Goal: Task Accomplishment & Management: Manage account settings

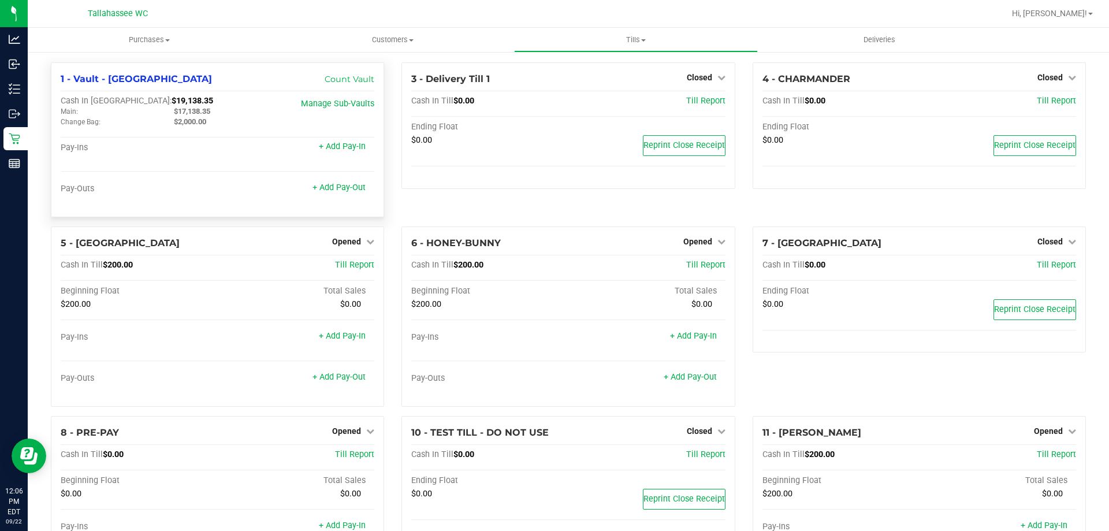
click at [203, 110] on span "$17,138.35" at bounding box center [192, 111] width 36 height 9
copy span "17,138.35"
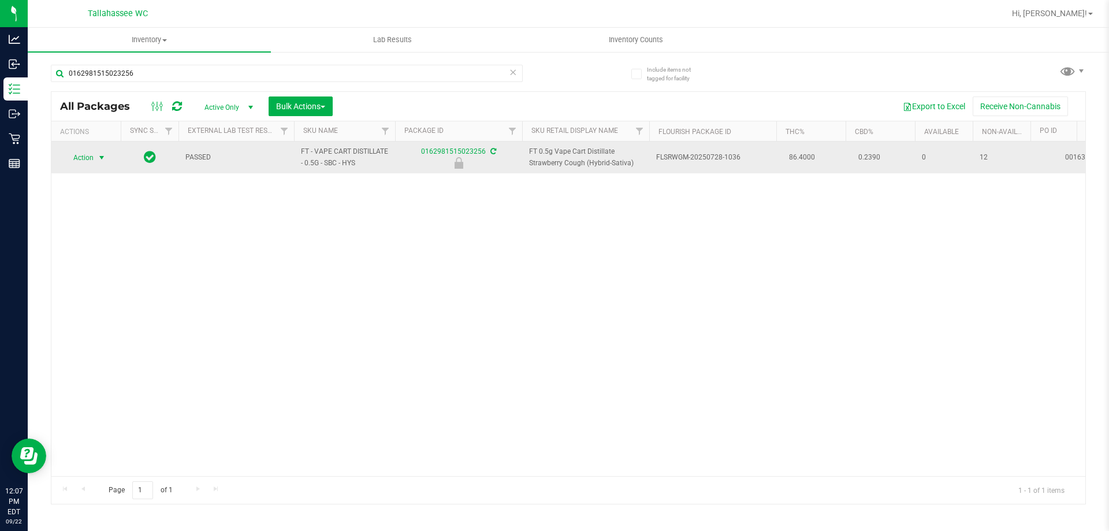
type input "0162981515023256"
click at [90, 154] on span "Action" at bounding box center [78, 158] width 31 height 16
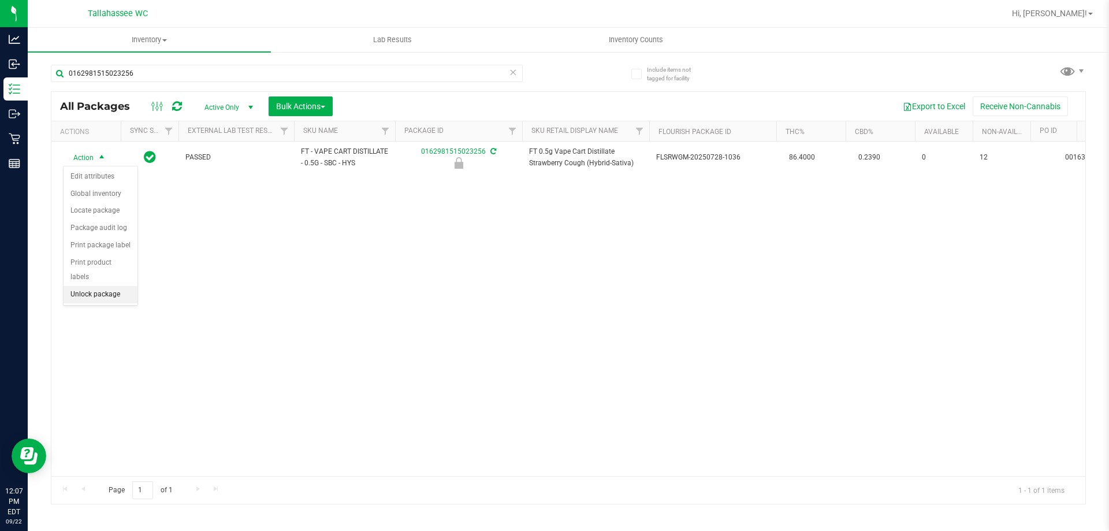
click at [105, 286] on li "Unlock package" at bounding box center [101, 294] width 74 height 17
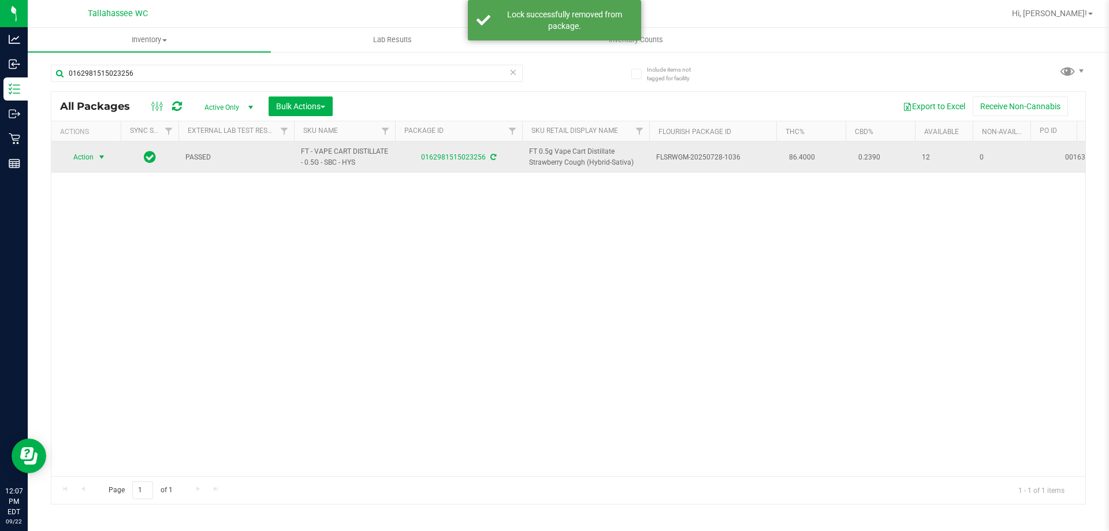
click at [98, 158] on span "select" at bounding box center [101, 156] width 9 height 9
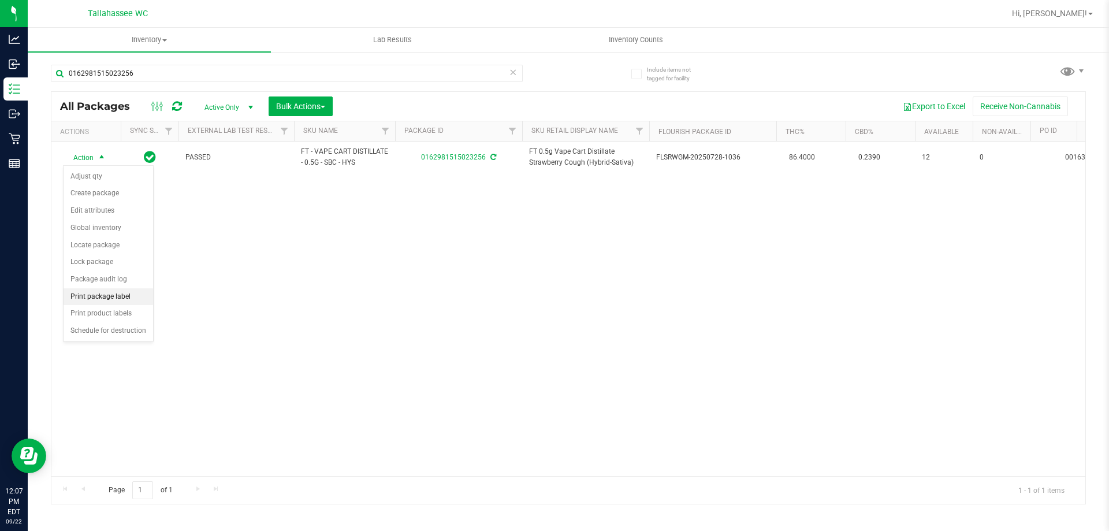
click at [126, 295] on li "Print package label" at bounding box center [109, 296] width 90 height 17
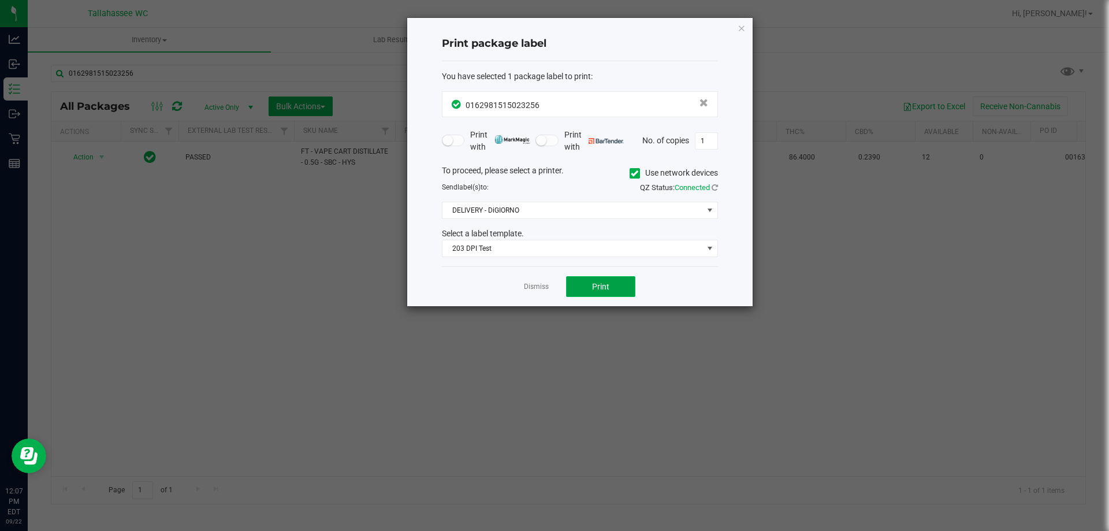
click at [617, 293] on button "Print" at bounding box center [600, 286] width 69 height 21
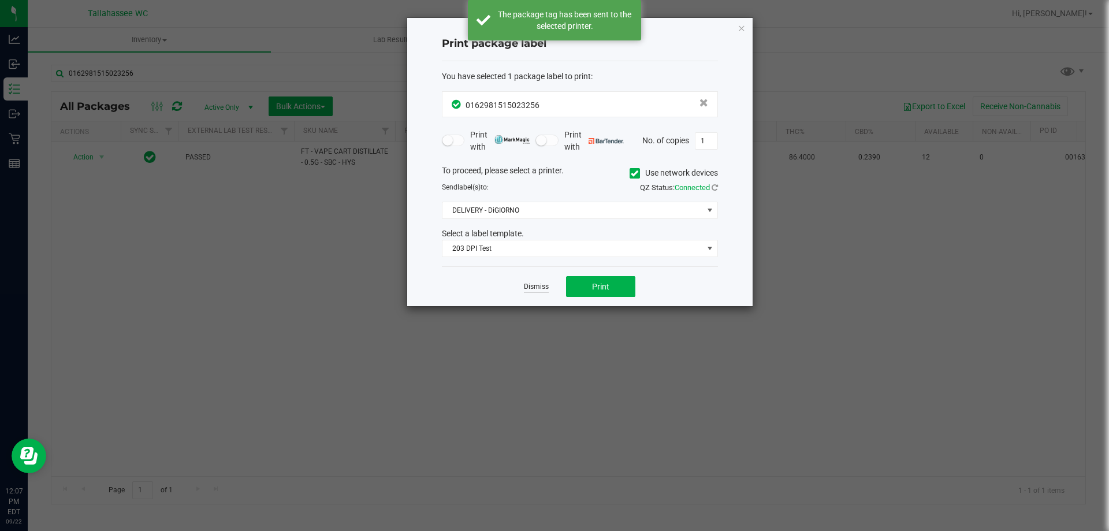
click at [535, 288] on link "Dismiss" at bounding box center [536, 287] width 25 height 10
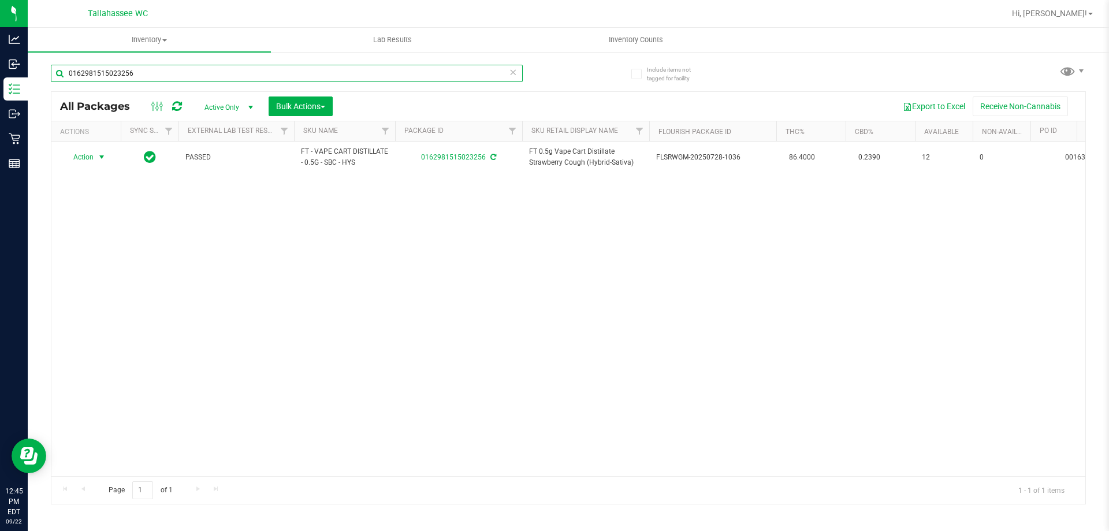
click at [311, 67] on input "0162981515023256" at bounding box center [287, 73] width 472 height 17
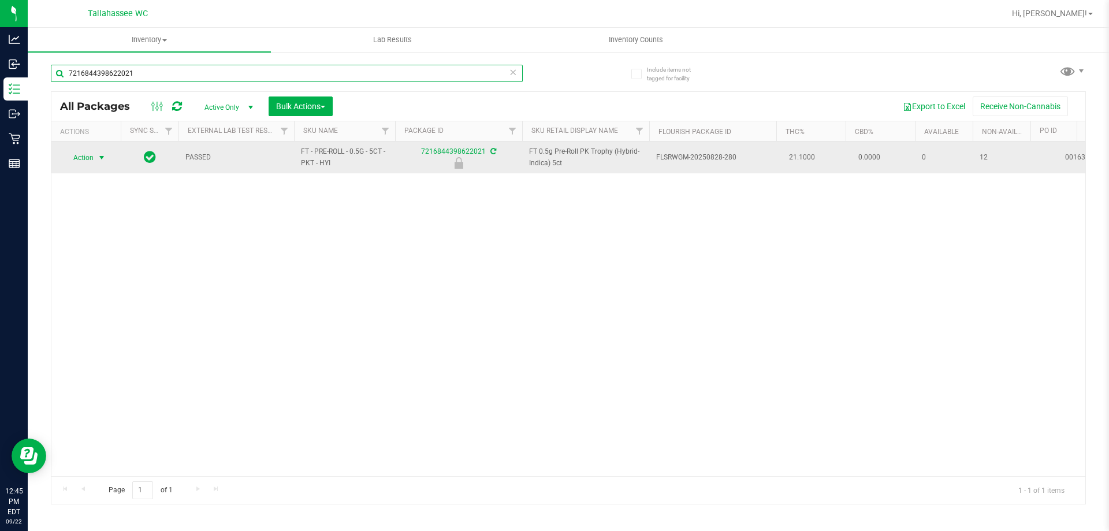
type input "7216844398622021"
click at [88, 161] on span "Action" at bounding box center [78, 158] width 31 height 16
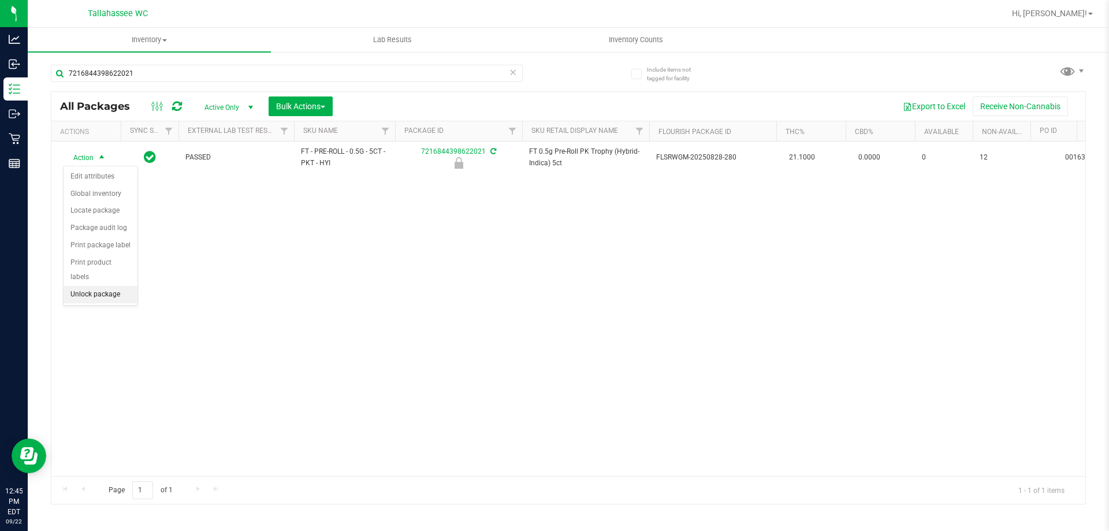
click at [121, 286] on li "Unlock package" at bounding box center [101, 294] width 74 height 17
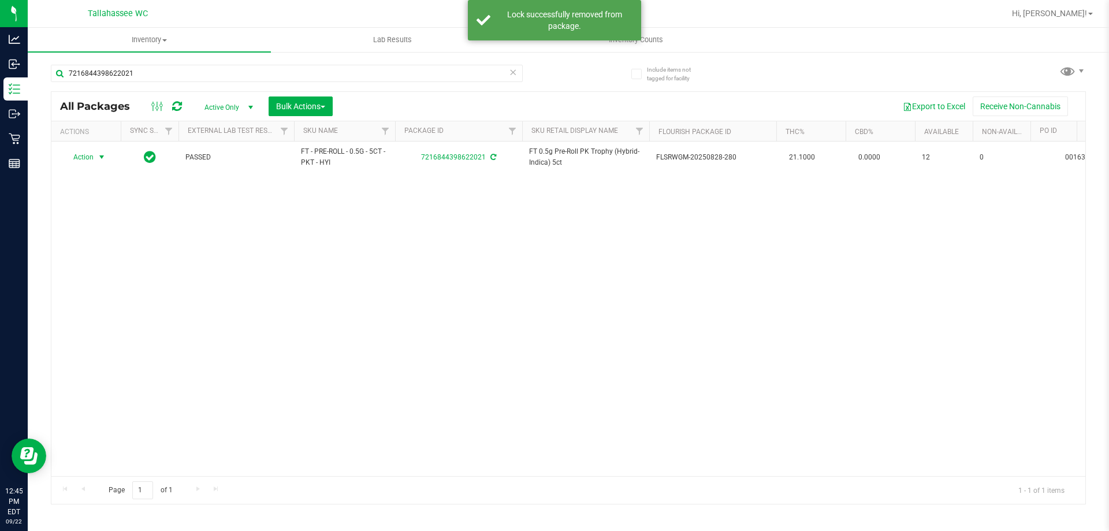
click at [95, 157] on span "select" at bounding box center [102, 157] width 14 height 16
click at [137, 303] on li "Print package label" at bounding box center [109, 296] width 90 height 17
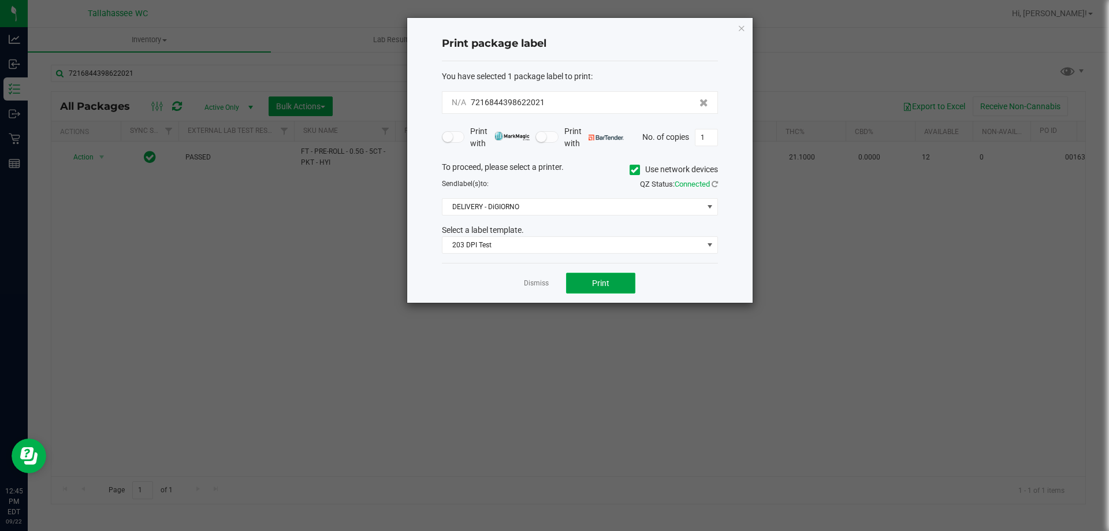
click at [616, 288] on button "Print" at bounding box center [600, 283] width 69 height 21
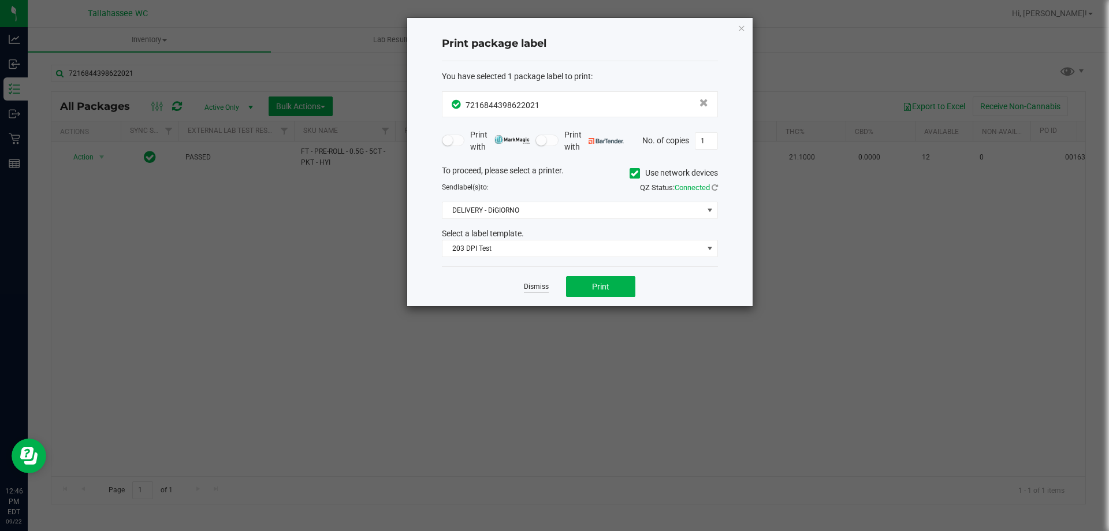
click at [539, 287] on link "Dismiss" at bounding box center [536, 287] width 25 height 10
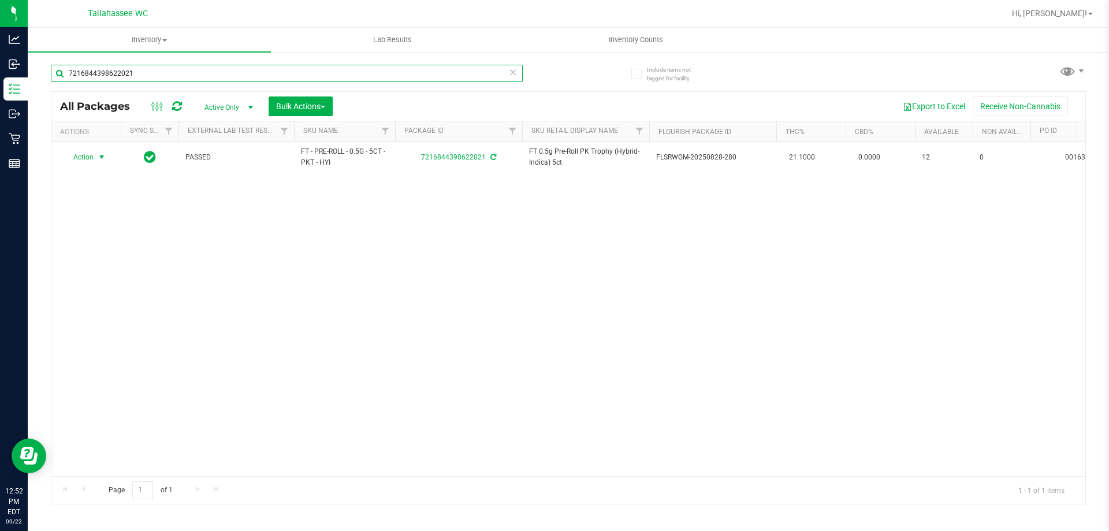
click at [183, 75] on input "7216844398622021" at bounding box center [287, 73] width 472 height 17
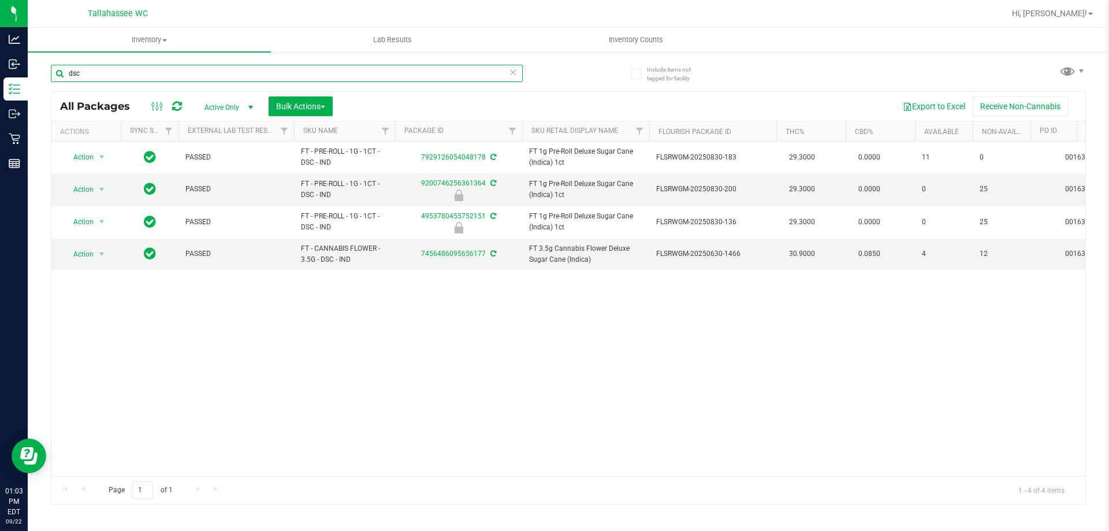
click at [191, 72] on input "dsc" at bounding box center [287, 73] width 472 height 17
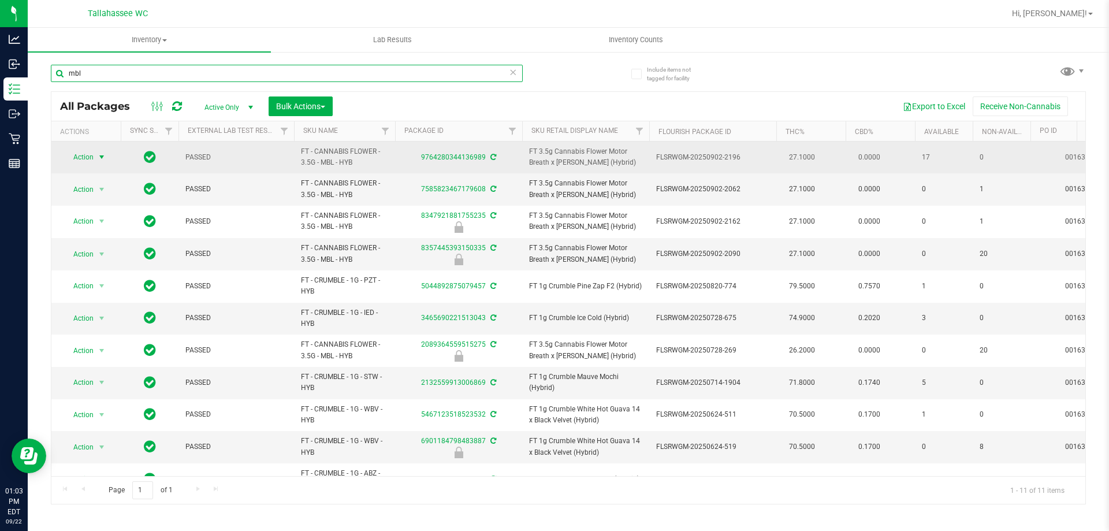
type input "mbl"
click at [93, 154] on span "Action" at bounding box center [78, 157] width 31 height 16
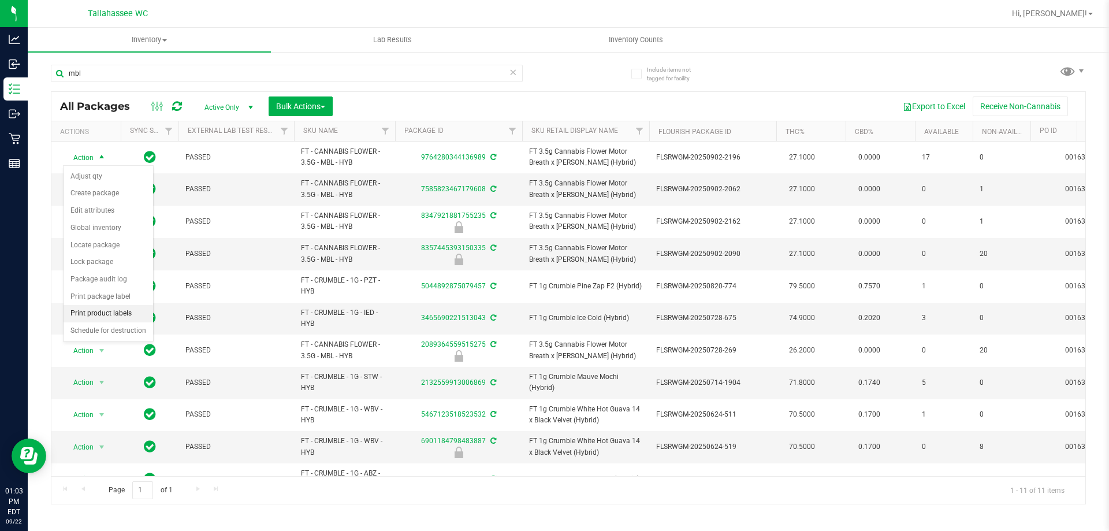
click at [98, 314] on li "Print product labels" at bounding box center [109, 313] width 90 height 17
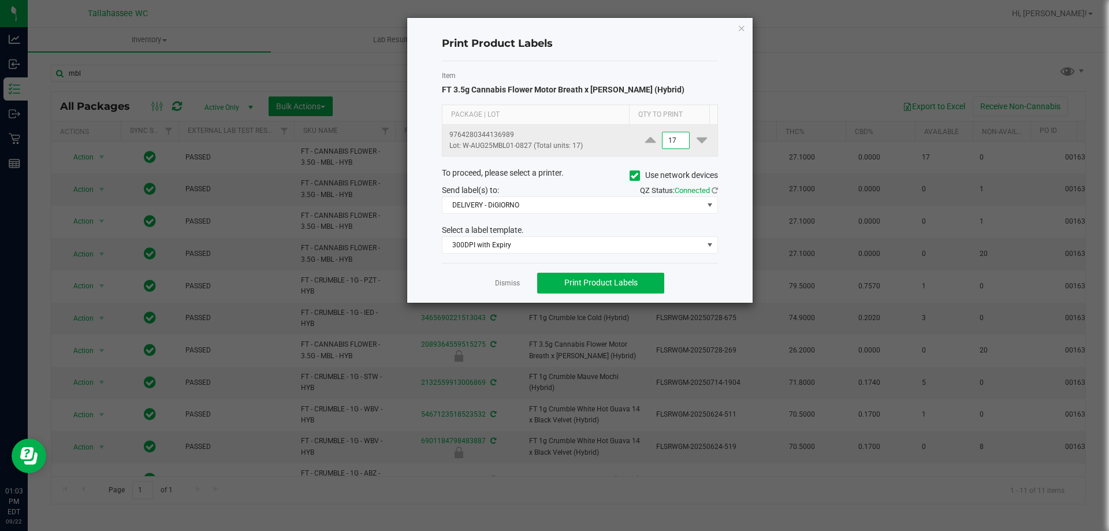
click at [669, 134] on input "17" at bounding box center [676, 140] width 27 height 16
type input "2"
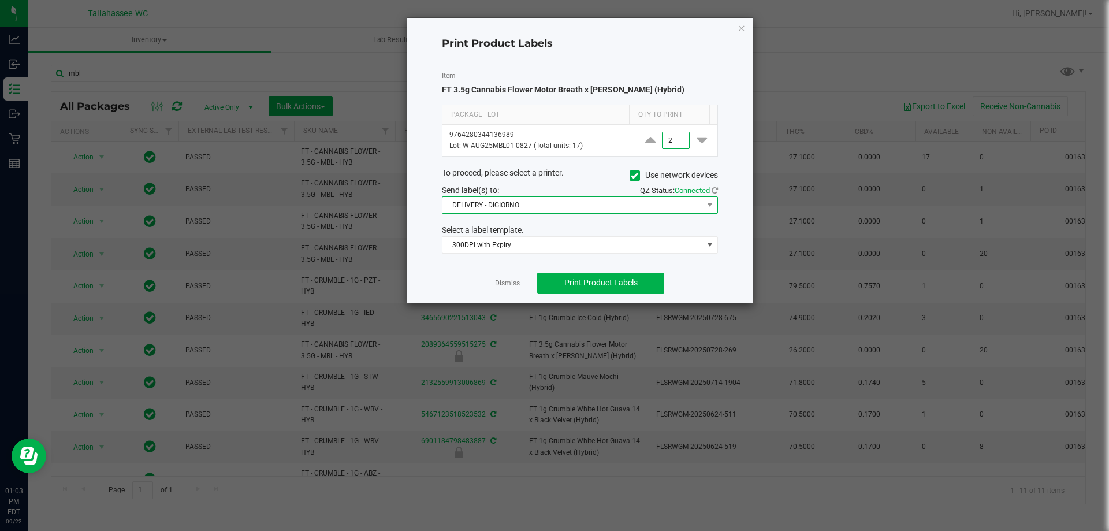
click at [576, 211] on span "DELIVERY - DiGIORNO" at bounding box center [572, 205] width 261 height 16
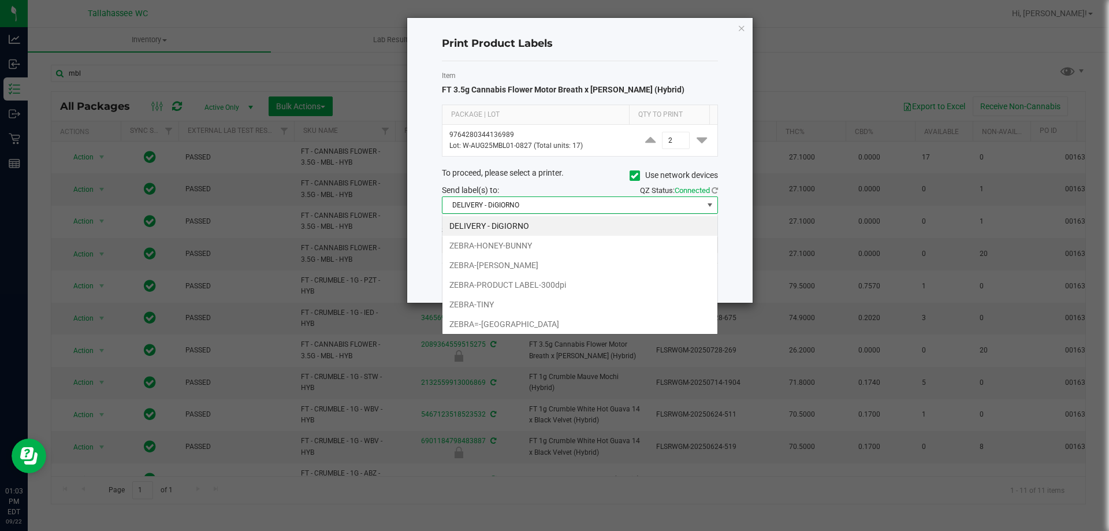
scroll to position [17, 276]
click at [552, 290] on li "ZEBRA-PRODUCT LABEL-300dpi" at bounding box center [579, 285] width 275 height 20
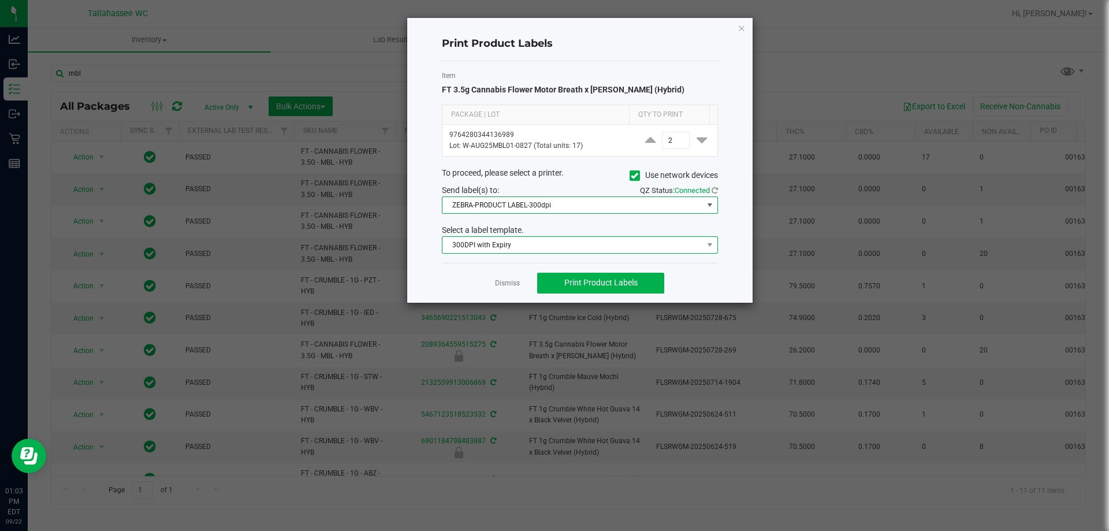
click at [565, 251] on span "300DPI with Expiry" at bounding box center [572, 245] width 261 height 16
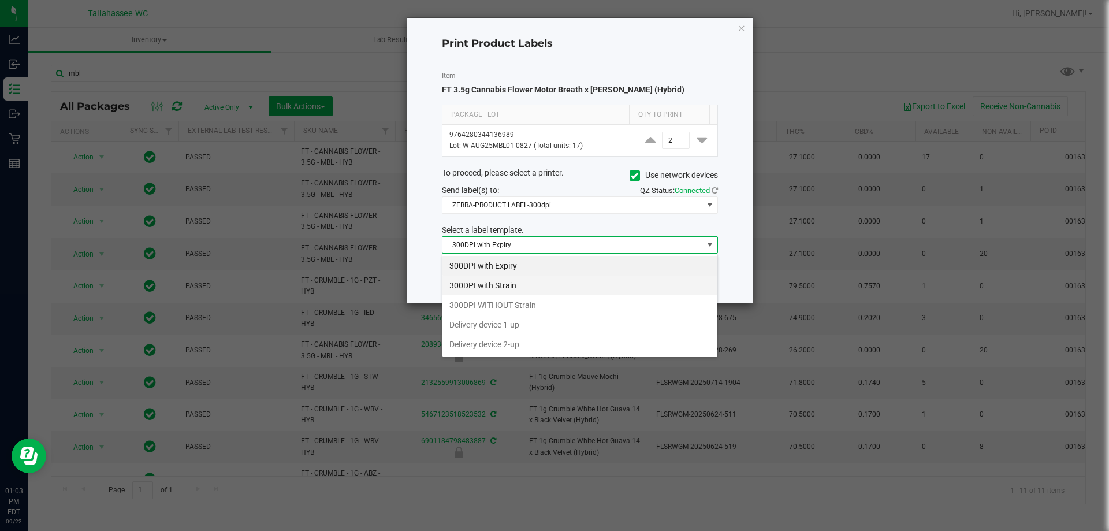
click at [541, 288] on li "300DPI with Strain" at bounding box center [579, 286] width 275 height 20
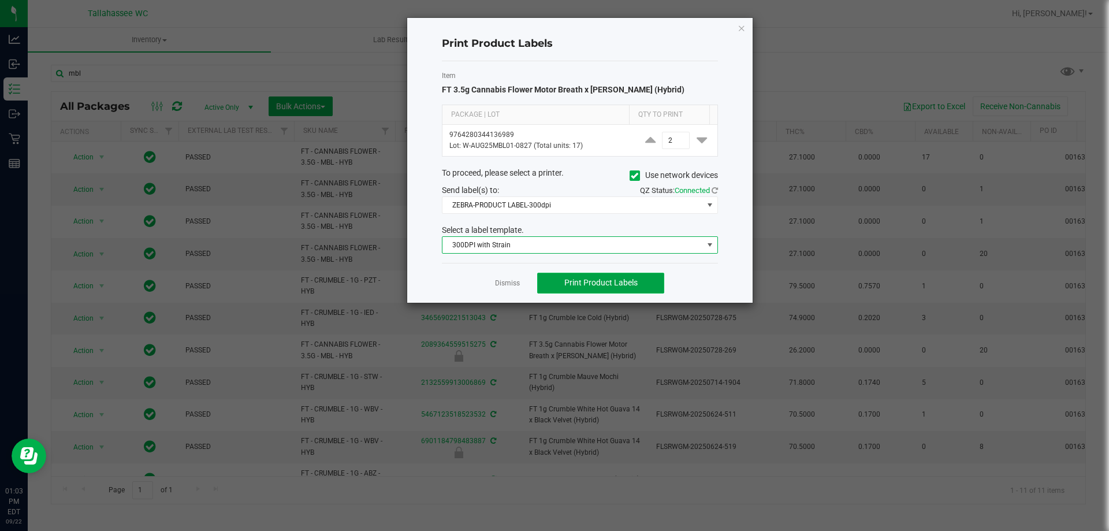
click at [628, 286] on span "Print Product Labels" at bounding box center [600, 282] width 73 height 9
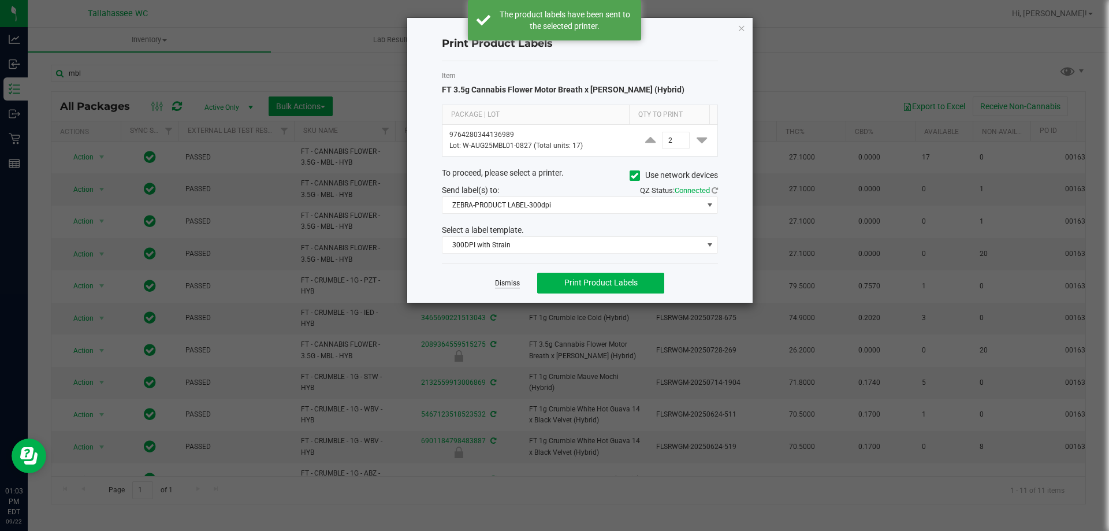
click at [504, 285] on link "Dismiss" at bounding box center [507, 283] width 25 height 10
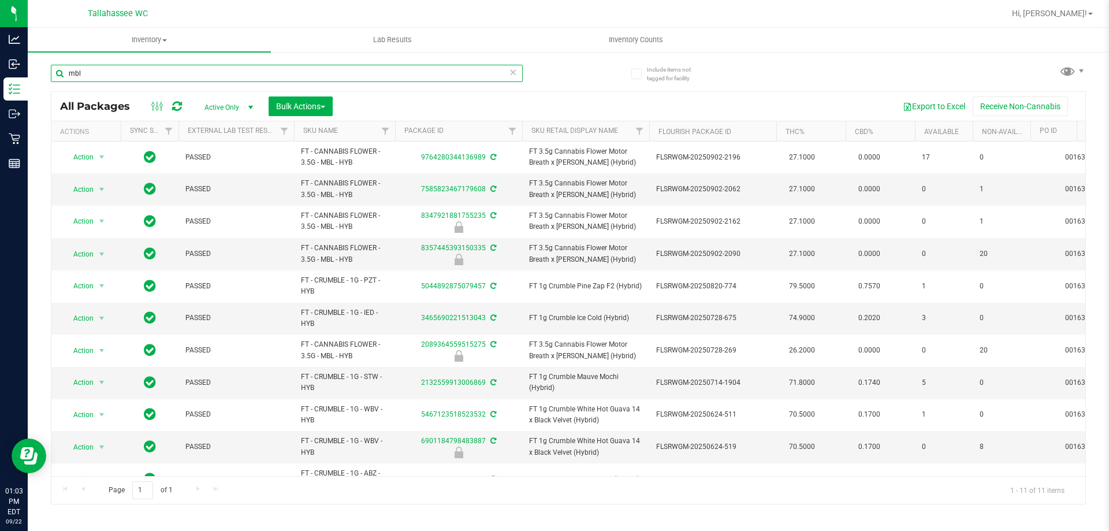
click at [324, 69] on input "mbl" at bounding box center [287, 73] width 472 height 17
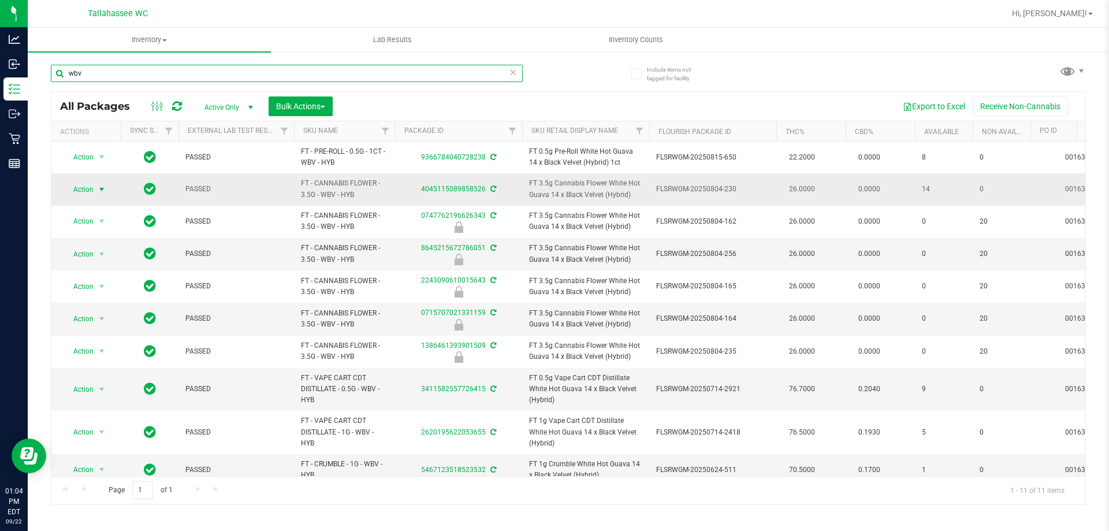
type input "wbv"
click at [83, 189] on span "Action" at bounding box center [78, 189] width 31 height 16
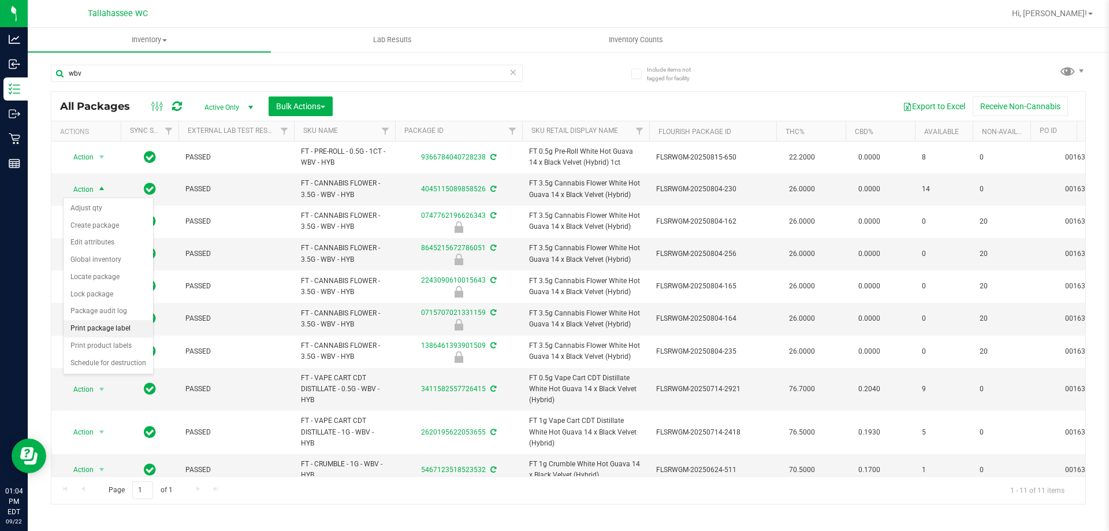
click at [122, 333] on li "Print package label" at bounding box center [109, 328] width 90 height 17
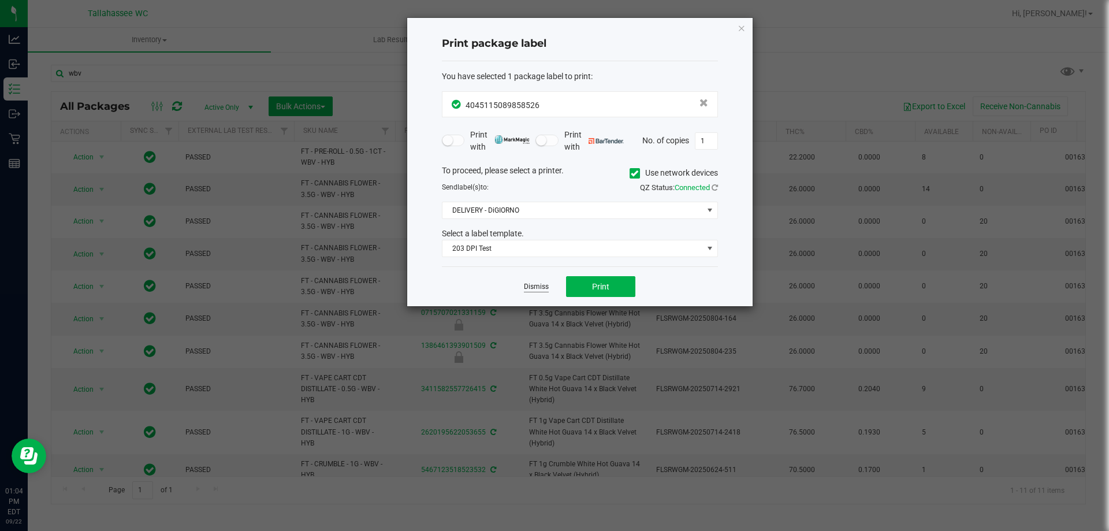
click at [534, 287] on link "Dismiss" at bounding box center [536, 287] width 25 height 10
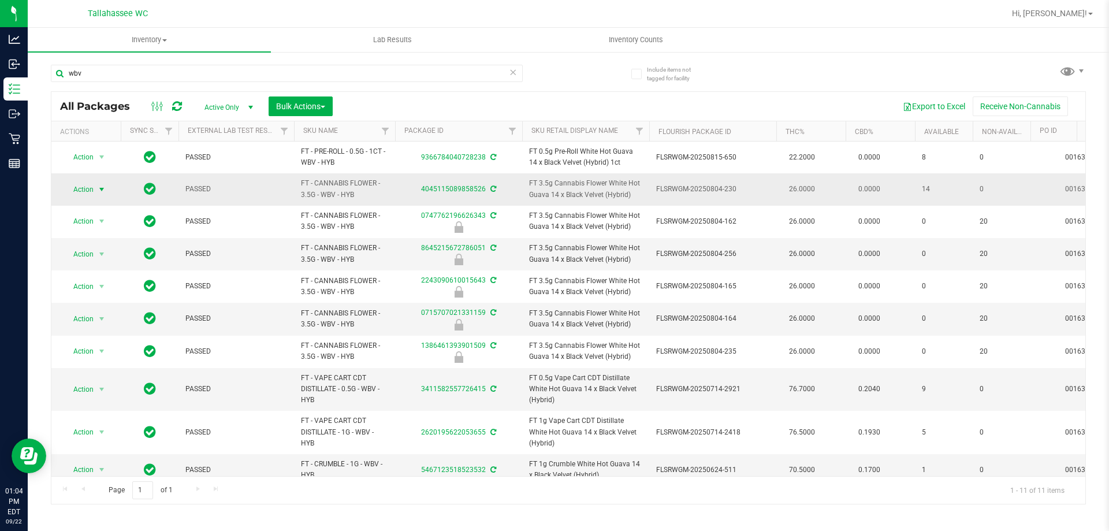
click at [86, 192] on span "Action" at bounding box center [78, 189] width 31 height 16
click at [132, 343] on li "Print product labels" at bounding box center [109, 345] width 90 height 17
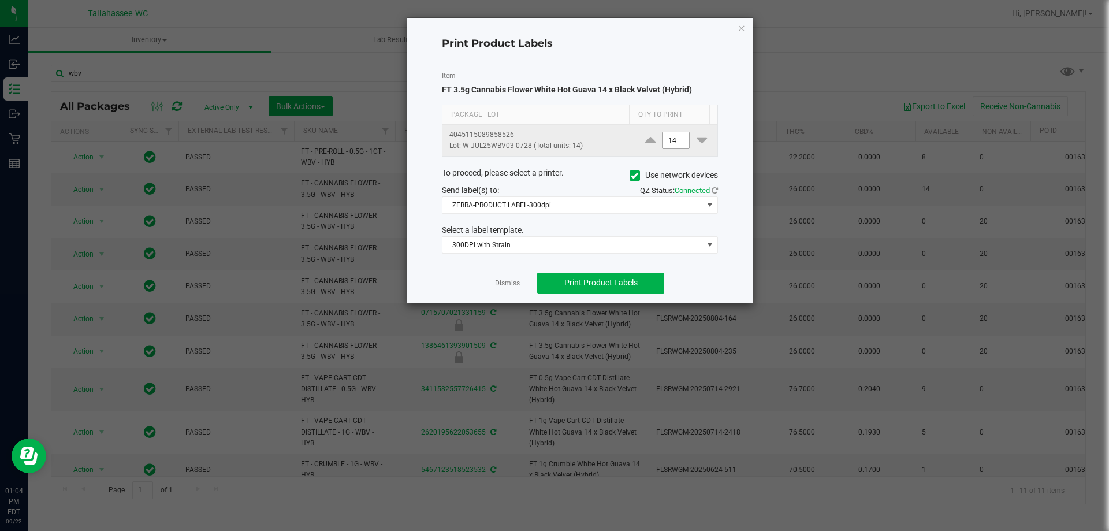
click at [677, 142] on input "14" at bounding box center [676, 140] width 27 height 16
type input "2"
click at [727, 218] on div "Print Product Labels Item FT 3.5g Cannabis Flower White Hot Guava 14 x Black Ve…" at bounding box center [579, 160] width 345 height 285
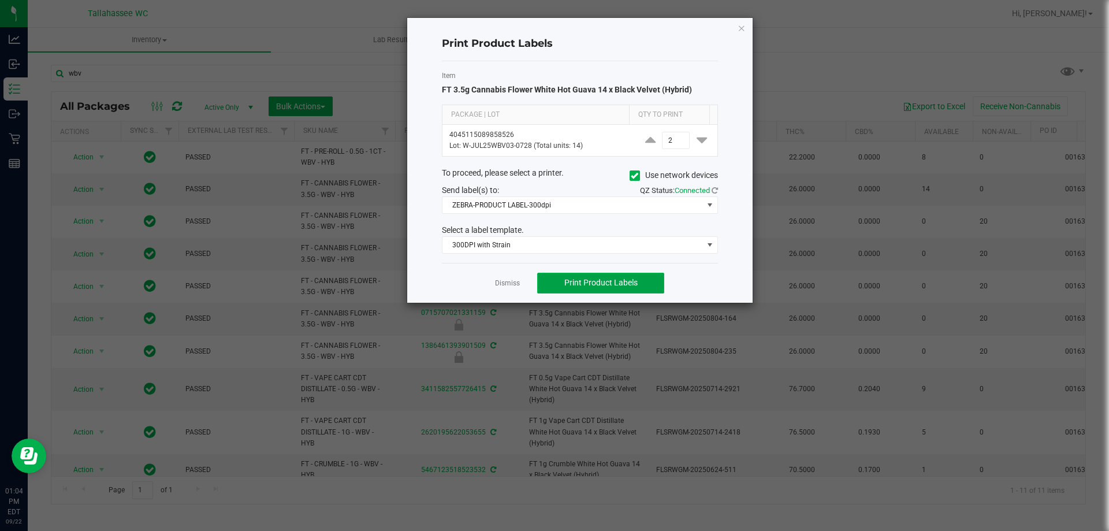
click at [631, 278] on span "Print Product Labels" at bounding box center [600, 282] width 73 height 9
click at [511, 283] on link "Dismiss" at bounding box center [507, 283] width 25 height 10
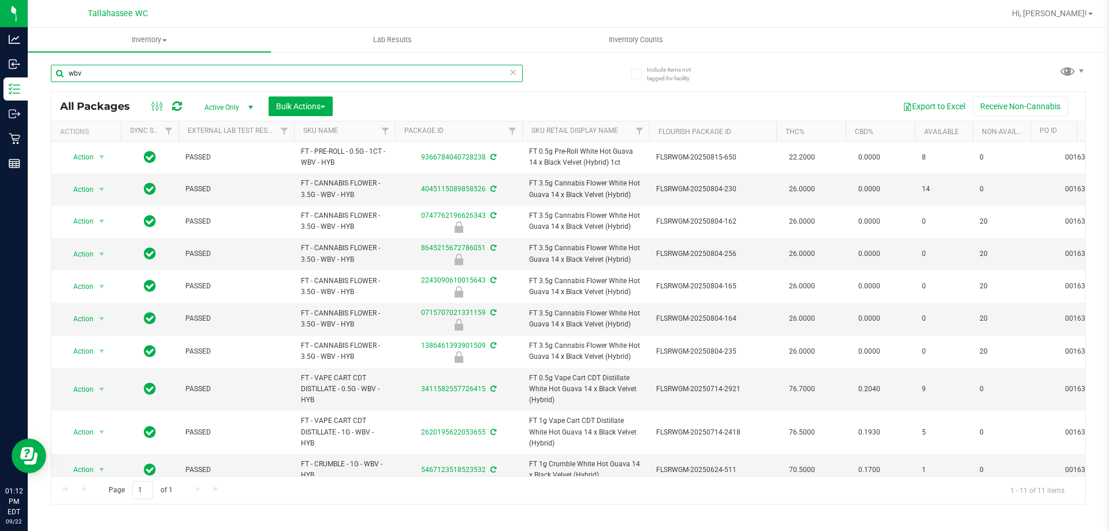
click at [116, 66] on input "wbv" at bounding box center [287, 73] width 472 height 17
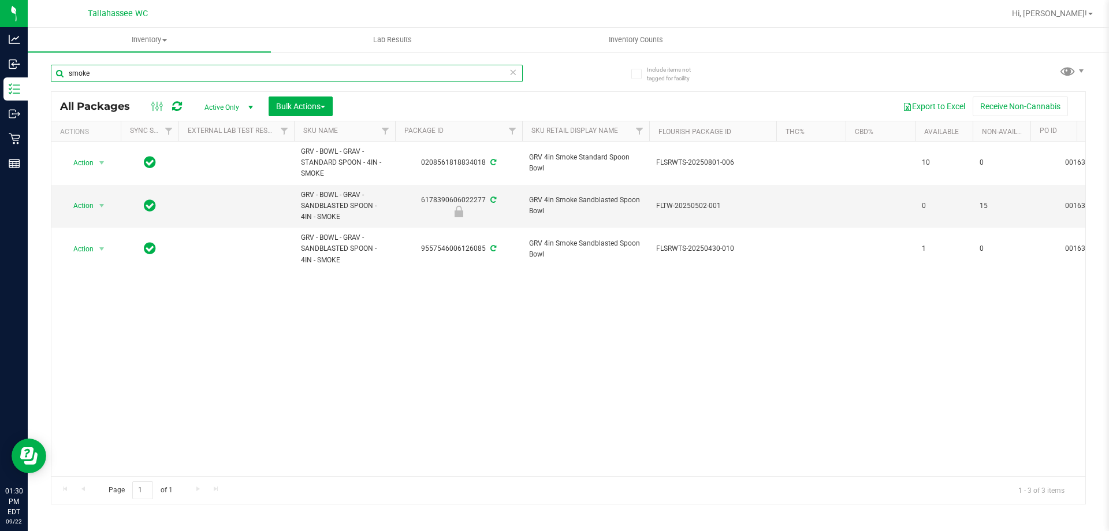
click at [217, 78] on input "smoke" at bounding box center [287, 73] width 472 height 17
click at [556, 376] on div "Action Action Adjust qty Create package Edit attributes Global inventory Locate…" at bounding box center [568, 309] width 1034 height 334
click at [401, 73] on input "smoke" at bounding box center [287, 73] width 472 height 17
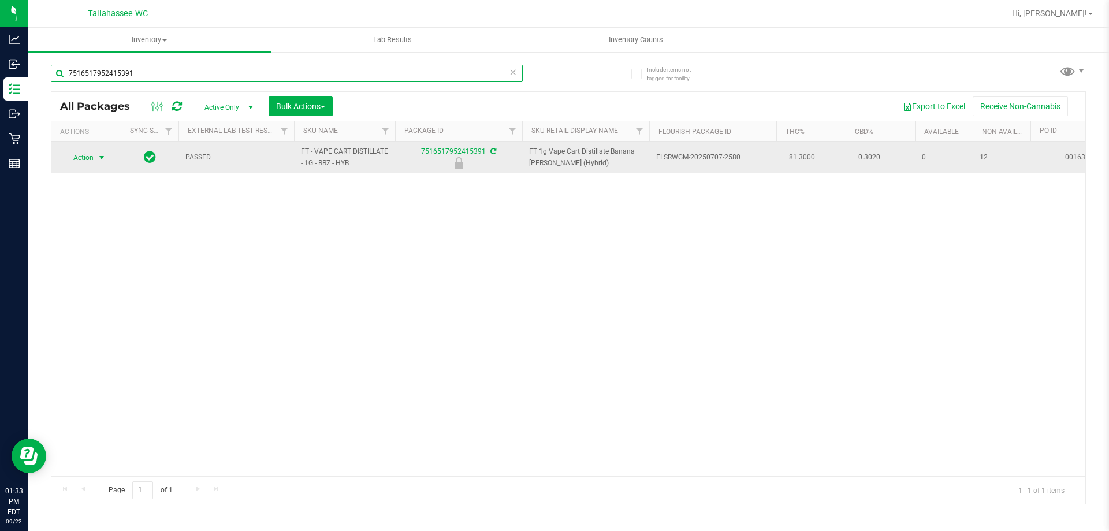
type input "7516517952415391"
click at [102, 154] on span "select" at bounding box center [101, 157] width 9 height 9
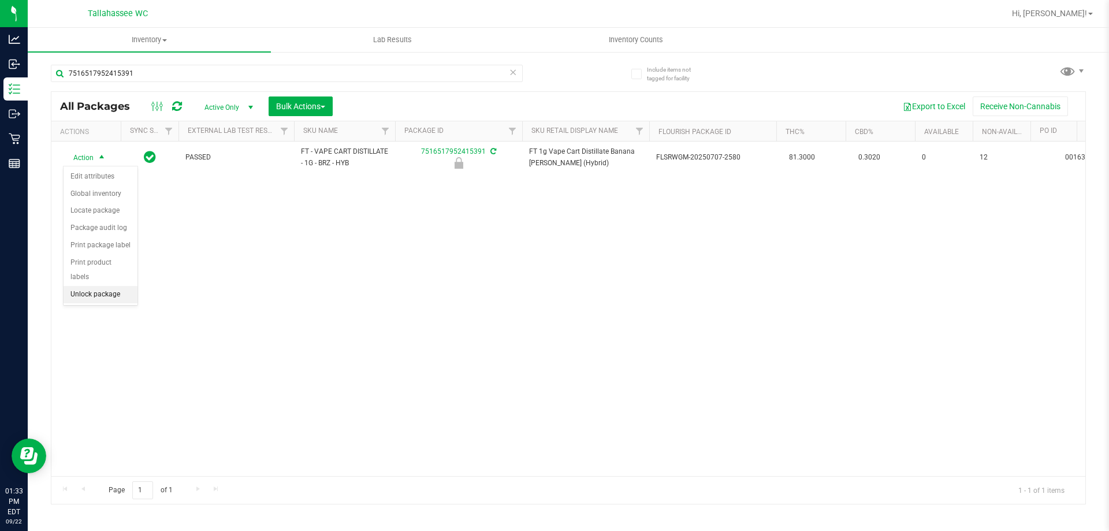
click at [123, 286] on li "Unlock package" at bounding box center [101, 294] width 74 height 17
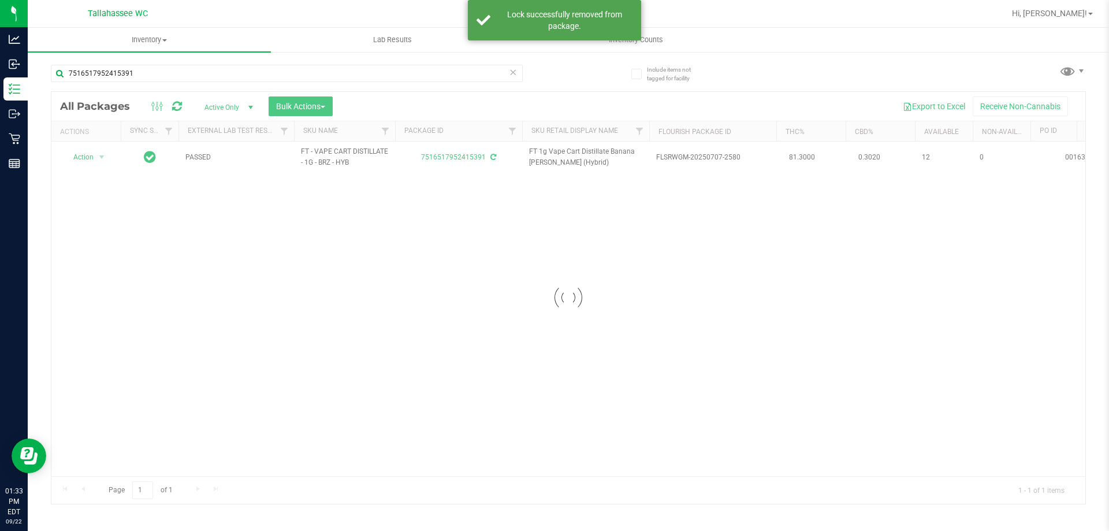
click at [94, 158] on div at bounding box center [568, 298] width 1034 height 412
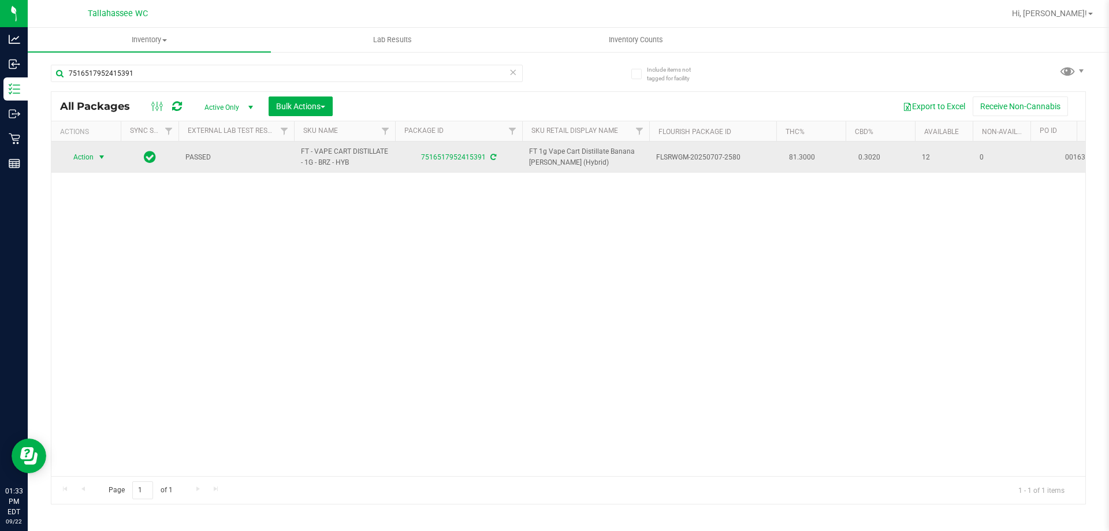
click at [95, 161] on span "select" at bounding box center [102, 157] width 14 height 16
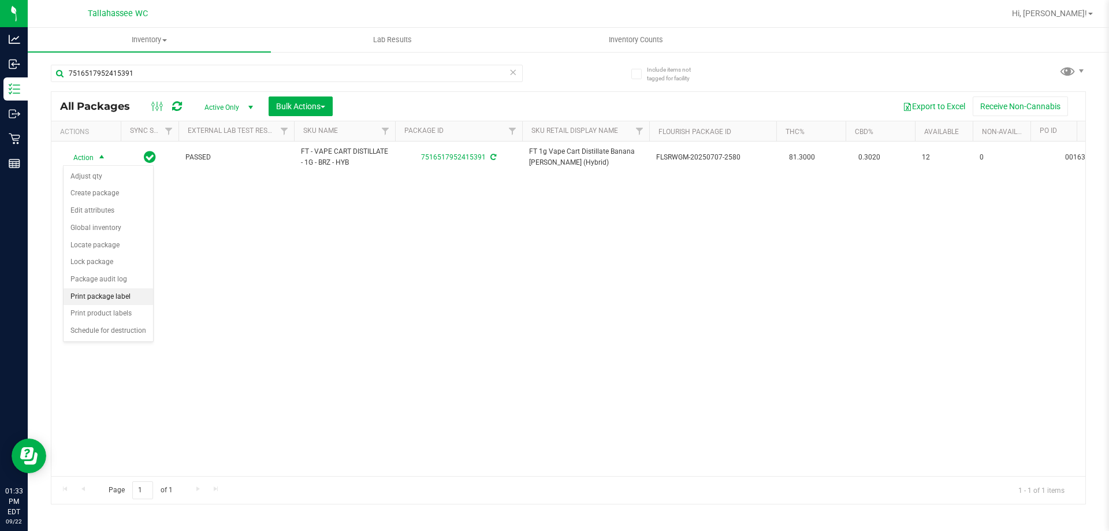
click at [133, 300] on li "Print package label" at bounding box center [109, 296] width 90 height 17
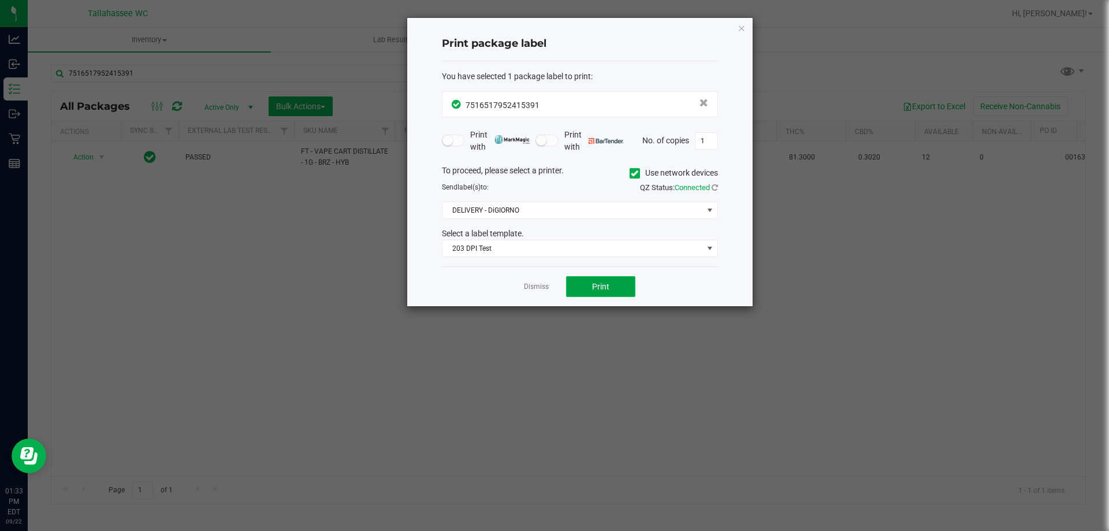
click at [606, 292] on button "Print" at bounding box center [600, 286] width 69 height 21
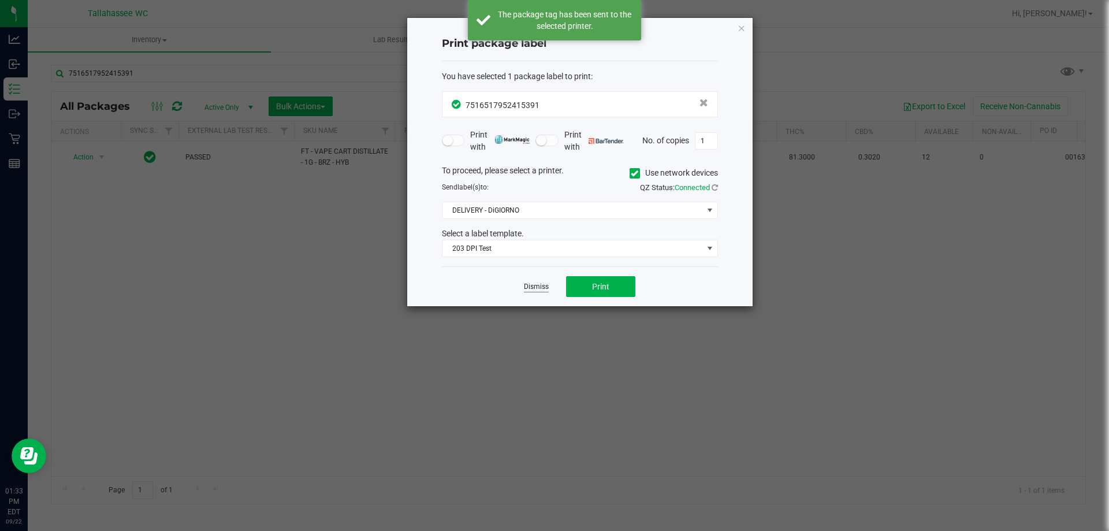
click at [539, 290] on link "Dismiss" at bounding box center [536, 287] width 25 height 10
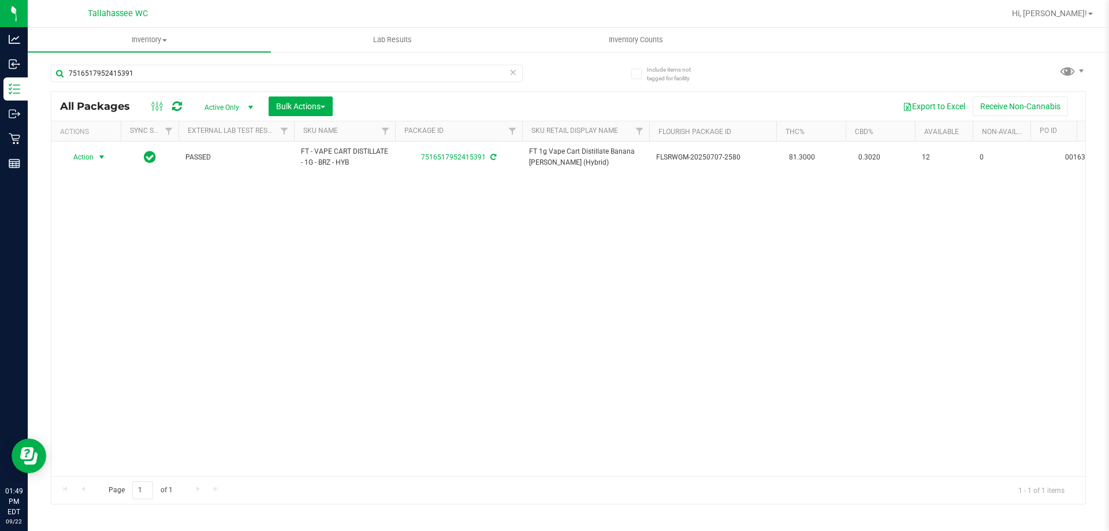
click at [276, 270] on div "Action Action Adjust qty Create package Edit attributes Global inventory Locate…" at bounding box center [568, 309] width 1034 height 334
click at [198, 72] on input "7516517952415391" at bounding box center [287, 73] width 472 height 17
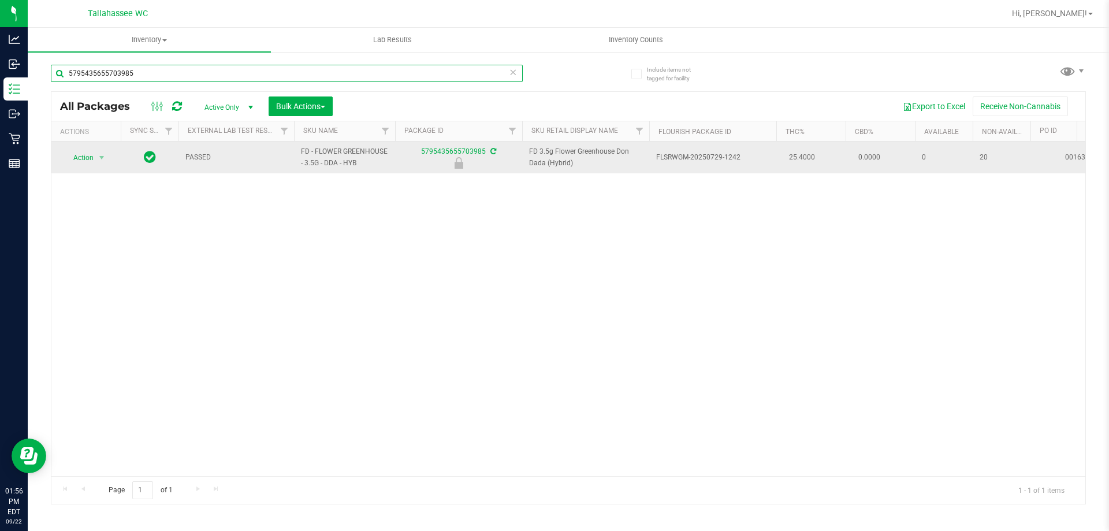
type input "5795435655703985"
click at [91, 159] on span "Action" at bounding box center [78, 158] width 31 height 16
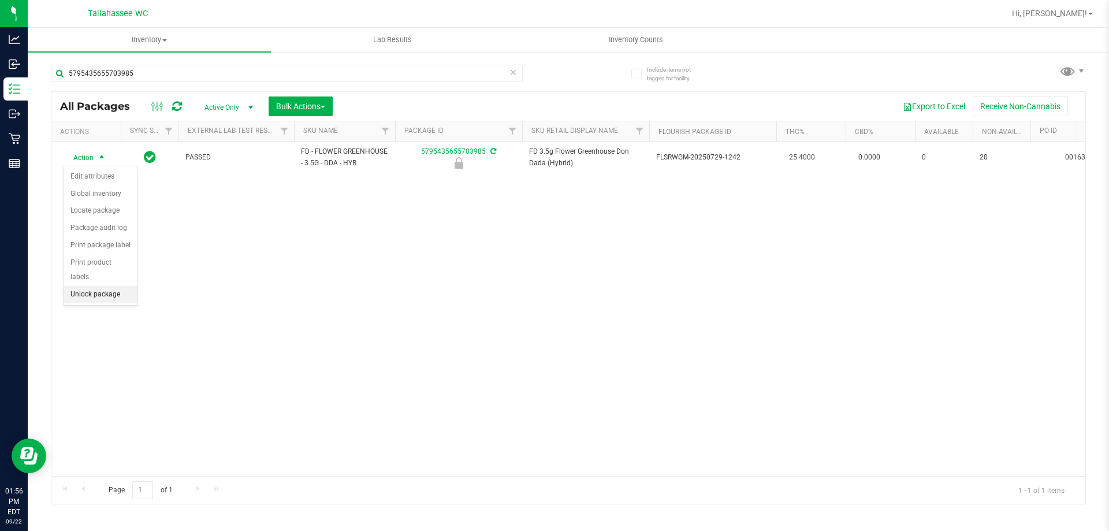
click at [104, 286] on li "Unlock package" at bounding box center [101, 294] width 74 height 17
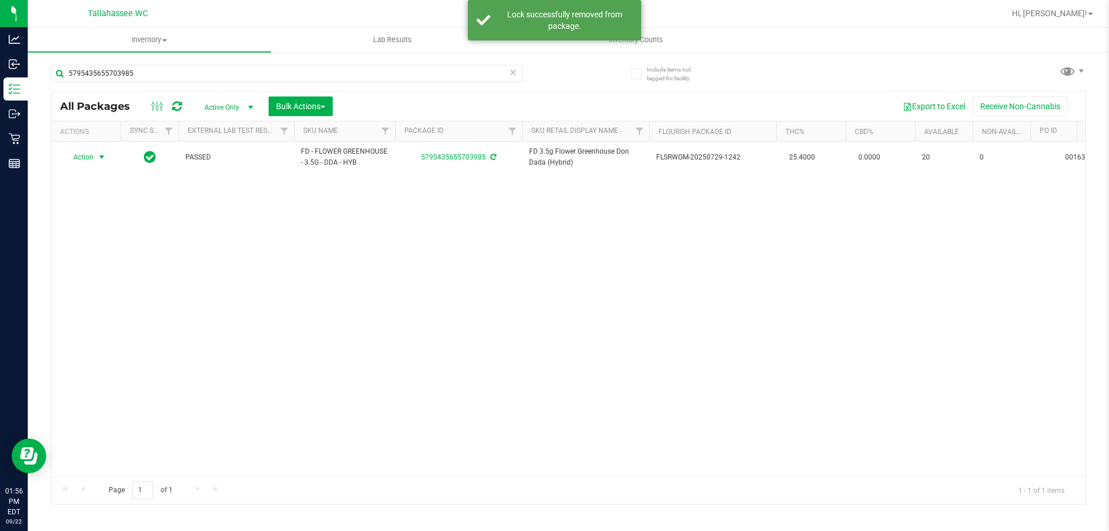
click at [98, 156] on span "select" at bounding box center [101, 156] width 9 height 9
click at [134, 295] on li "Print package label" at bounding box center [109, 296] width 90 height 17
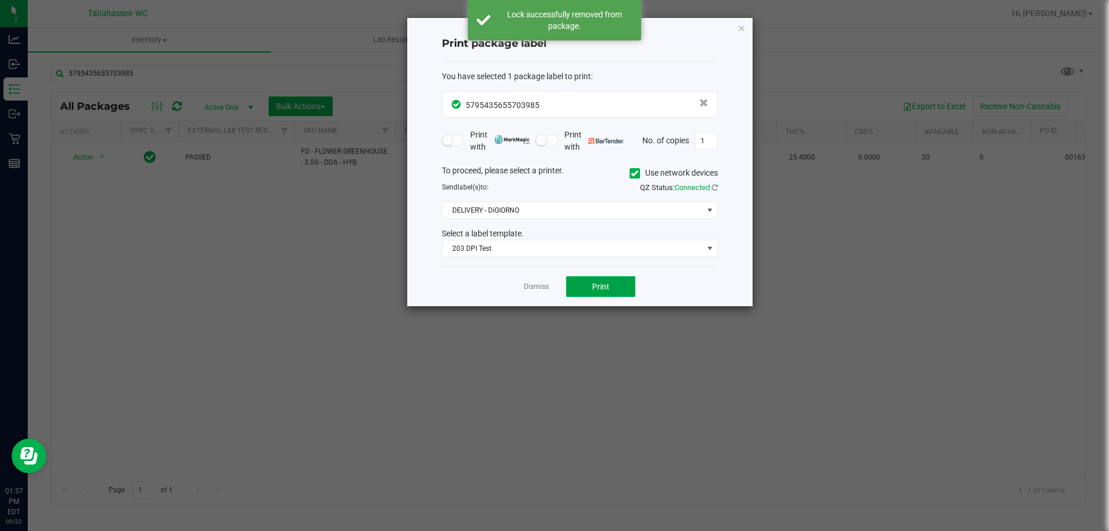
click at [597, 292] on button "Print" at bounding box center [600, 286] width 69 height 21
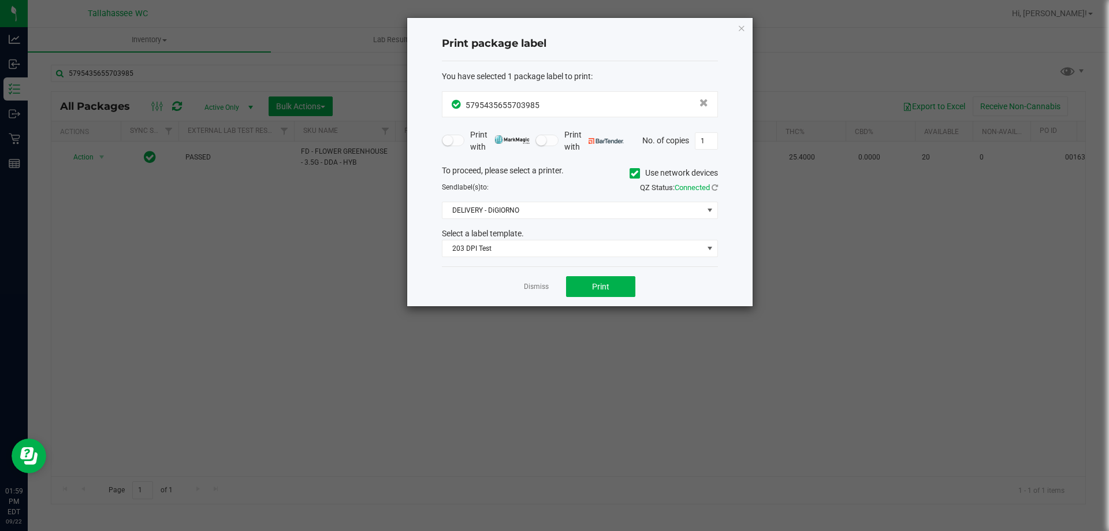
drag, startPoint x: 544, startPoint y: 285, endPoint x: 369, endPoint y: 59, distance: 285.6
click at [544, 284] on link "Dismiss" at bounding box center [536, 287] width 25 height 10
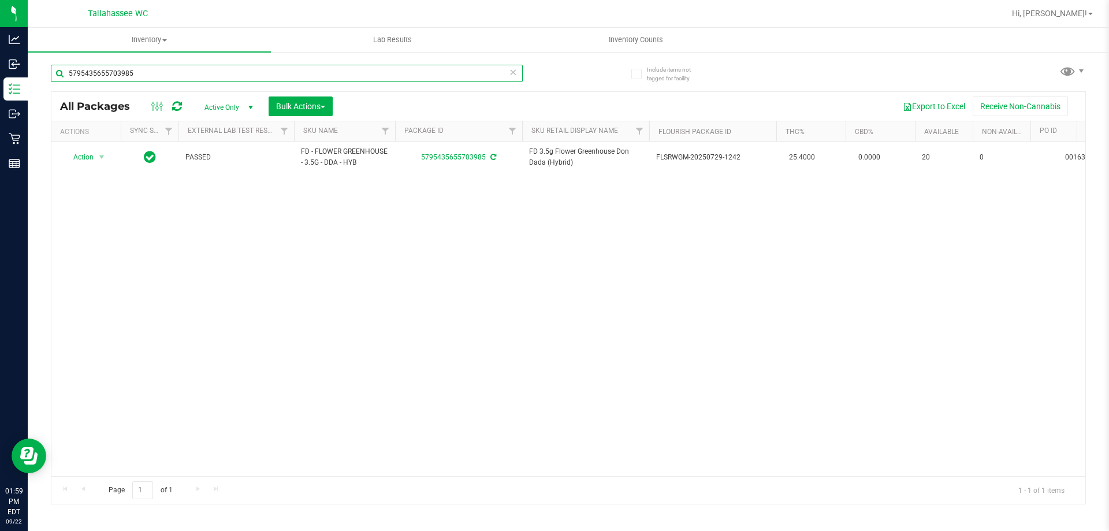
click at [345, 72] on input "5795435655703985" at bounding box center [287, 73] width 472 height 17
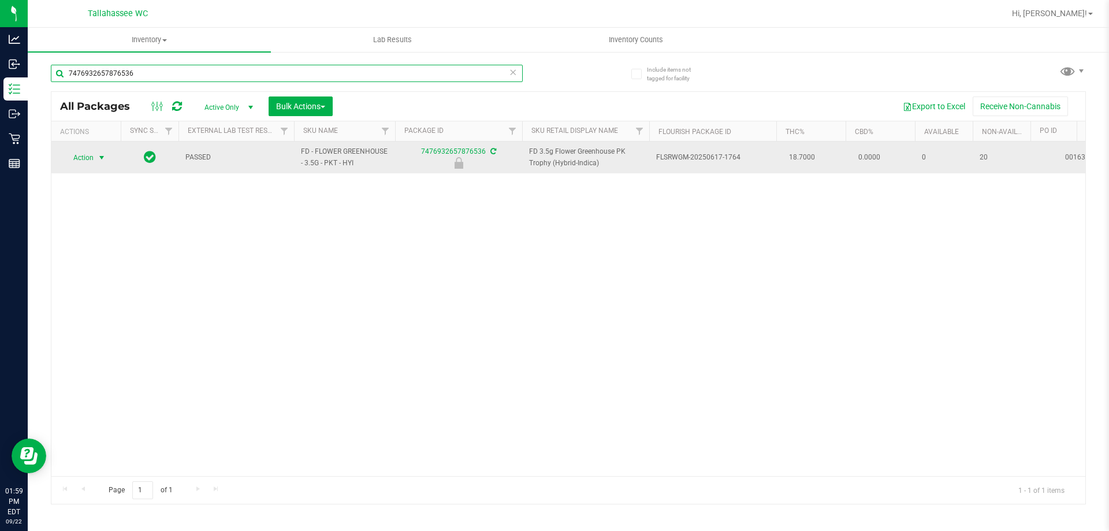
type input "7476932657876536"
click at [95, 154] on span "select" at bounding box center [102, 158] width 14 height 16
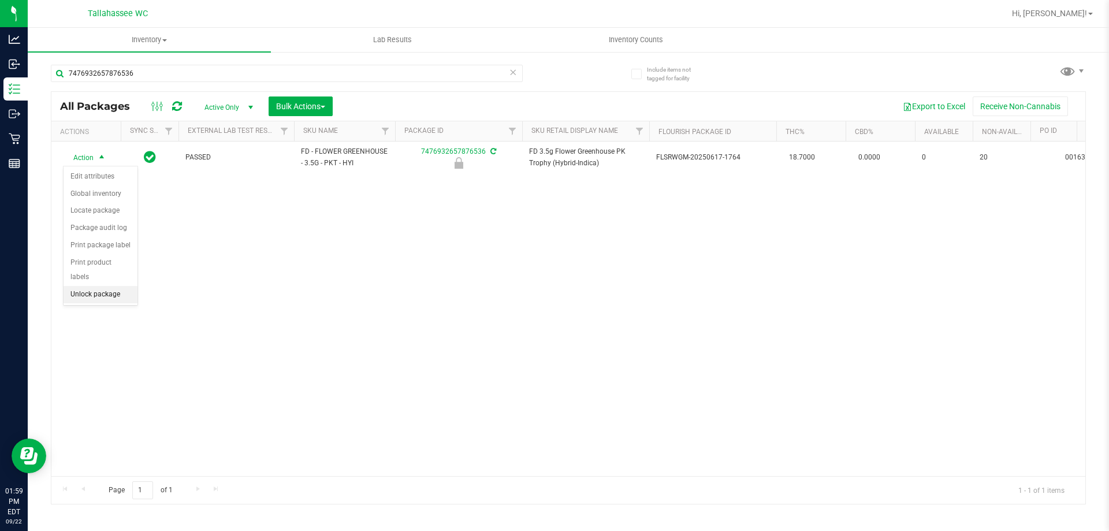
click at [115, 286] on li "Unlock package" at bounding box center [101, 294] width 74 height 17
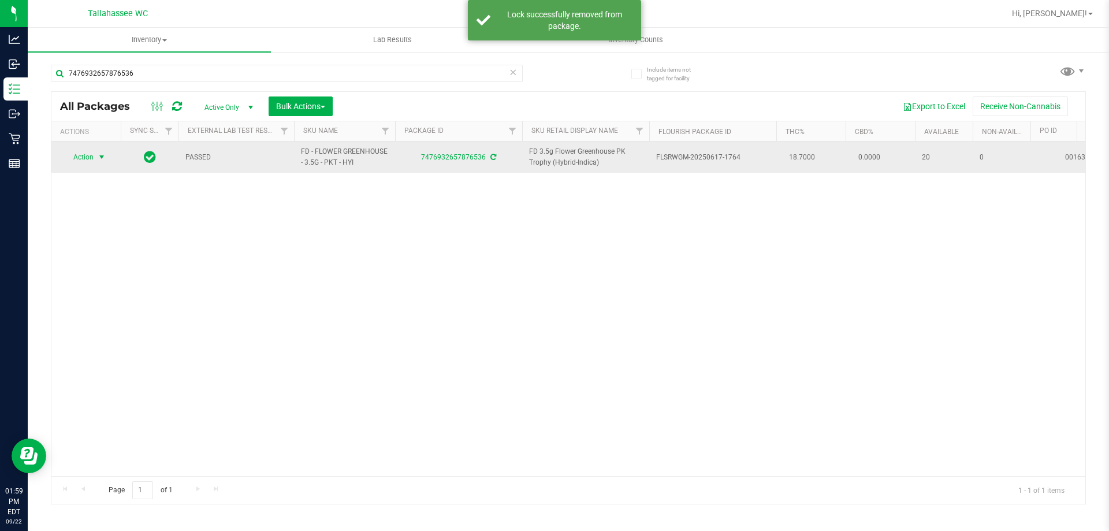
click at [99, 158] on span "select" at bounding box center [101, 156] width 9 height 9
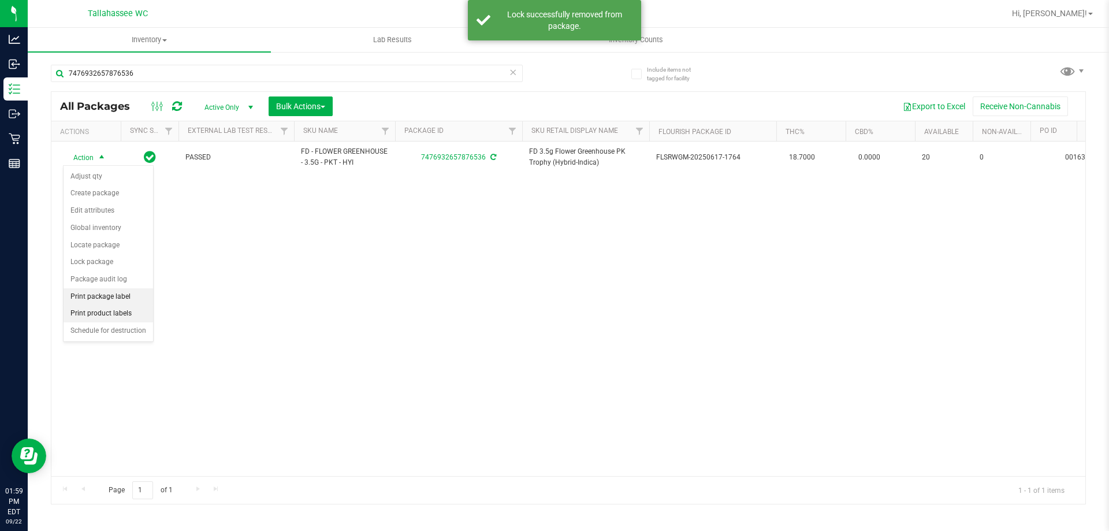
click at [129, 303] on li "Print package label" at bounding box center [109, 296] width 90 height 17
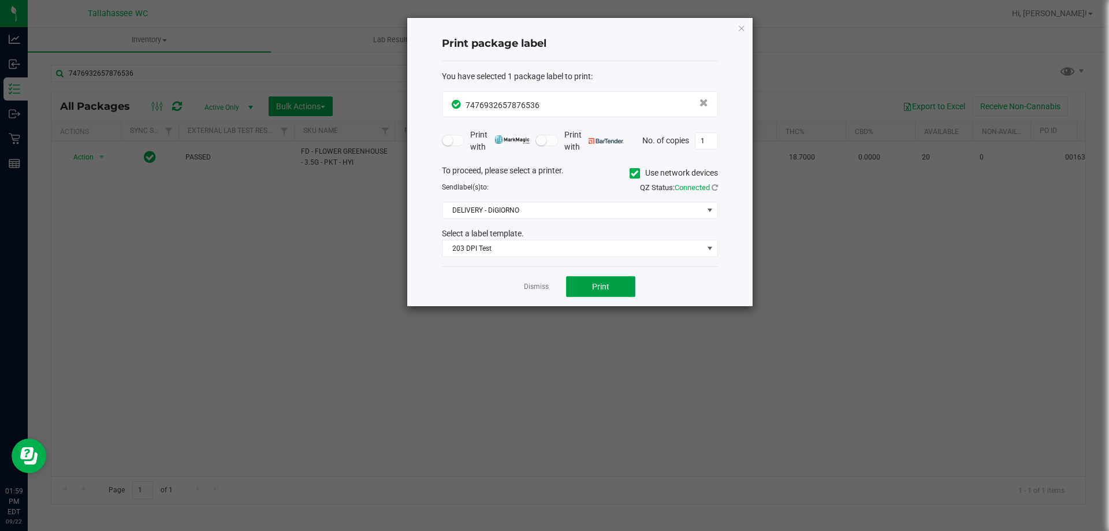
click at [601, 282] on span "Print" at bounding box center [600, 286] width 17 height 9
click at [537, 284] on link "Dismiss" at bounding box center [536, 287] width 25 height 10
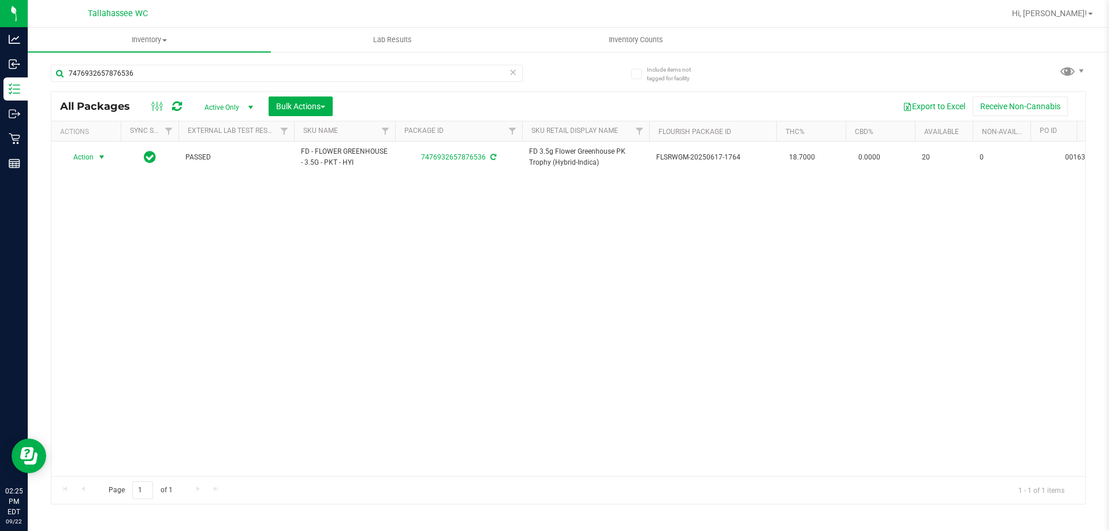
click at [513, 70] on icon at bounding box center [513, 72] width 8 height 14
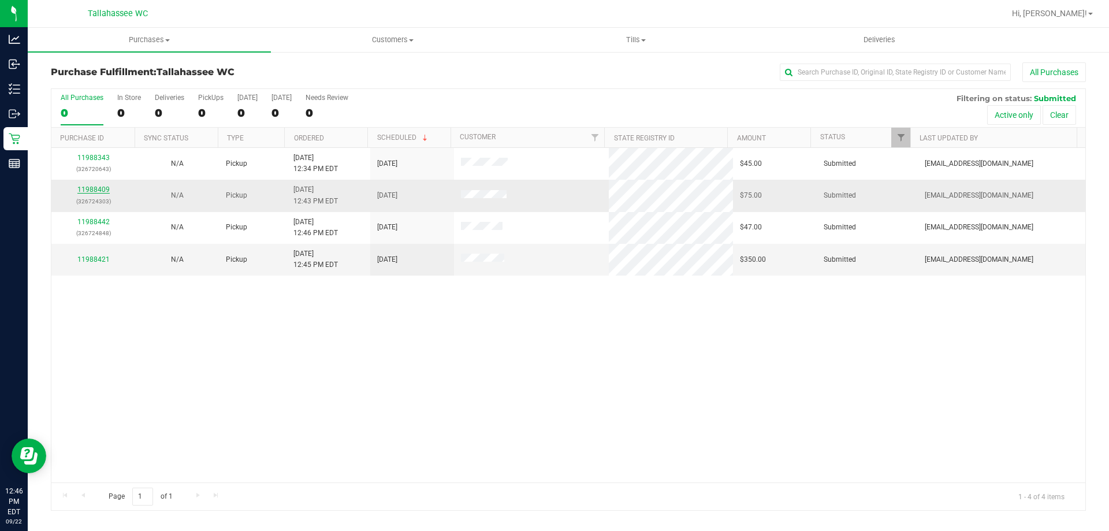
click at [101, 189] on link "11988409" at bounding box center [93, 189] width 32 height 8
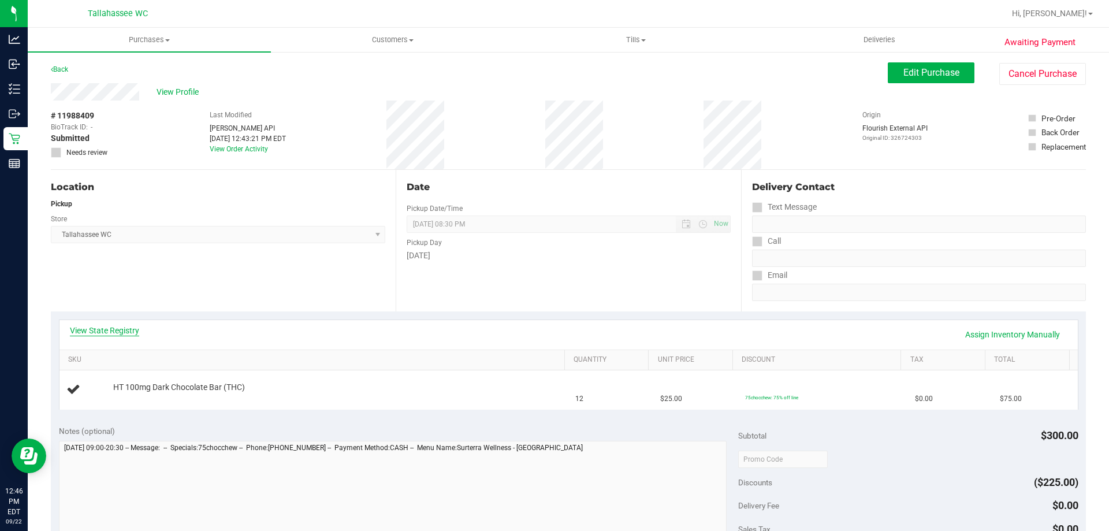
click at [109, 329] on link "View State Registry" at bounding box center [104, 331] width 69 height 12
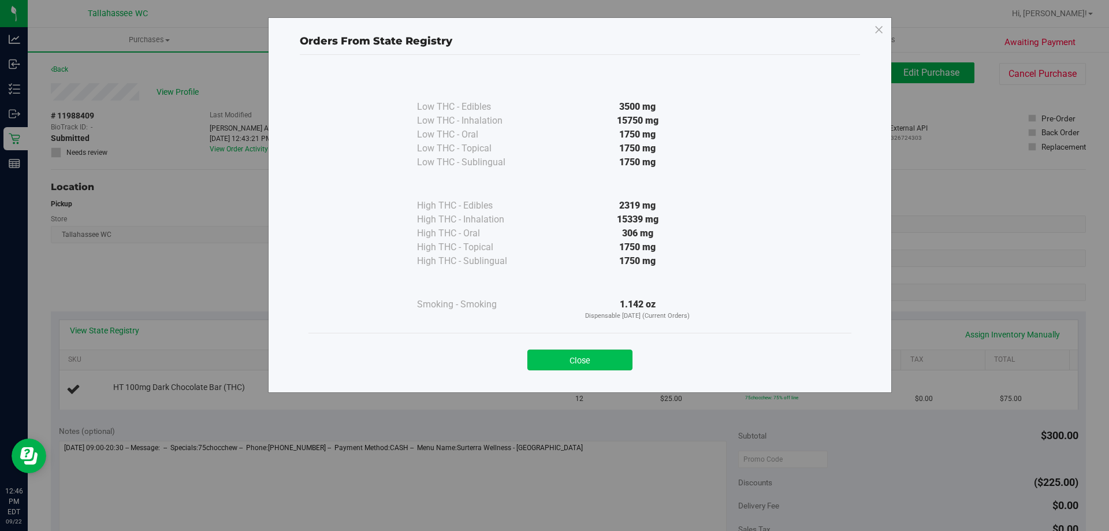
click at [603, 362] on button "Close" at bounding box center [579, 359] width 105 height 21
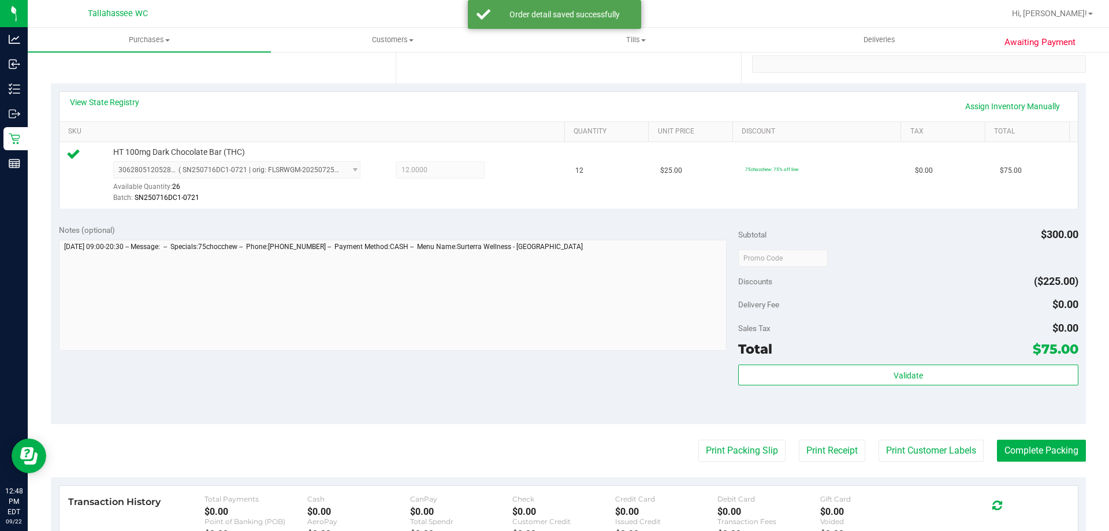
scroll to position [347, 0]
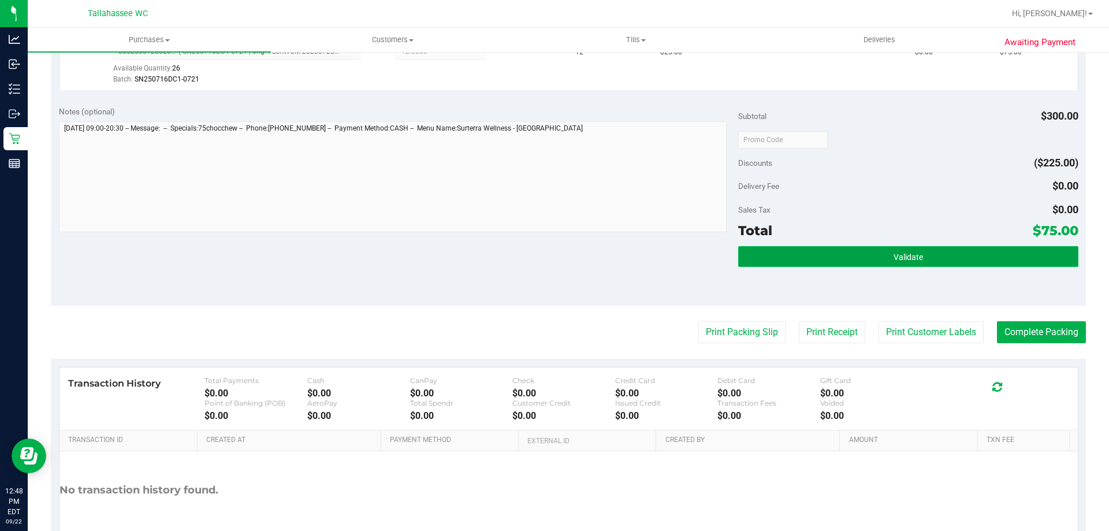
click at [824, 249] on button "Validate" at bounding box center [908, 256] width 340 height 21
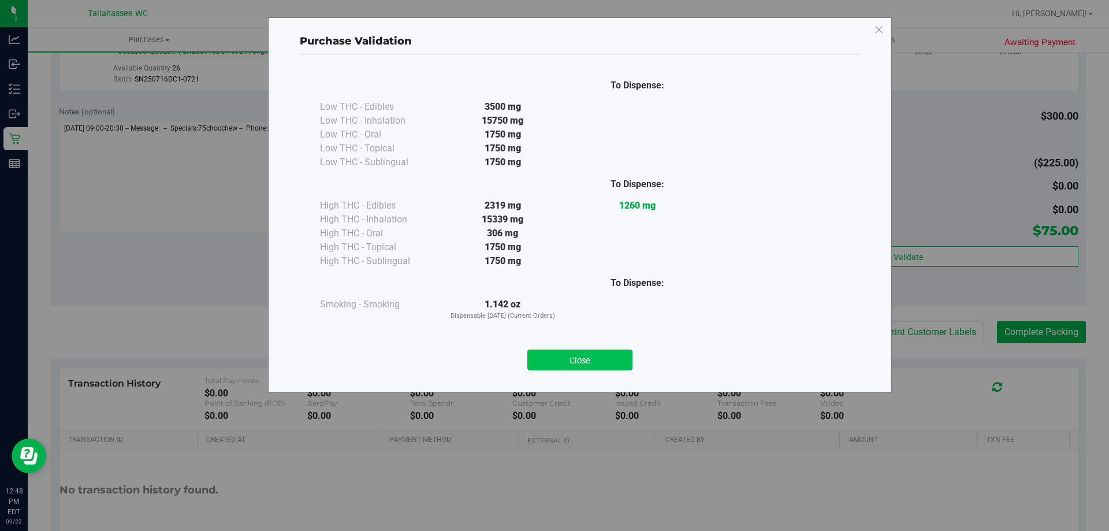
click at [608, 360] on button "Close" at bounding box center [579, 359] width 105 height 21
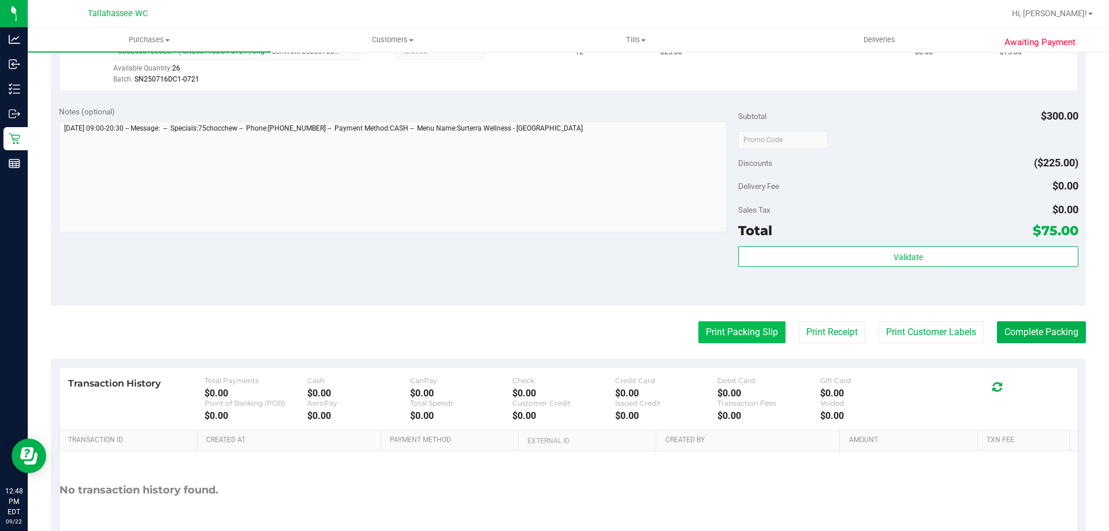
click at [713, 333] on button "Print Packing Slip" at bounding box center [741, 332] width 87 height 22
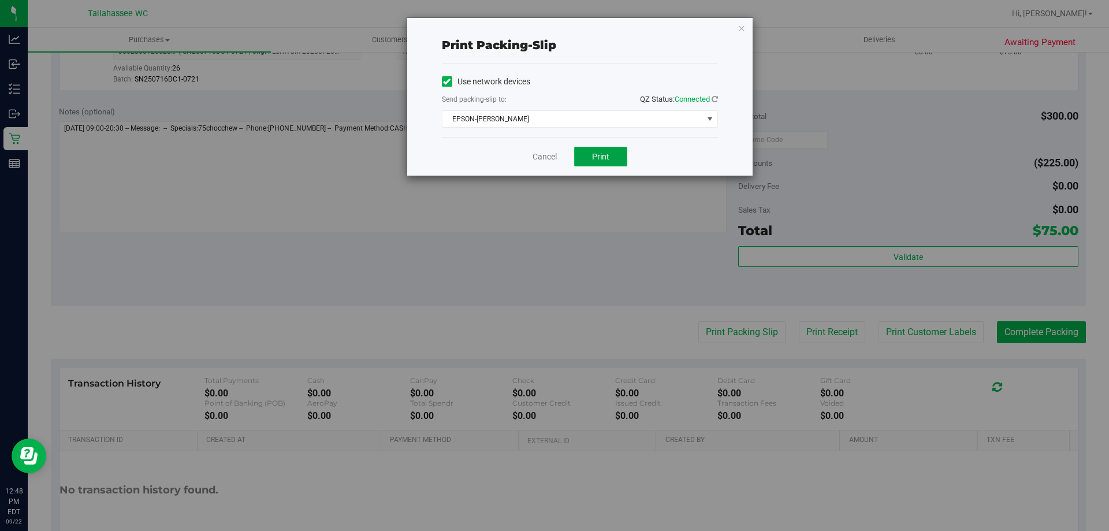
click at [617, 161] on button "Print" at bounding box center [600, 157] width 53 height 20
click at [539, 158] on link "Cancel" at bounding box center [545, 157] width 24 height 12
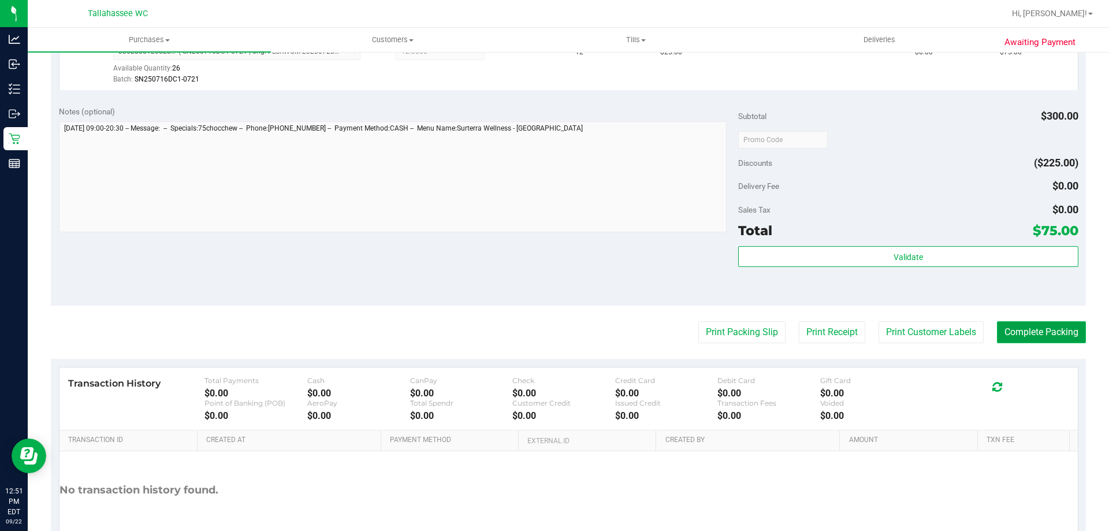
click at [1027, 341] on button "Complete Packing" at bounding box center [1041, 332] width 89 height 22
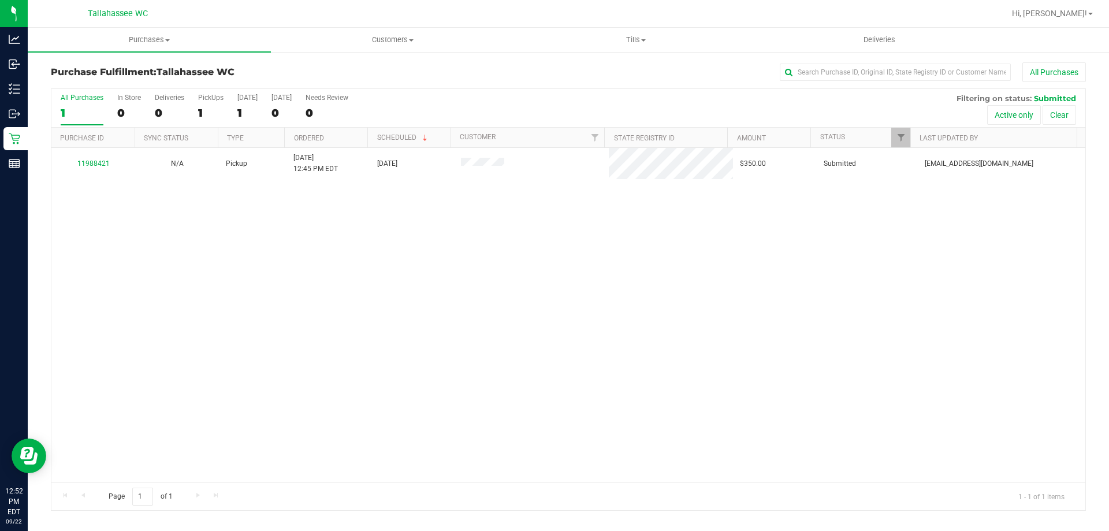
drag, startPoint x: 236, startPoint y: -70, endPoint x: 77, endPoint y: 204, distance: 317.3
click at [154, 288] on div "11988421 N/A Pickup 9/22/2025 12:45 PM EDT 9/22/2025 $350.00 Submitted ecardona…" at bounding box center [568, 315] width 1034 height 334
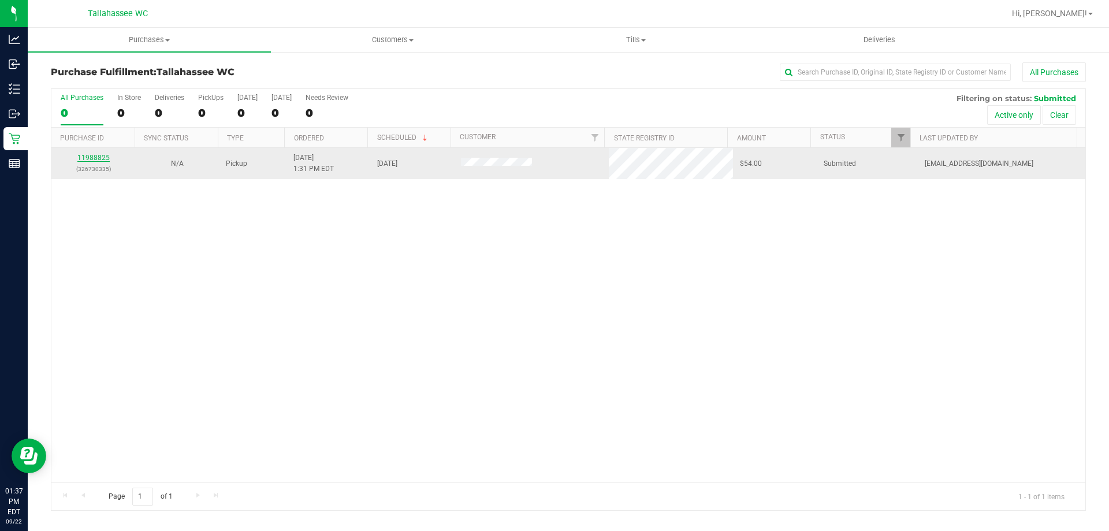
click at [83, 158] on link "11988825" at bounding box center [93, 158] width 32 height 8
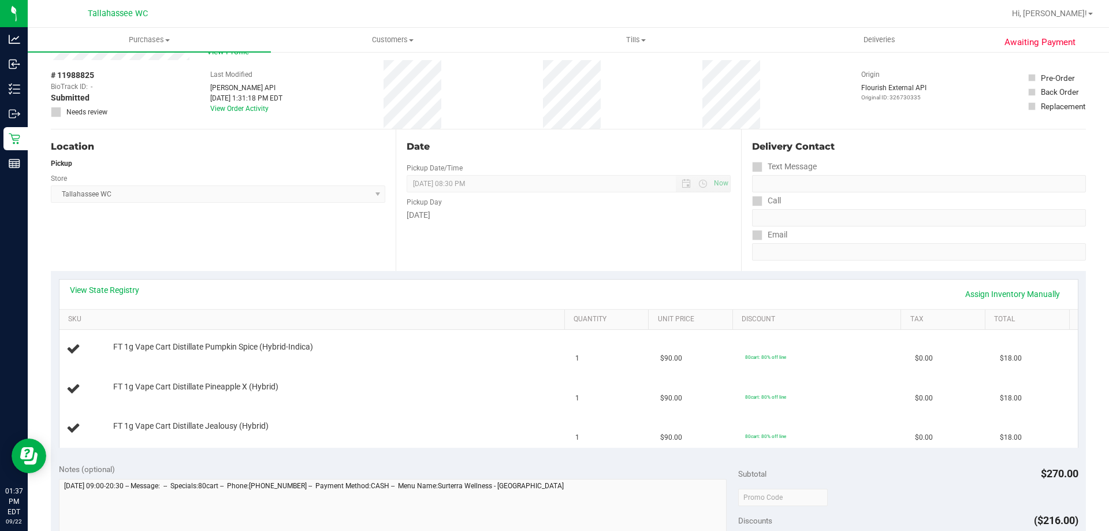
scroll to position [116, 0]
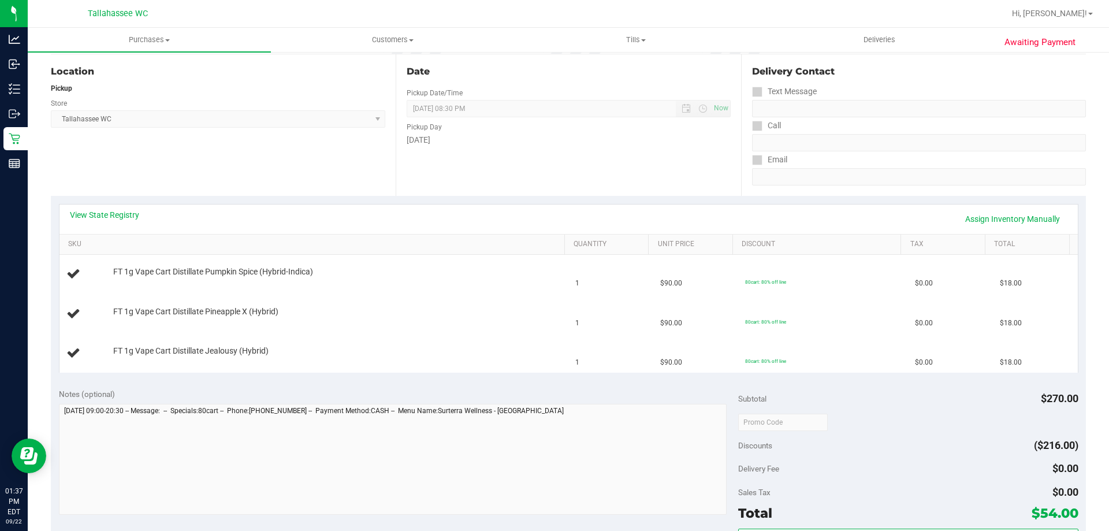
click at [126, 225] on div "View State Registry Assign Inventory Manually" at bounding box center [569, 219] width 998 height 20
click at [124, 220] on link "View State Registry" at bounding box center [104, 215] width 69 height 12
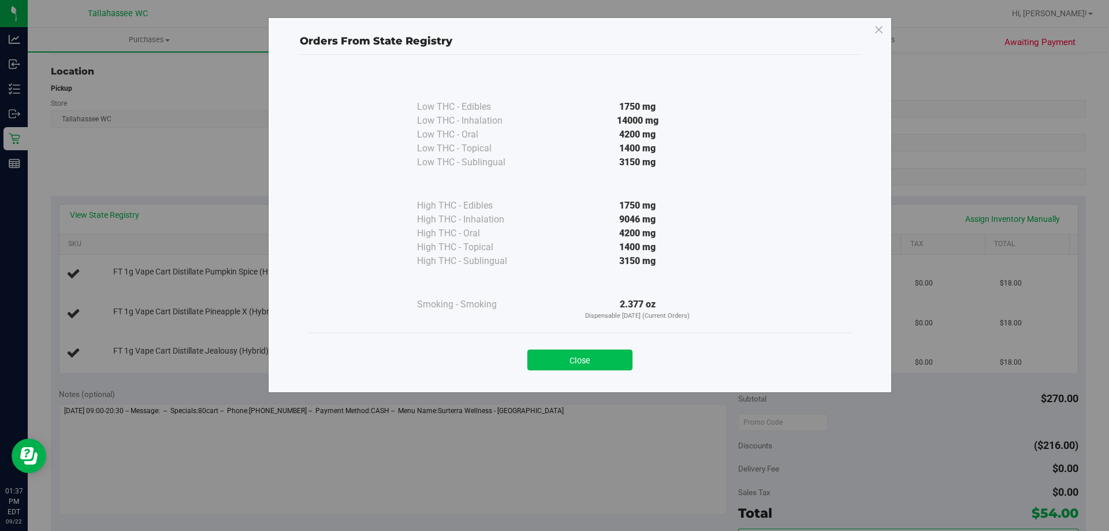
click at [596, 356] on button "Close" at bounding box center [579, 359] width 105 height 21
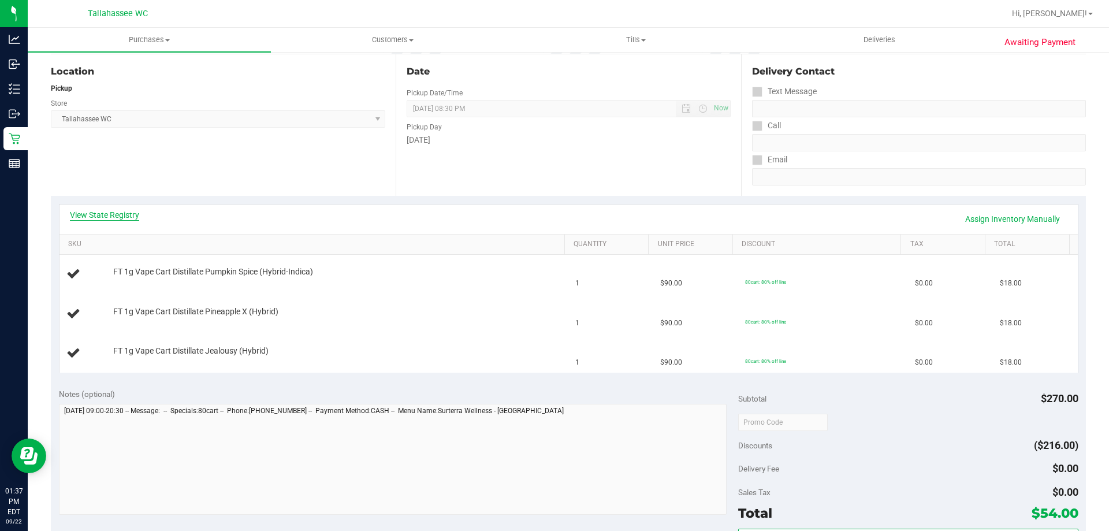
click at [106, 209] on link "View State Registry" at bounding box center [104, 215] width 69 height 12
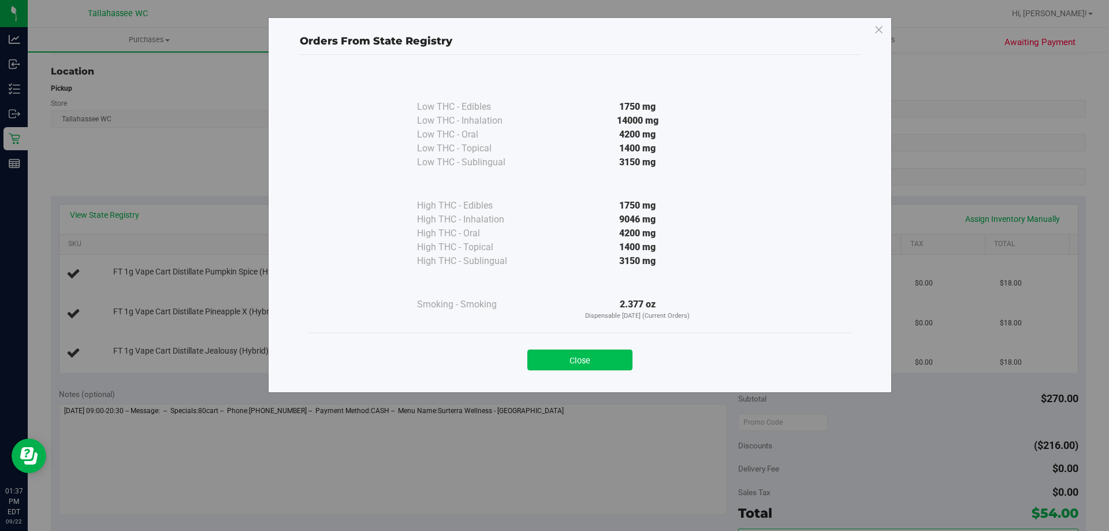
click at [593, 351] on button "Close" at bounding box center [579, 359] width 105 height 21
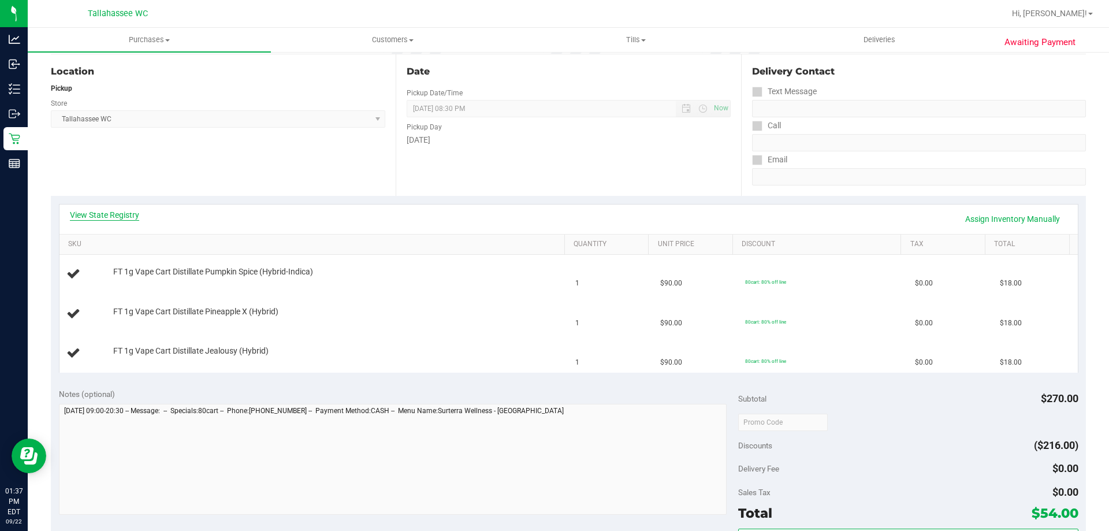
click at [121, 218] on link "View State Registry" at bounding box center [104, 215] width 69 height 12
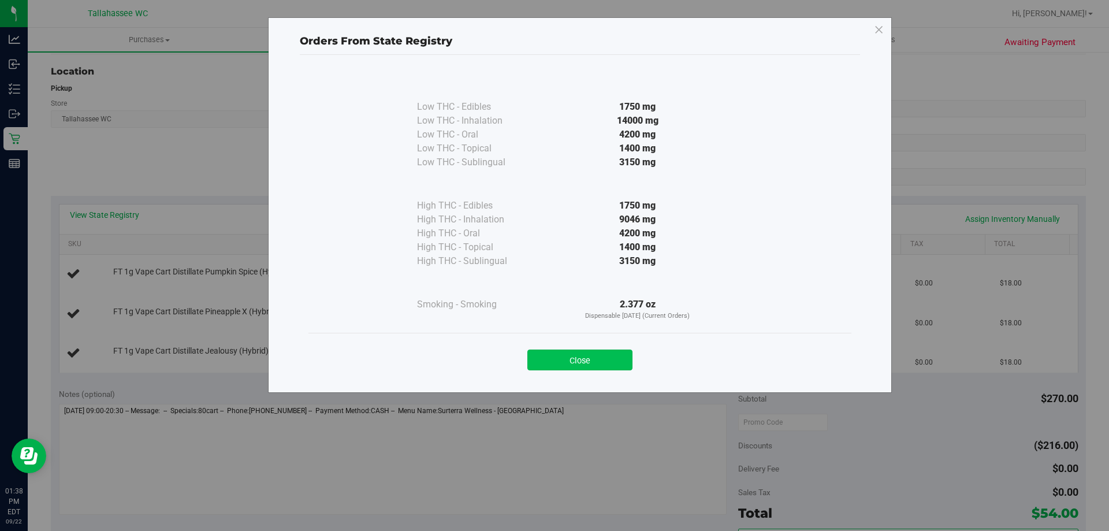
click at [584, 349] on button "Close" at bounding box center [579, 359] width 105 height 21
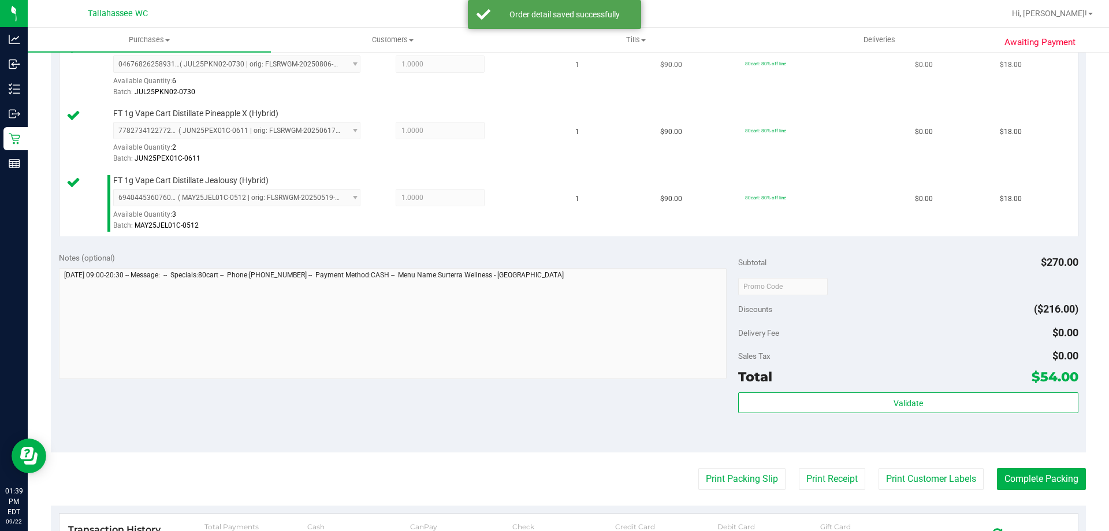
scroll to position [520, 0]
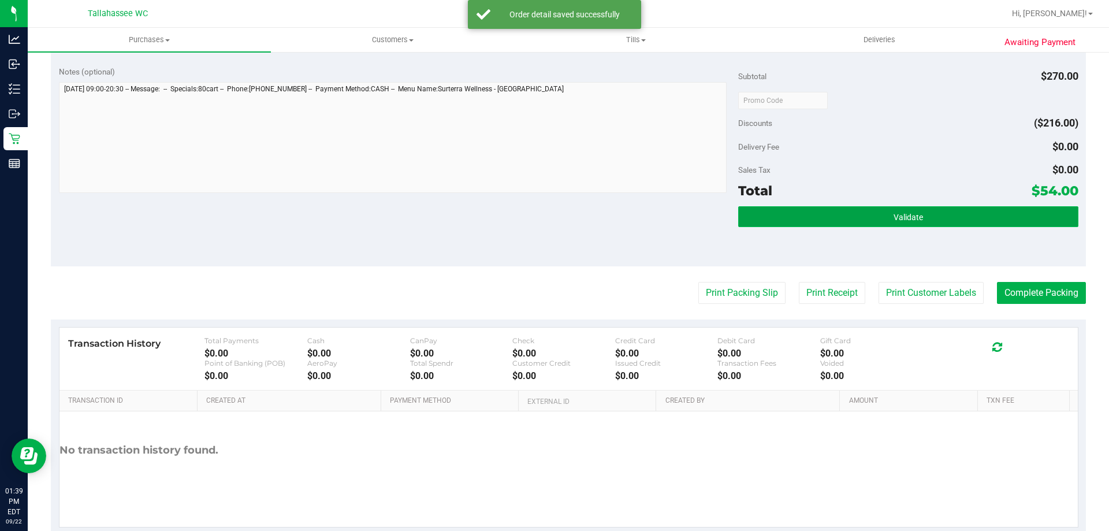
click at [845, 218] on button "Validate" at bounding box center [908, 216] width 340 height 21
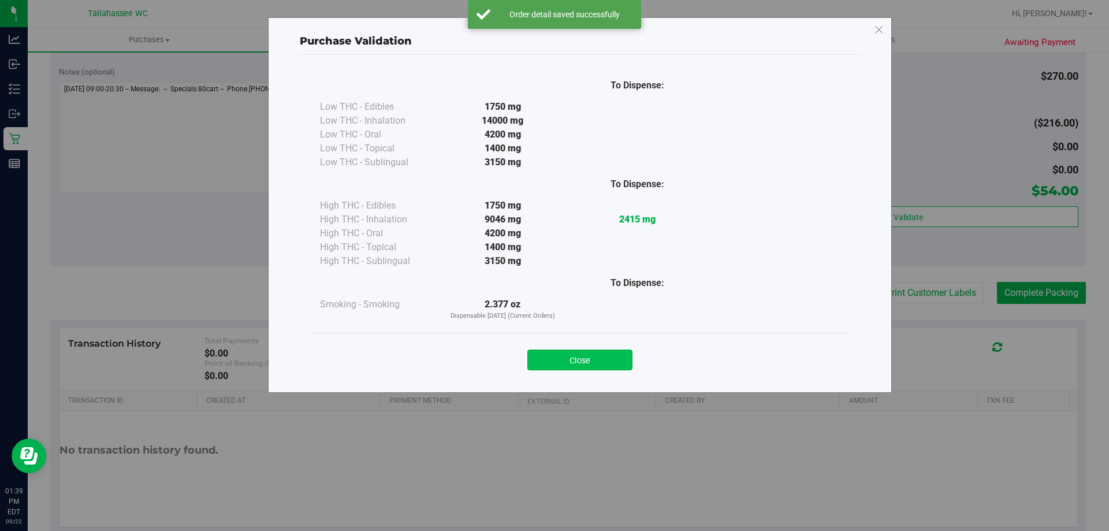
click at [607, 355] on button "Close" at bounding box center [579, 359] width 105 height 21
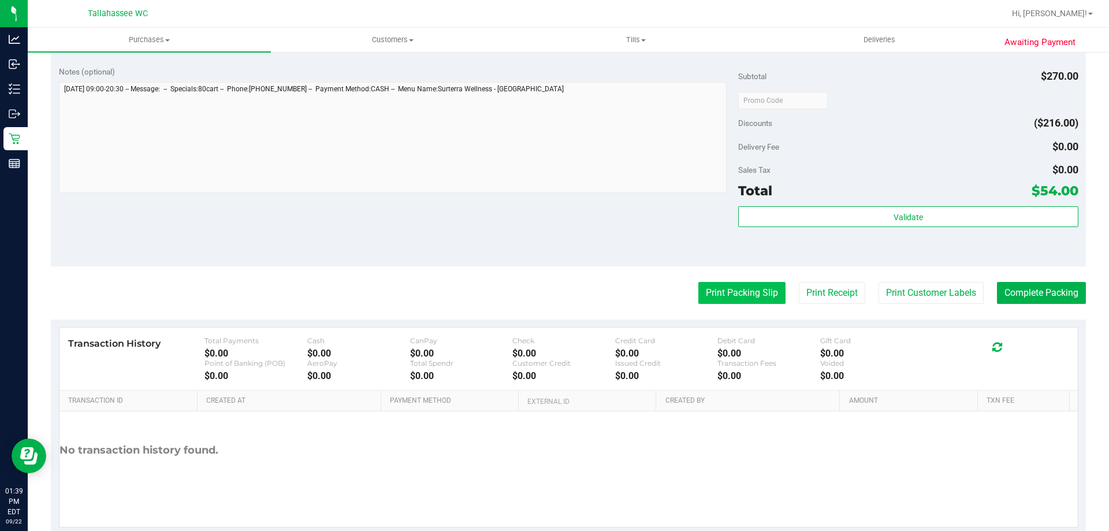
click at [737, 295] on button "Print Packing Slip" at bounding box center [741, 293] width 87 height 22
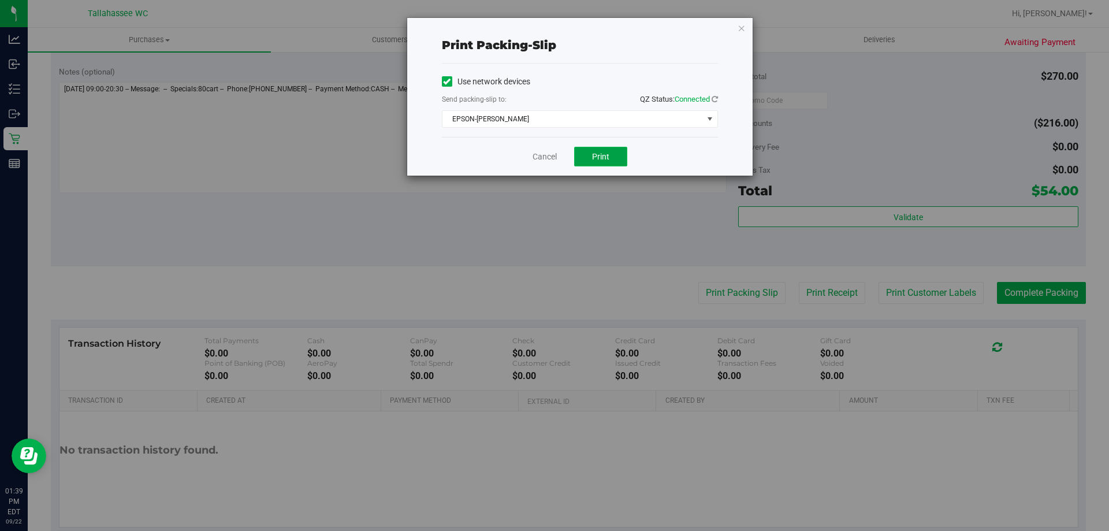
click at [599, 163] on button "Print" at bounding box center [600, 157] width 53 height 20
click at [549, 152] on link "Cancel" at bounding box center [545, 157] width 24 height 12
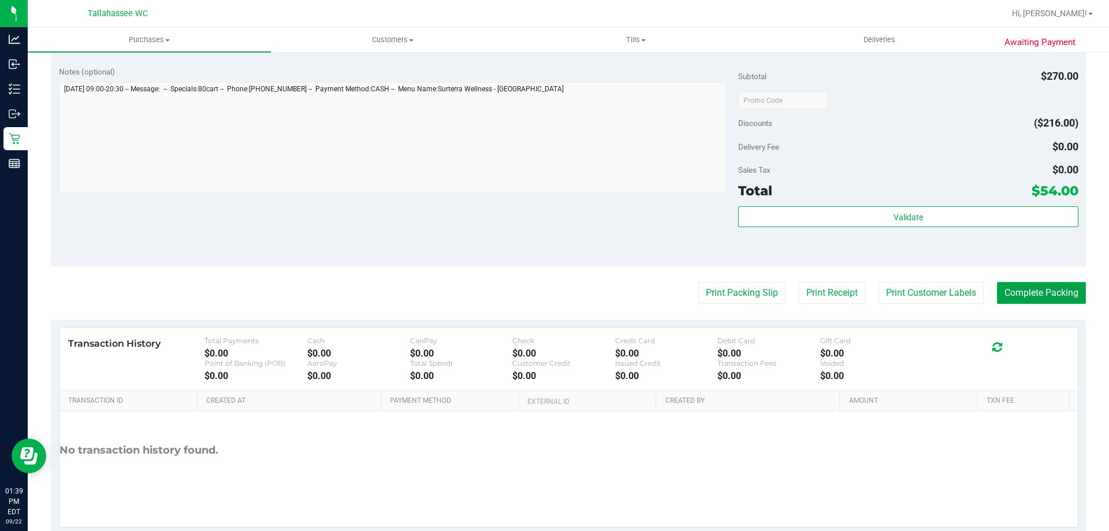
click at [1017, 285] on button "Complete Packing" at bounding box center [1041, 293] width 89 height 22
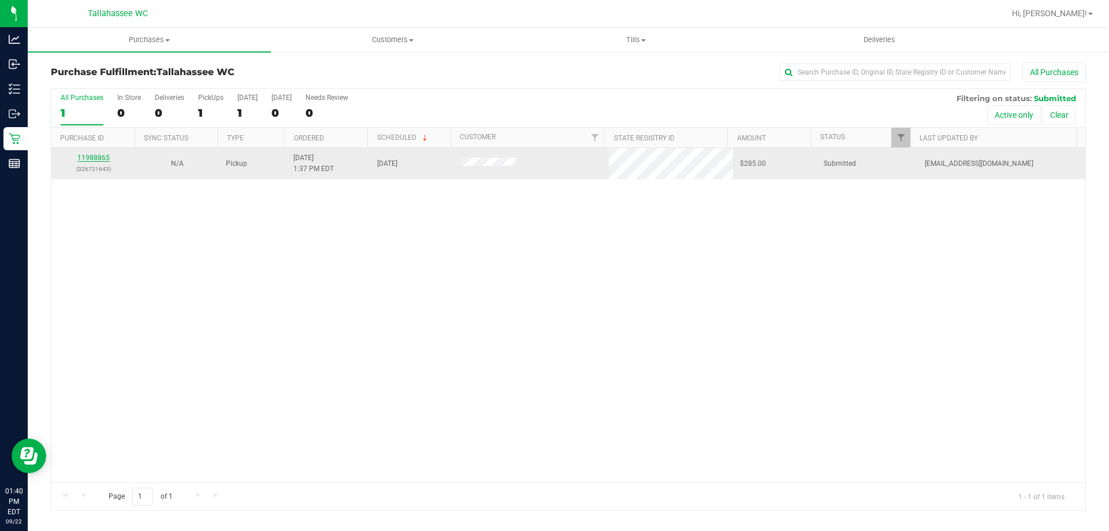
click at [96, 154] on link "11988865" at bounding box center [93, 158] width 32 height 8
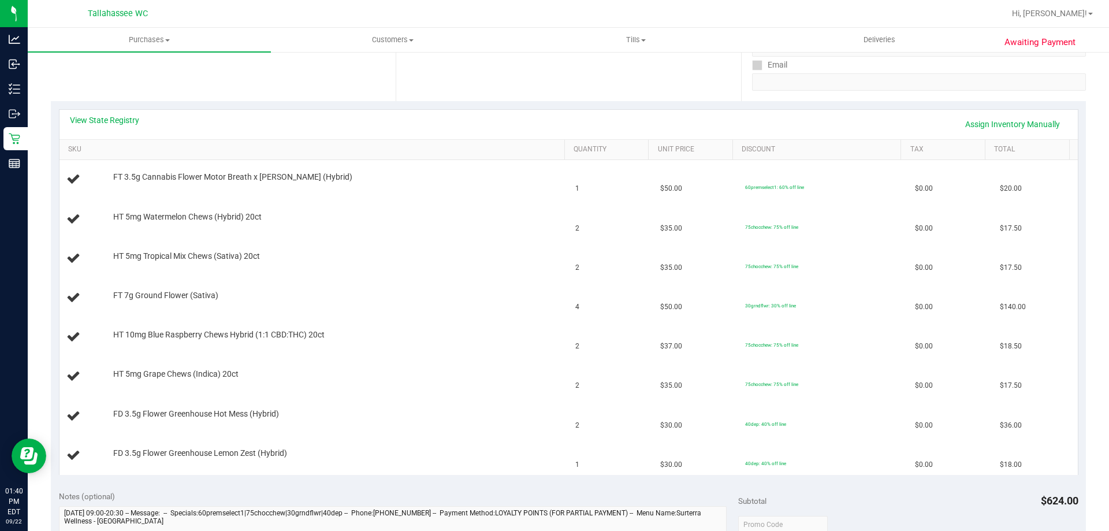
scroll to position [231, 0]
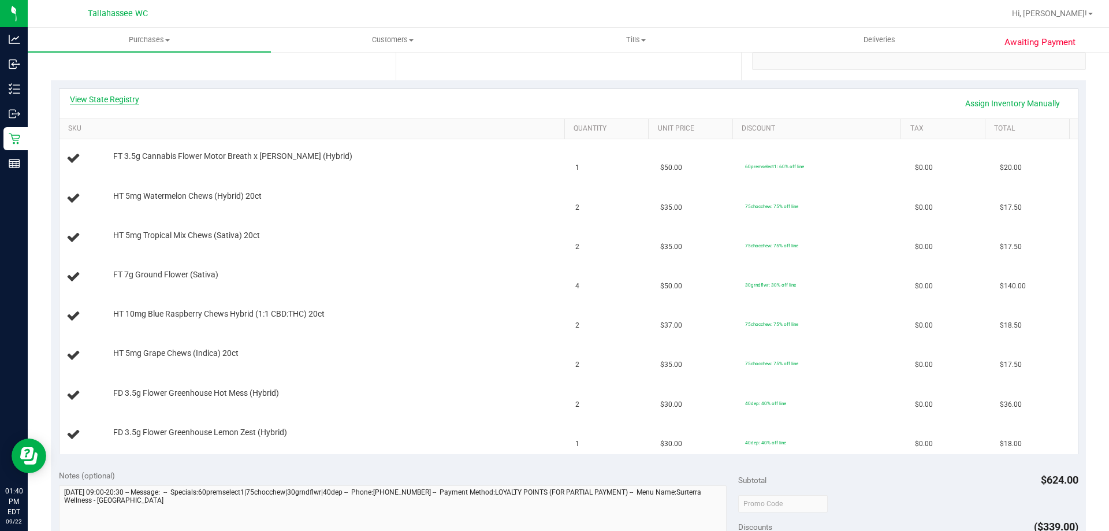
click at [124, 98] on link "View State Registry" at bounding box center [104, 100] width 69 height 12
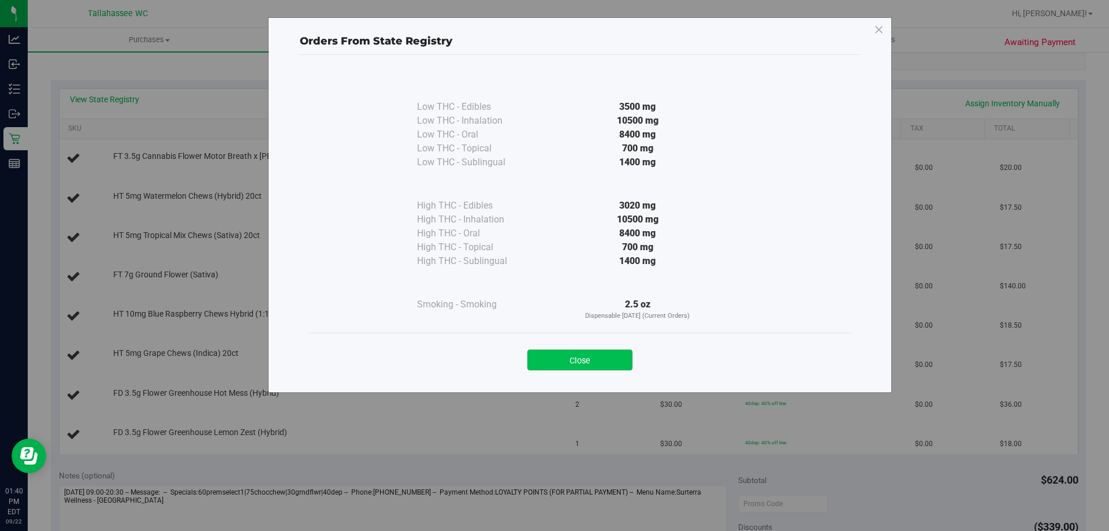
click at [574, 356] on button "Close" at bounding box center [579, 359] width 105 height 21
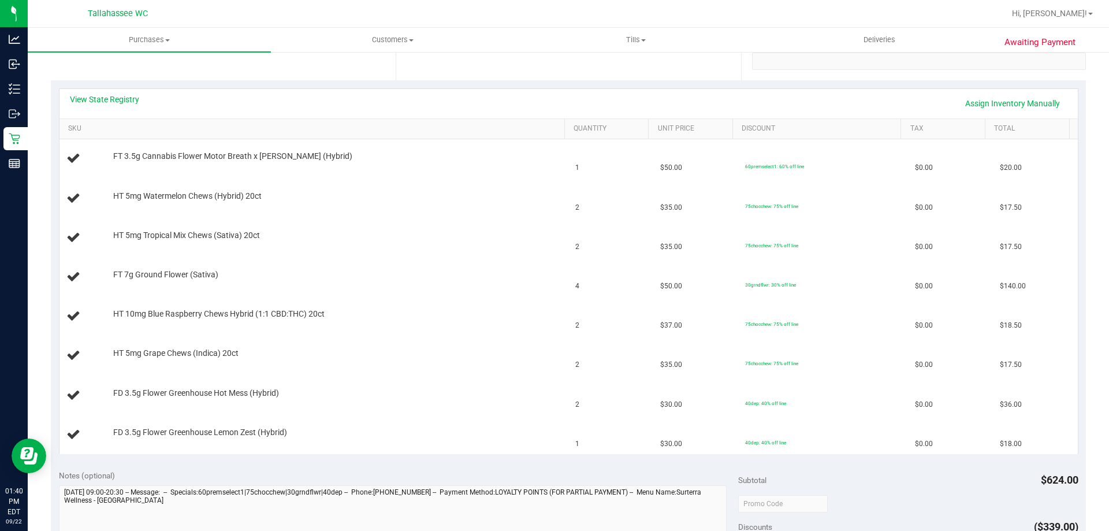
click at [116, 105] on div "View State Registry Assign Inventory Manually" at bounding box center [569, 104] width 998 height 20
click at [118, 96] on link "View State Registry" at bounding box center [104, 100] width 69 height 12
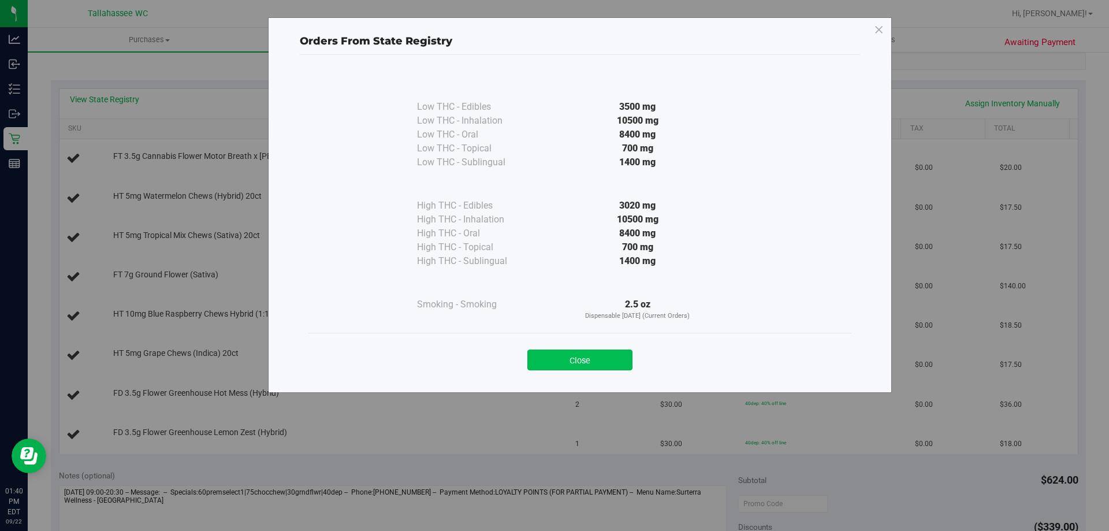
click at [574, 364] on button "Close" at bounding box center [579, 359] width 105 height 21
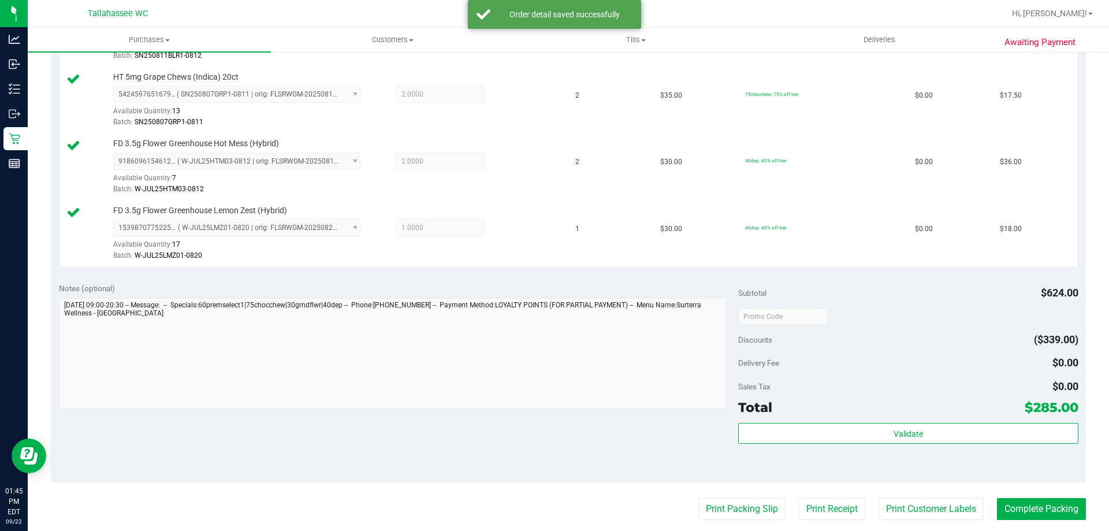
scroll to position [809, 0]
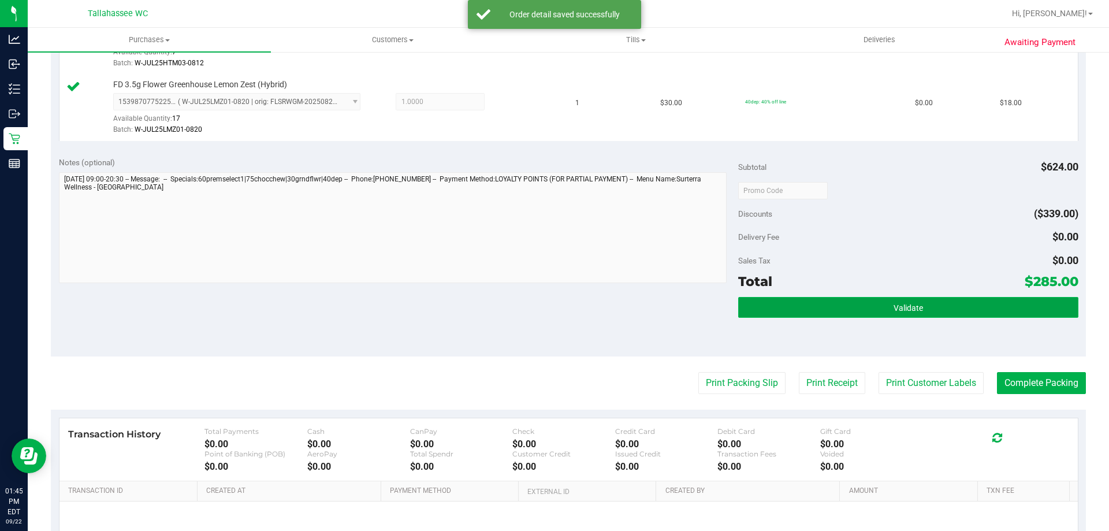
click at [881, 297] on button "Validate" at bounding box center [908, 307] width 340 height 21
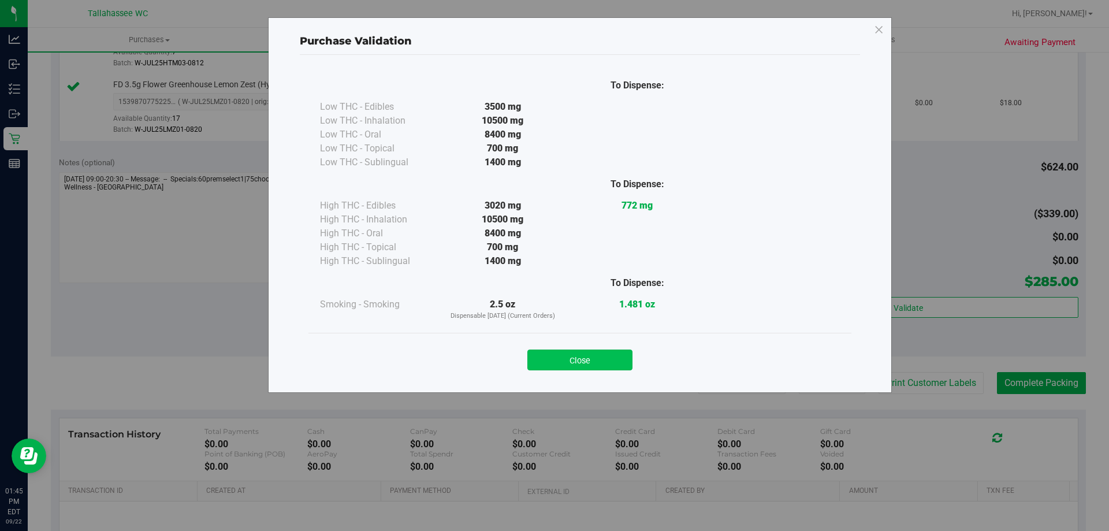
click at [617, 355] on button "Close" at bounding box center [579, 359] width 105 height 21
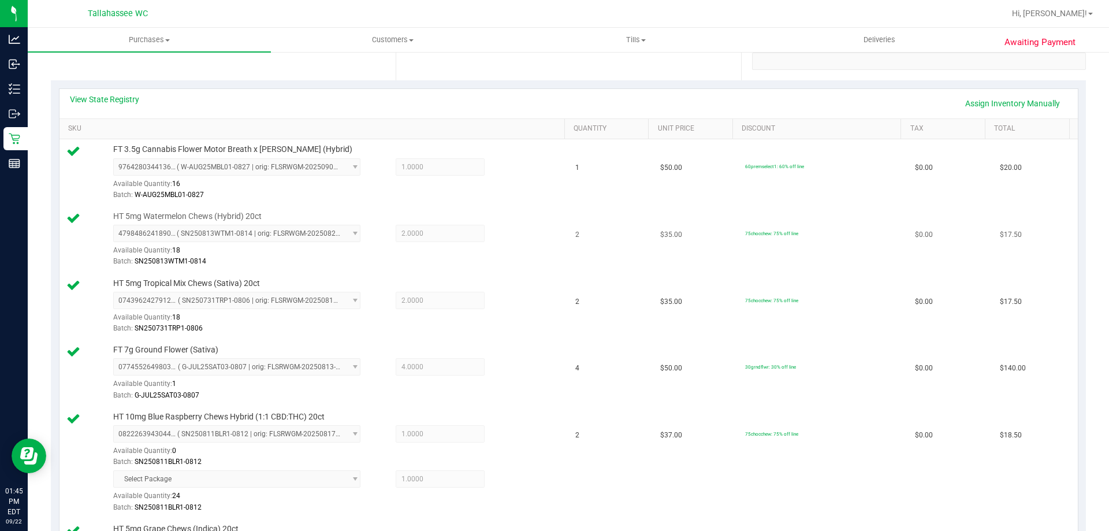
scroll to position [0, 0]
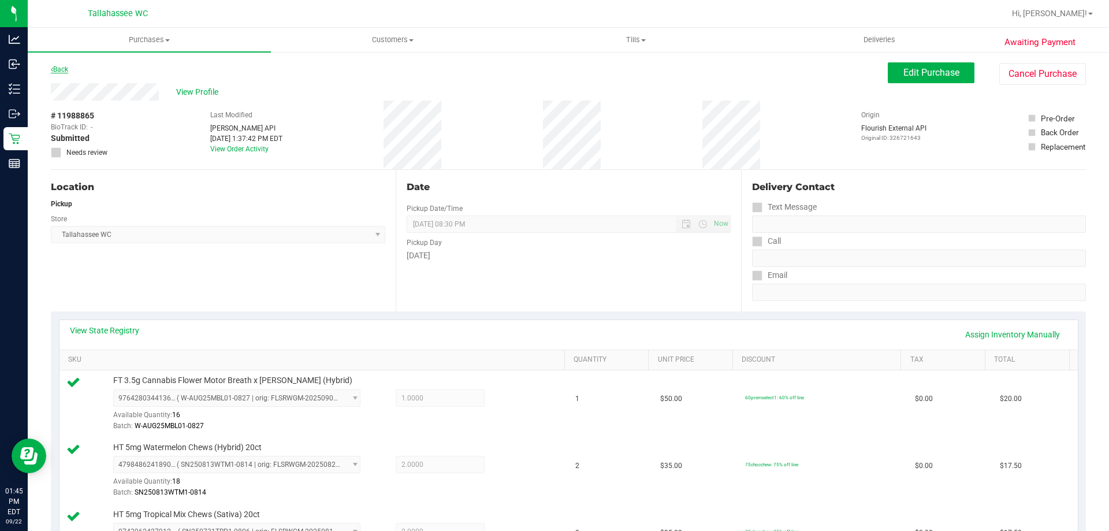
click at [63, 72] on link "Back" at bounding box center [59, 69] width 17 height 8
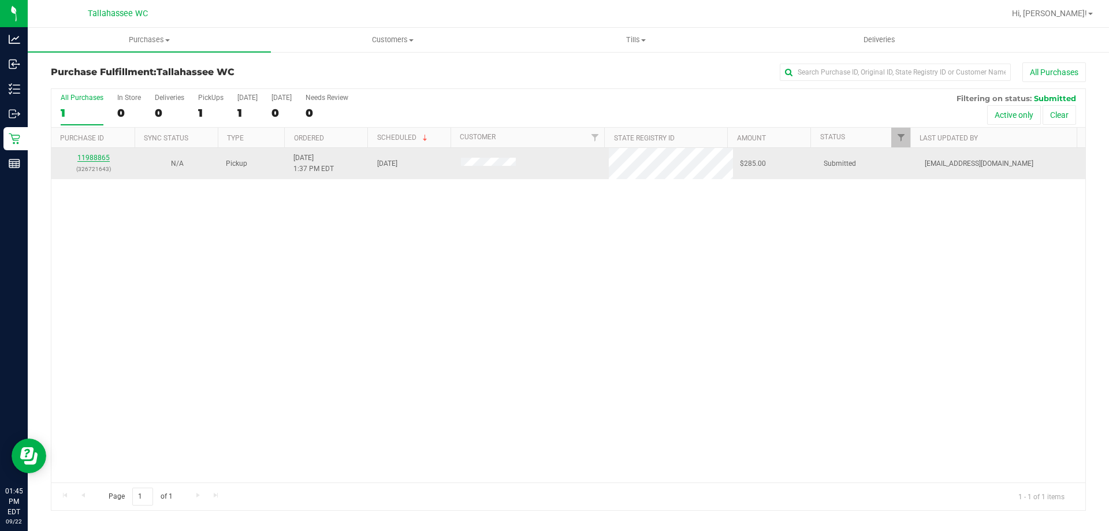
click at [101, 157] on link "11988865" at bounding box center [93, 158] width 32 height 8
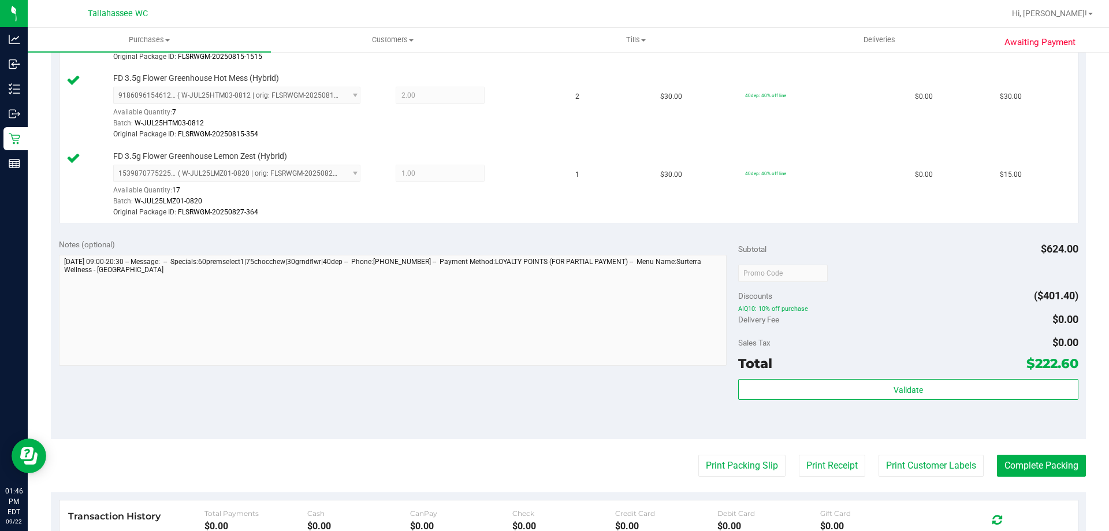
scroll to position [924, 0]
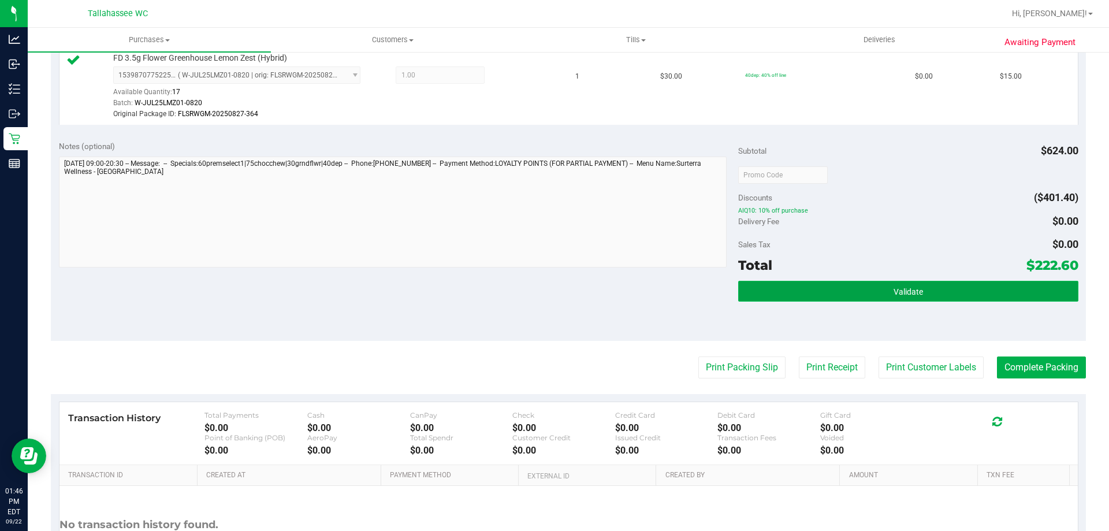
click at [839, 290] on button "Validate" at bounding box center [908, 291] width 340 height 21
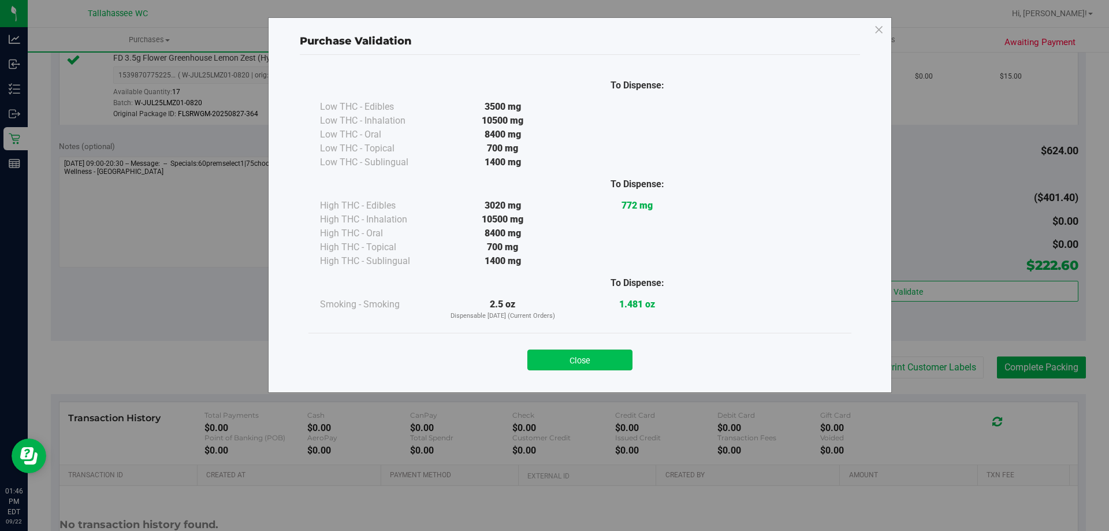
click at [576, 365] on button "Close" at bounding box center [579, 359] width 105 height 21
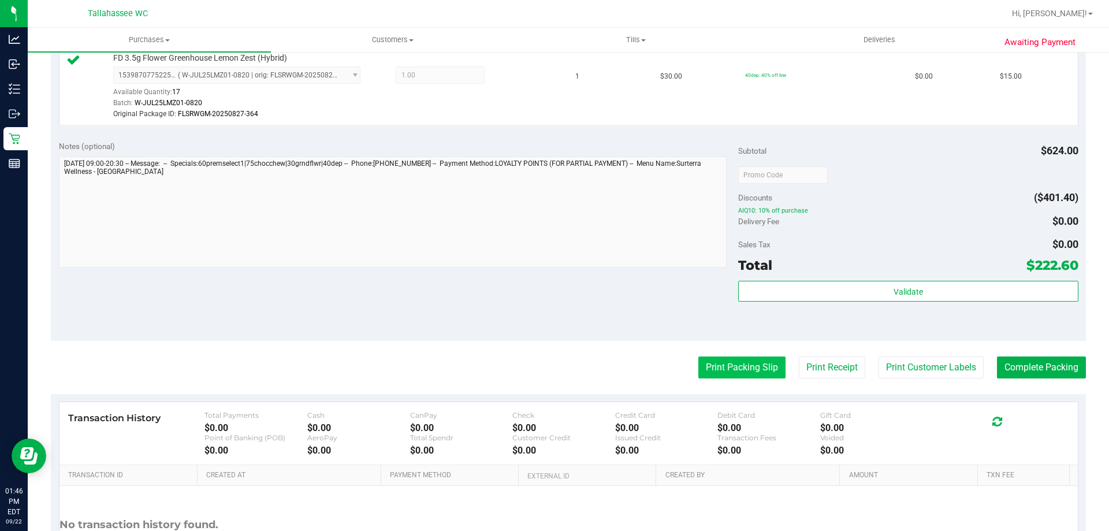
click at [744, 369] on button "Print Packing Slip" at bounding box center [741, 367] width 87 height 22
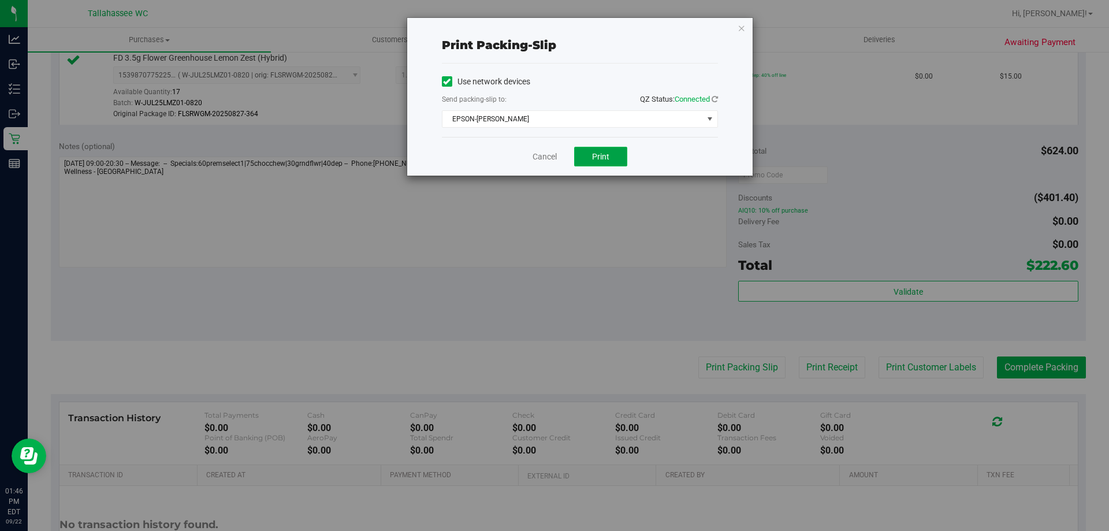
click at [604, 158] on span "Print" at bounding box center [600, 156] width 17 height 9
click at [541, 159] on link "Cancel" at bounding box center [545, 157] width 24 height 12
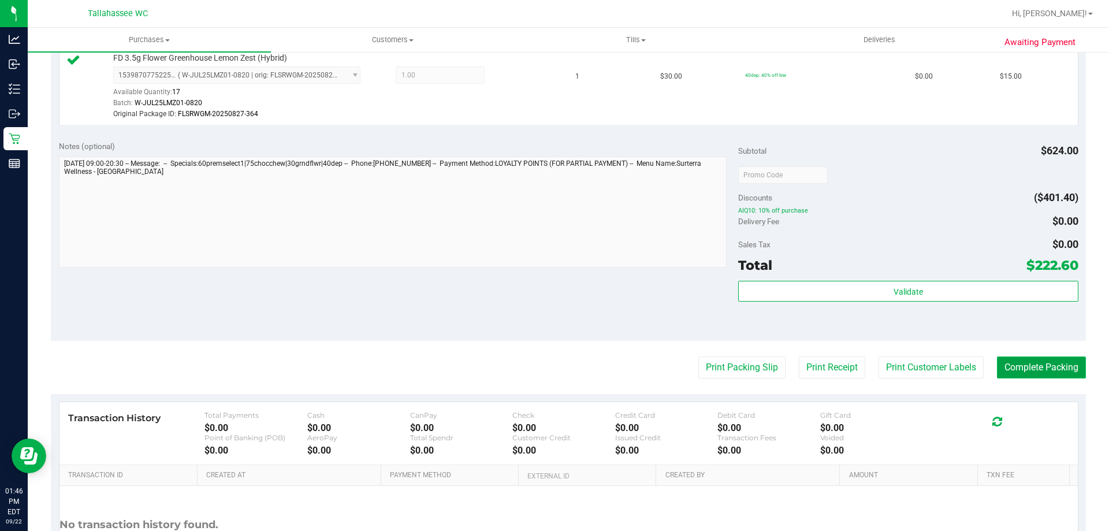
click at [1022, 358] on button "Complete Packing" at bounding box center [1041, 367] width 89 height 22
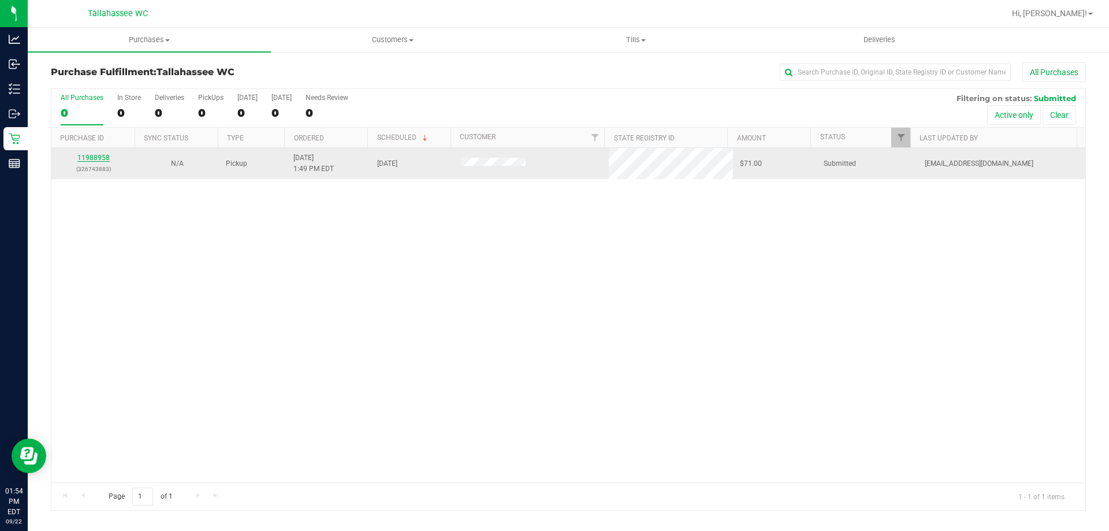
click at [90, 155] on link "11988958" at bounding box center [93, 158] width 32 height 8
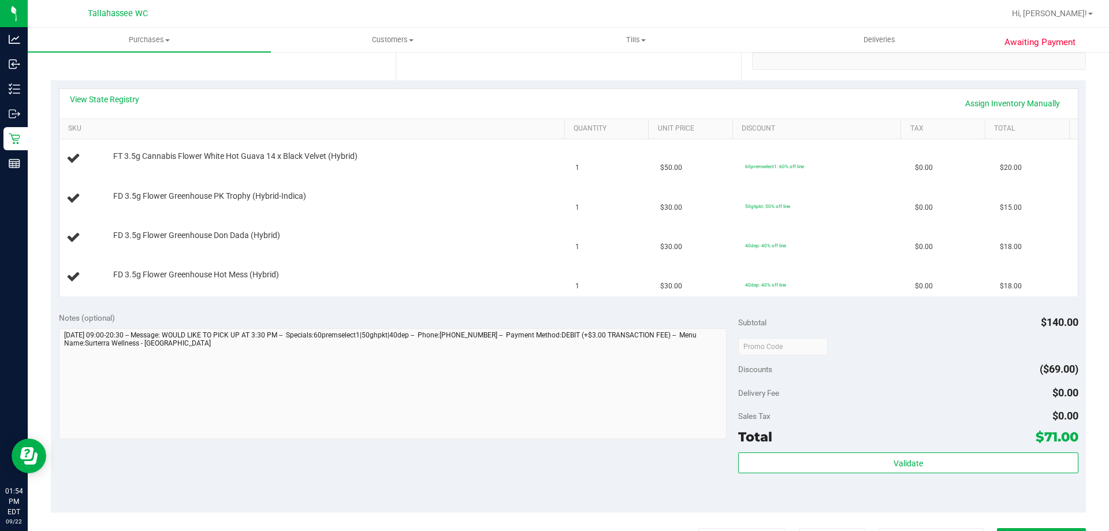
scroll to position [173, 0]
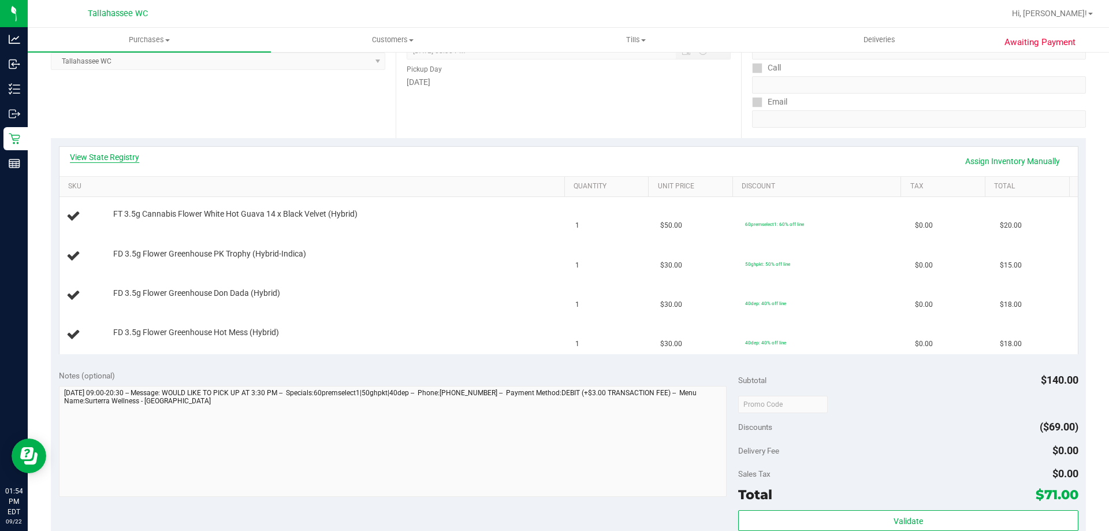
click at [128, 156] on link "View State Registry" at bounding box center [104, 157] width 69 height 12
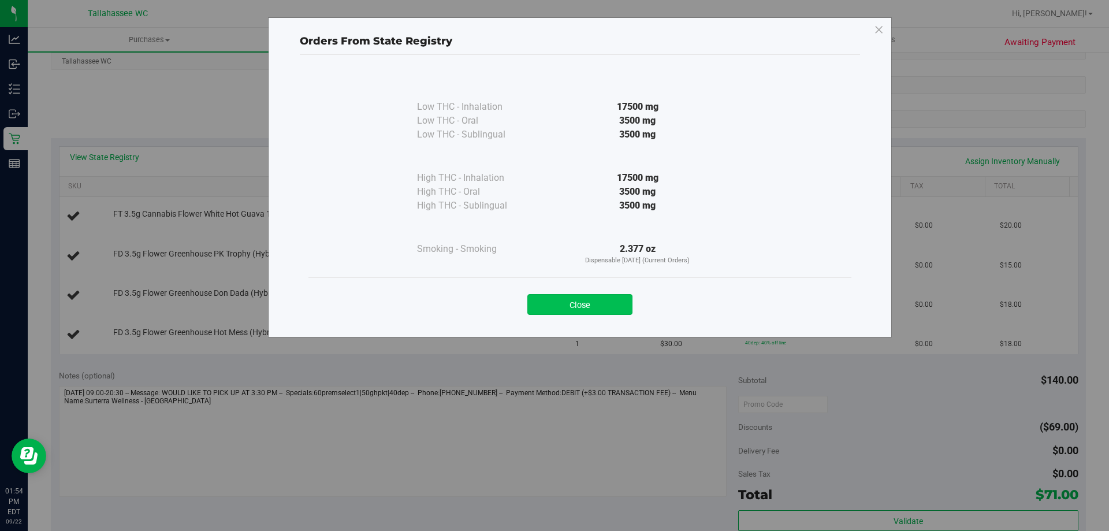
click at [594, 304] on button "Close" at bounding box center [579, 304] width 105 height 21
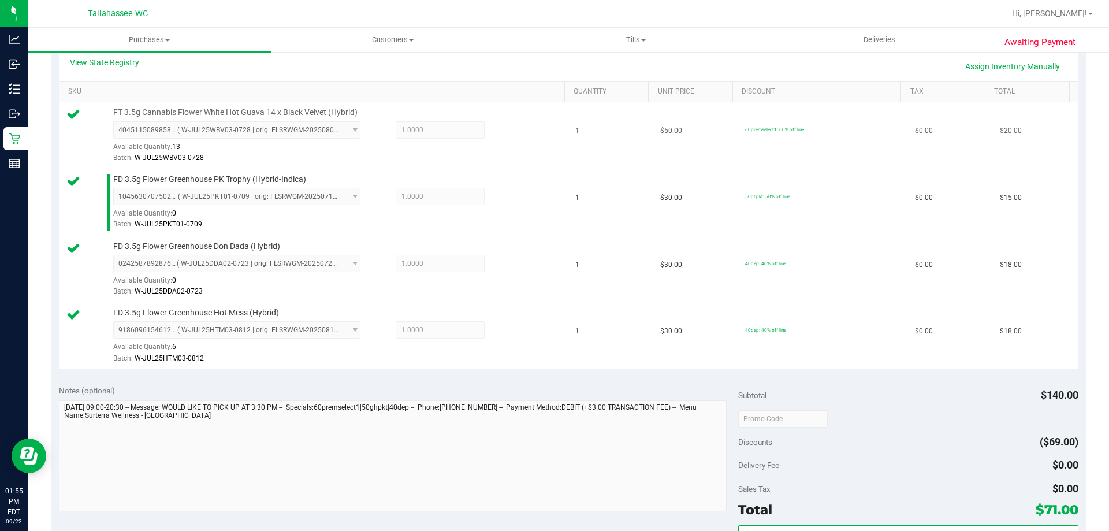
scroll to position [462, 0]
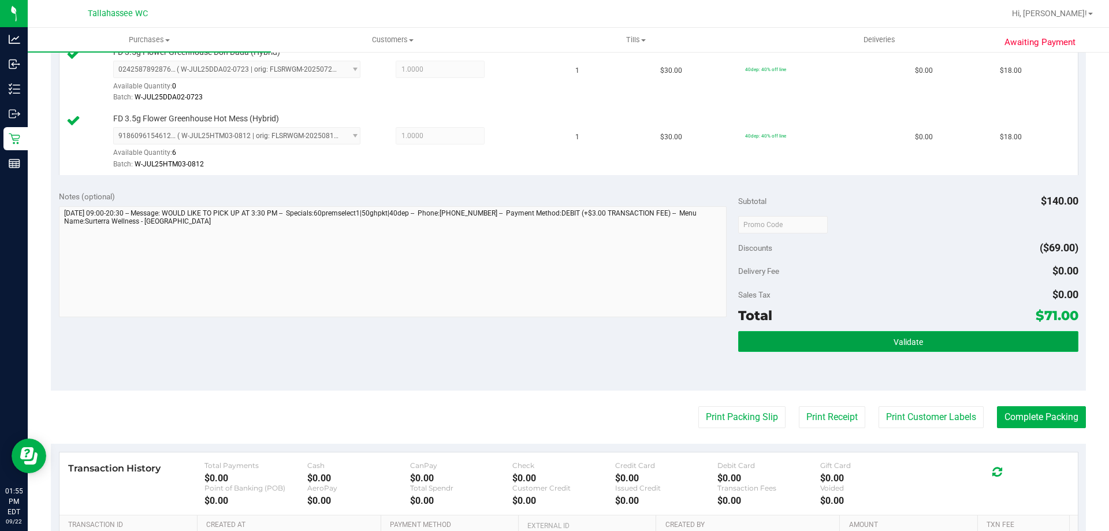
click at [818, 337] on button "Validate" at bounding box center [908, 341] width 340 height 21
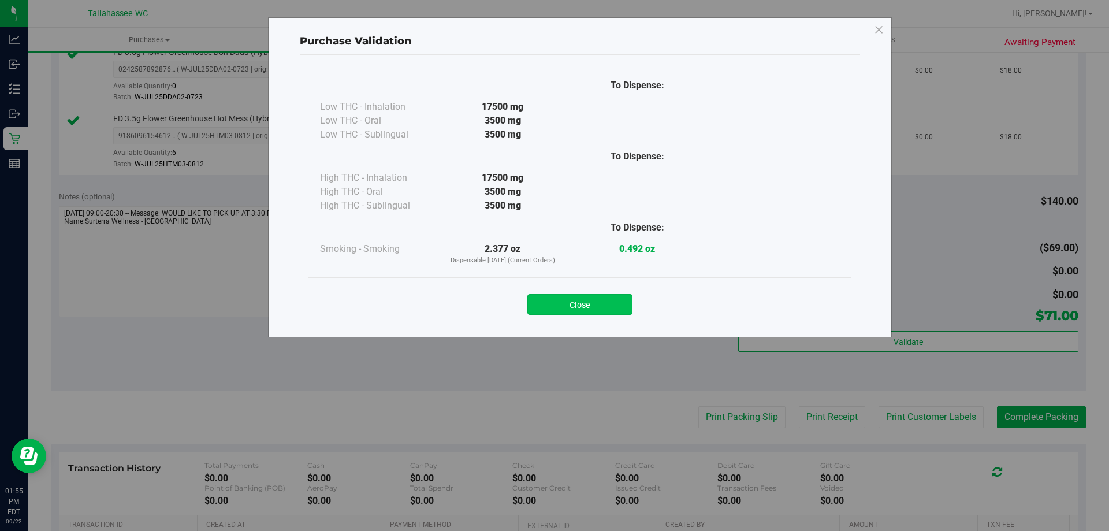
click at [616, 297] on button "Close" at bounding box center [579, 304] width 105 height 21
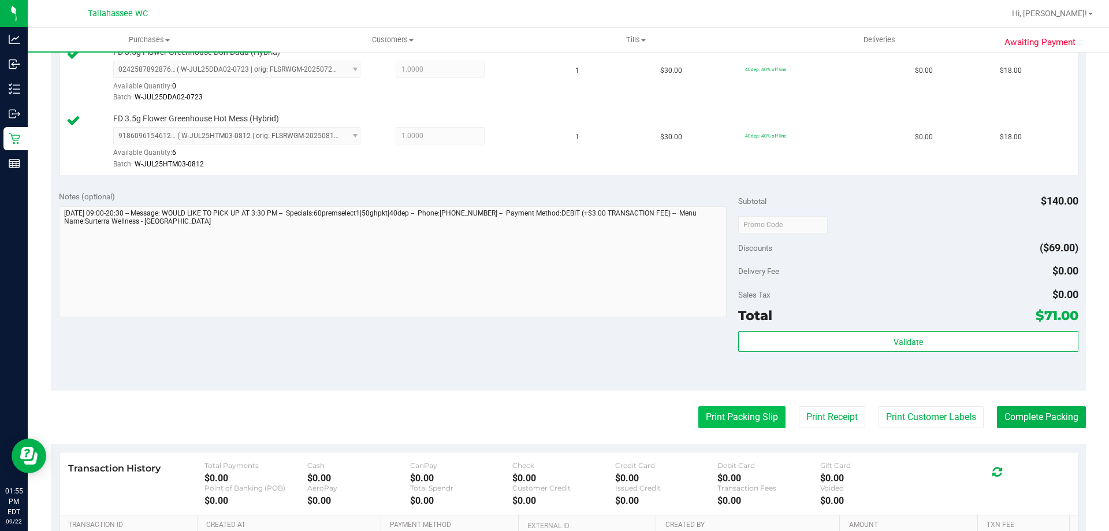
click at [737, 415] on button "Print Packing Slip" at bounding box center [741, 417] width 87 height 22
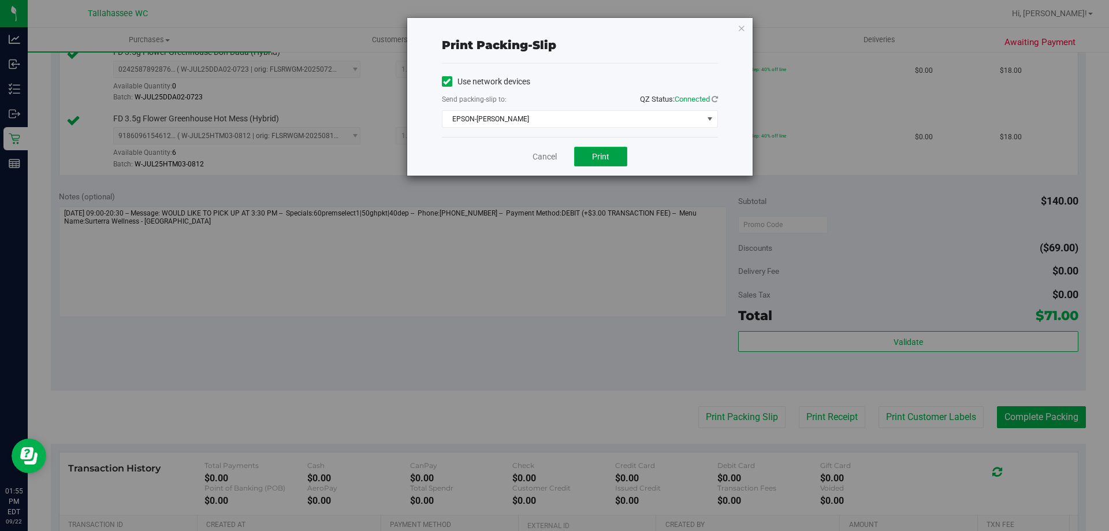
click at [609, 157] on span "Print" at bounding box center [600, 156] width 17 height 9
click at [536, 162] on link "Cancel" at bounding box center [545, 157] width 24 height 12
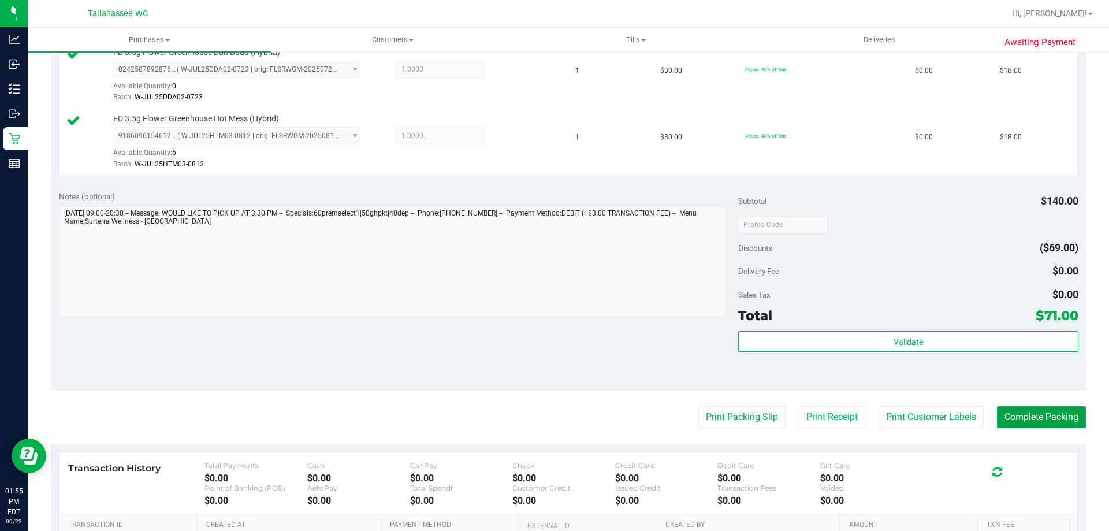
click at [1057, 419] on button "Complete Packing" at bounding box center [1041, 417] width 89 height 22
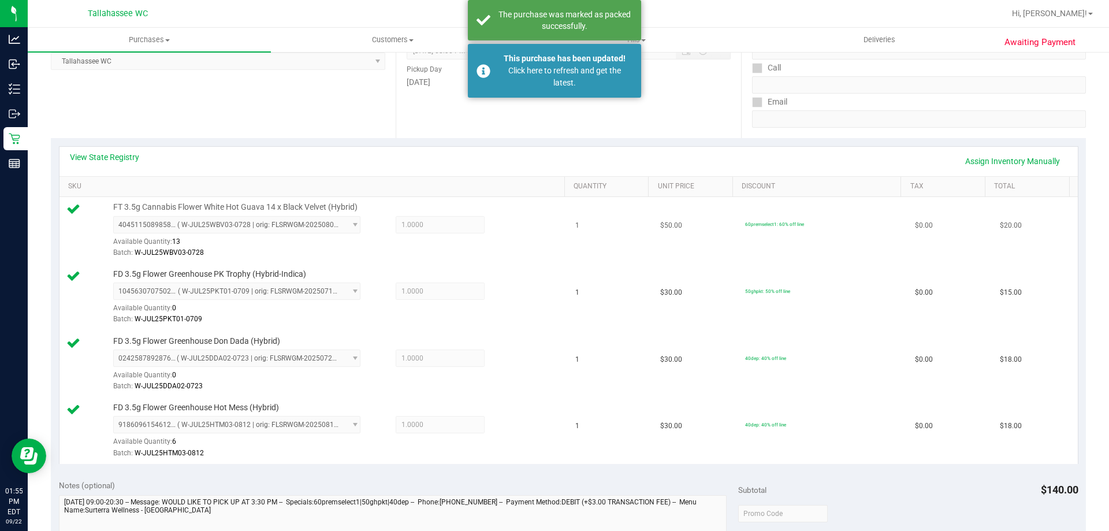
scroll to position [0, 0]
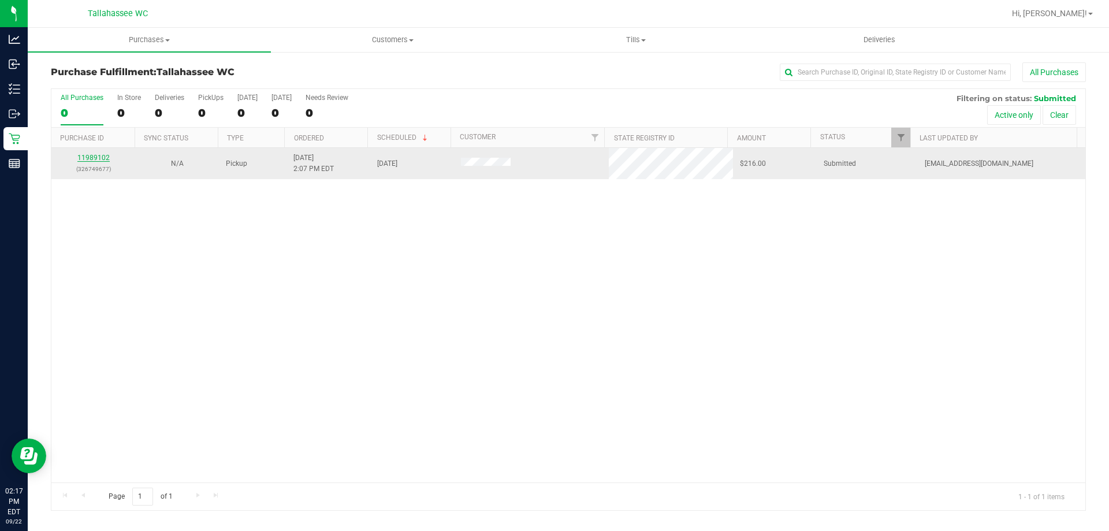
click at [97, 157] on link "11989102" at bounding box center [93, 158] width 32 height 8
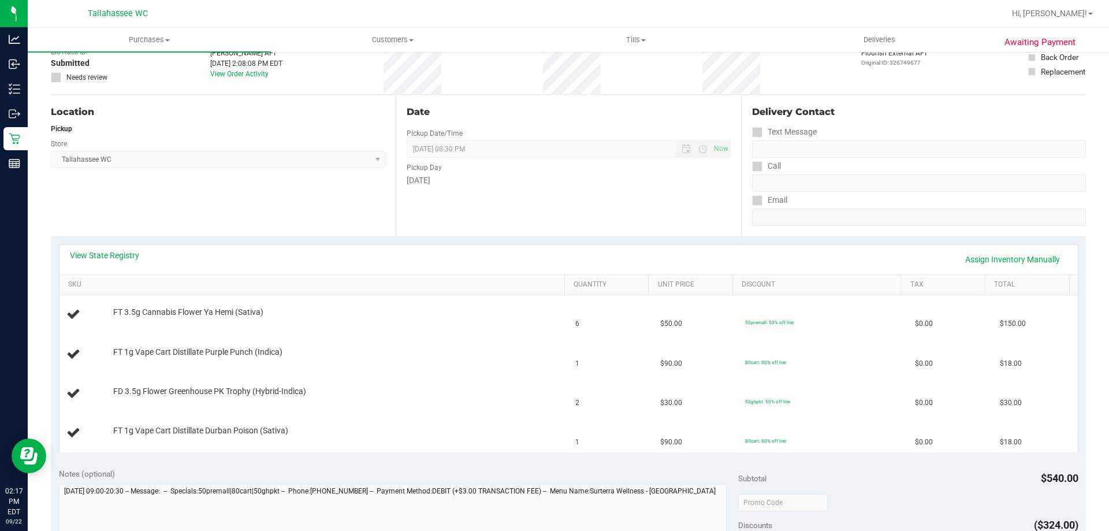
scroll to position [173, 0]
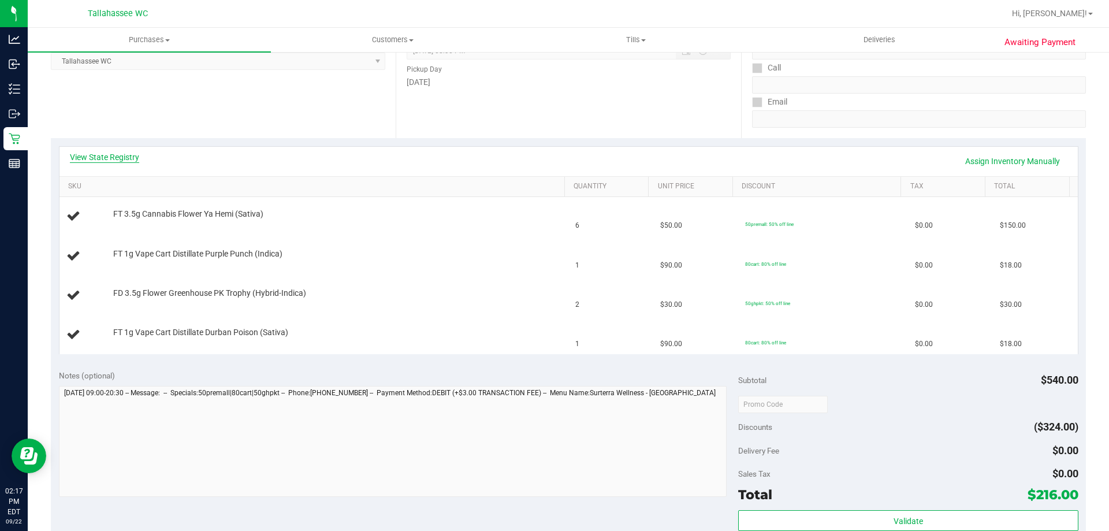
click at [103, 153] on link "View State Registry" at bounding box center [104, 157] width 69 height 12
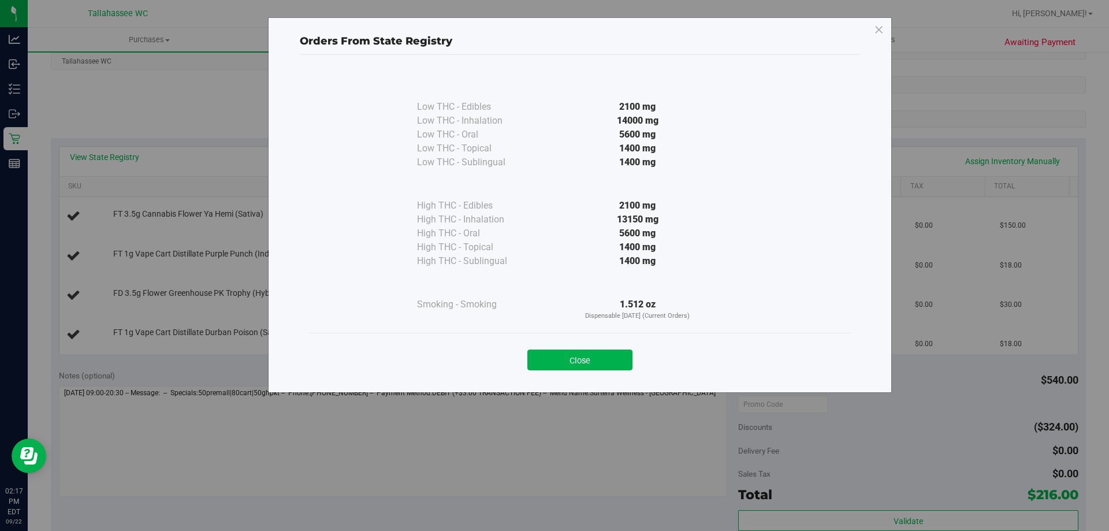
click at [610, 360] on button "Close" at bounding box center [579, 359] width 105 height 21
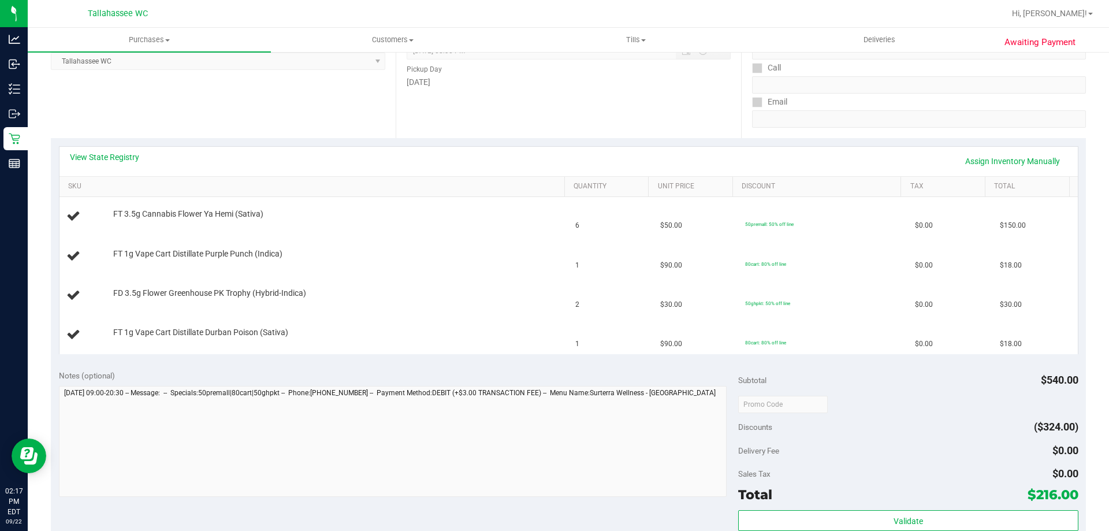
click at [90, 164] on div "View State Registry Assign Inventory Manually" at bounding box center [569, 161] width 998 height 20
click at [141, 163] on div "View State Registry Assign Inventory Manually" at bounding box center [569, 161] width 998 height 20
click at [120, 160] on link "View State Registry" at bounding box center [104, 157] width 69 height 12
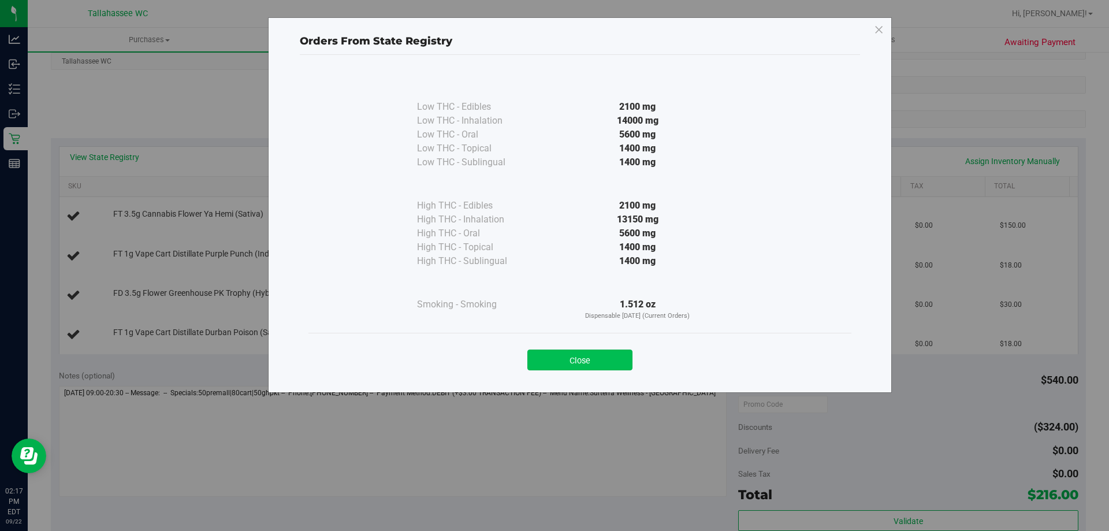
click at [583, 356] on button "Close" at bounding box center [579, 359] width 105 height 21
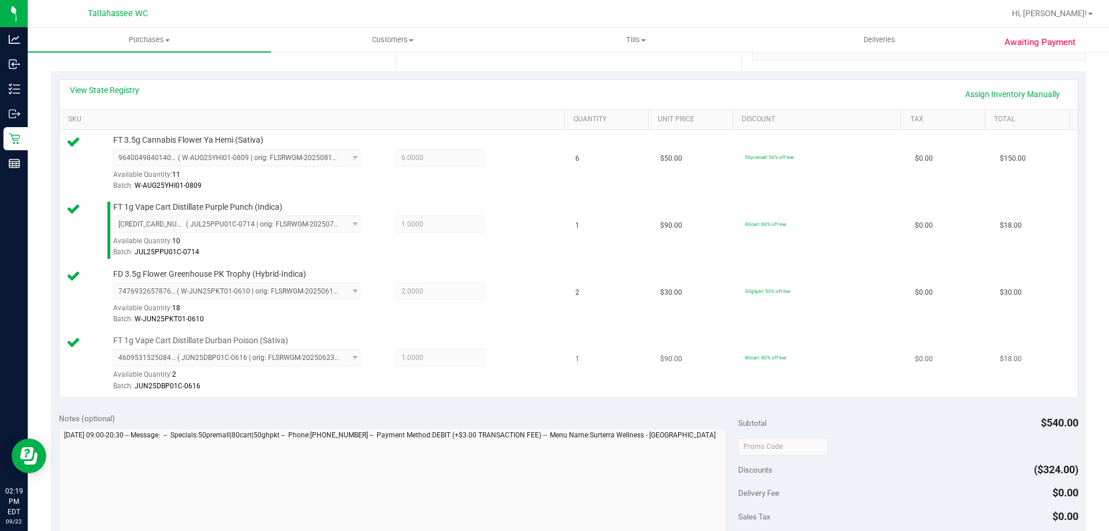
scroll to position [520, 0]
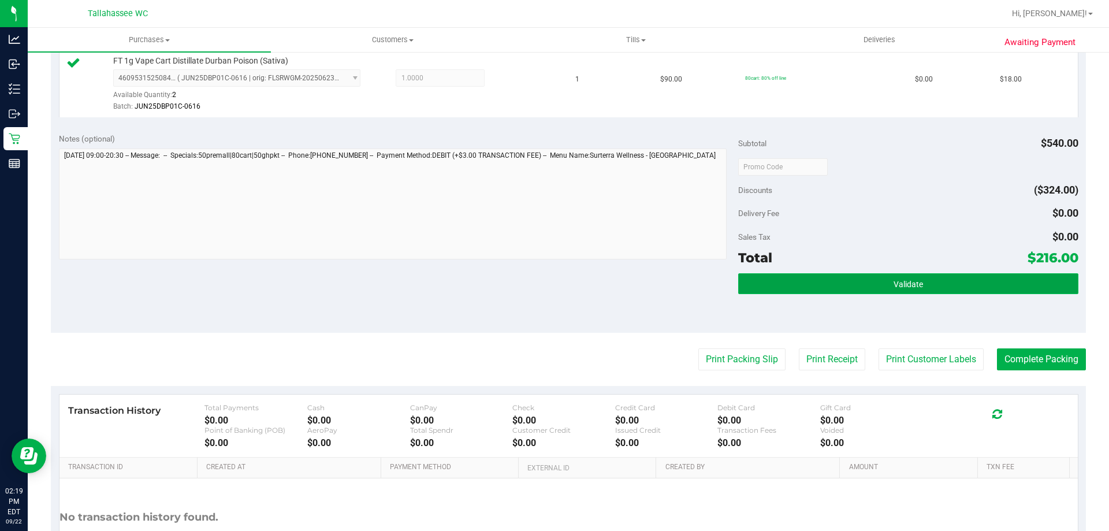
click at [877, 281] on button "Validate" at bounding box center [908, 283] width 340 height 21
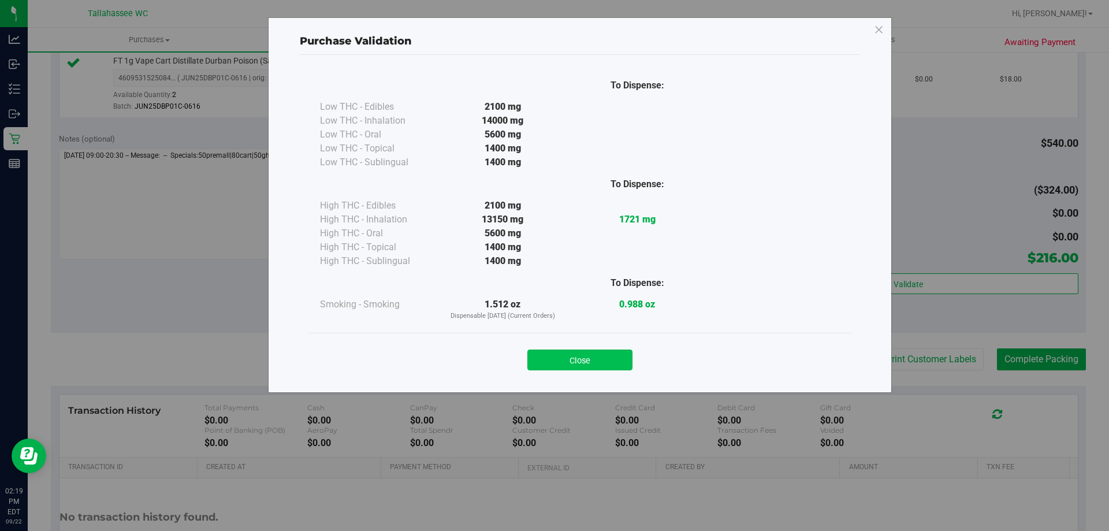
click at [613, 360] on button "Close" at bounding box center [579, 359] width 105 height 21
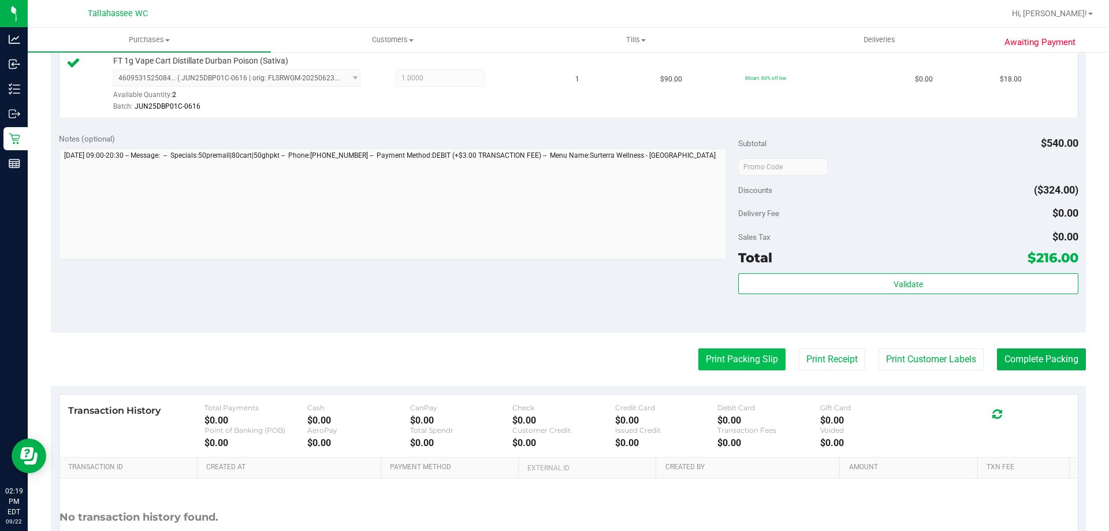
click at [735, 355] on button "Print Packing Slip" at bounding box center [741, 359] width 87 height 22
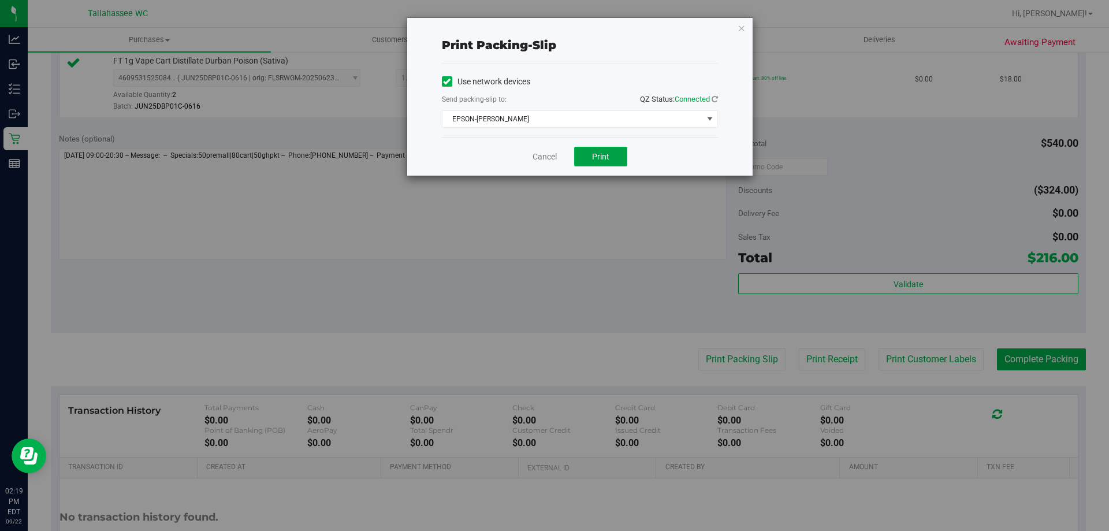
click at [607, 152] on span "Print" at bounding box center [600, 156] width 17 height 9
click at [550, 162] on link "Cancel" at bounding box center [545, 157] width 24 height 12
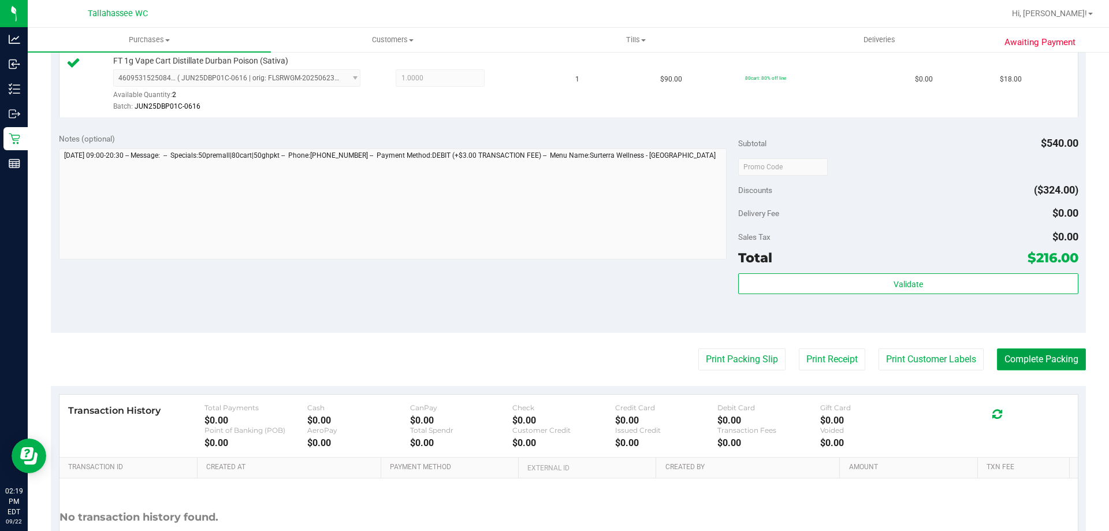
click at [1049, 364] on button "Complete Packing" at bounding box center [1041, 359] width 89 height 22
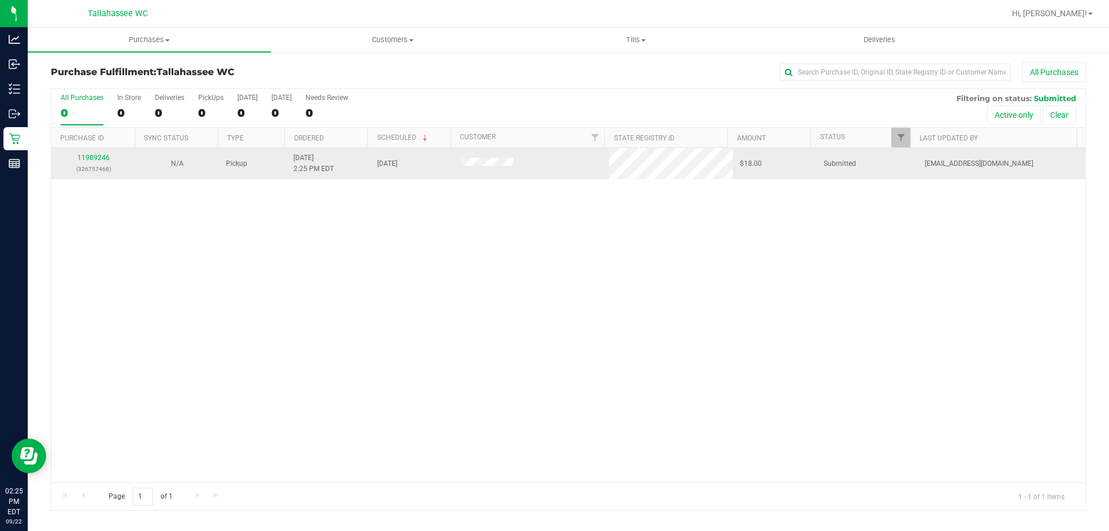
click at [99, 151] on td "11989246 (326757468)" at bounding box center [93, 163] width 84 height 31
click at [98, 157] on link "11989246" at bounding box center [93, 158] width 32 height 8
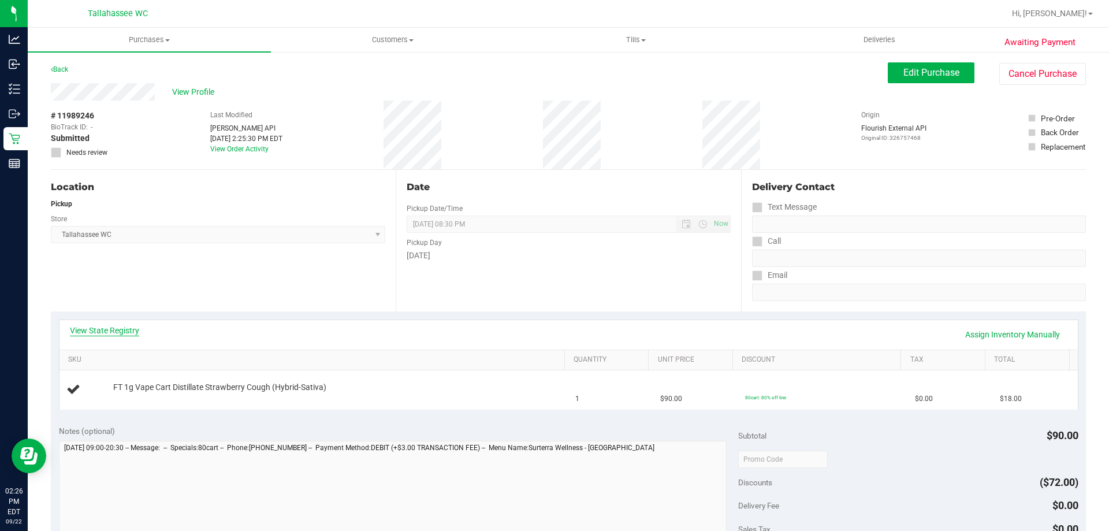
click at [122, 329] on link "View State Registry" at bounding box center [104, 331] width 69 height 12
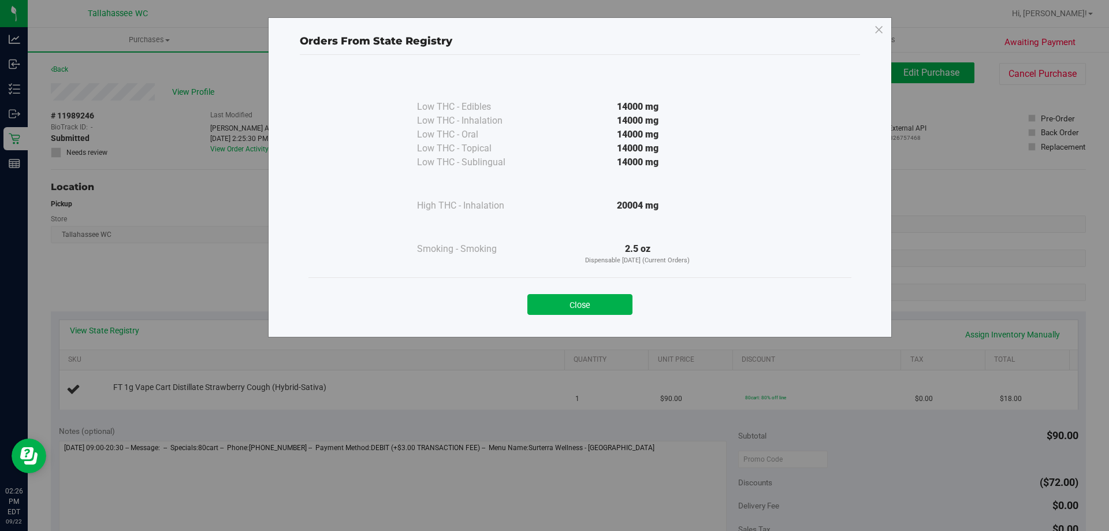
click at [590, 302] on button "Close" at bounding box center [579, 304] width 105 height 21
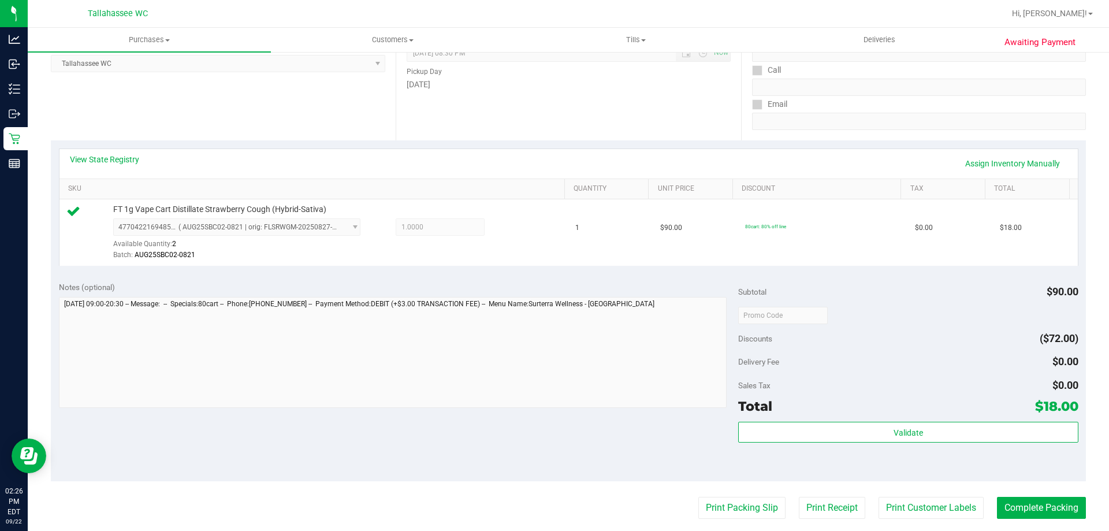
scroll to position [289, 0]
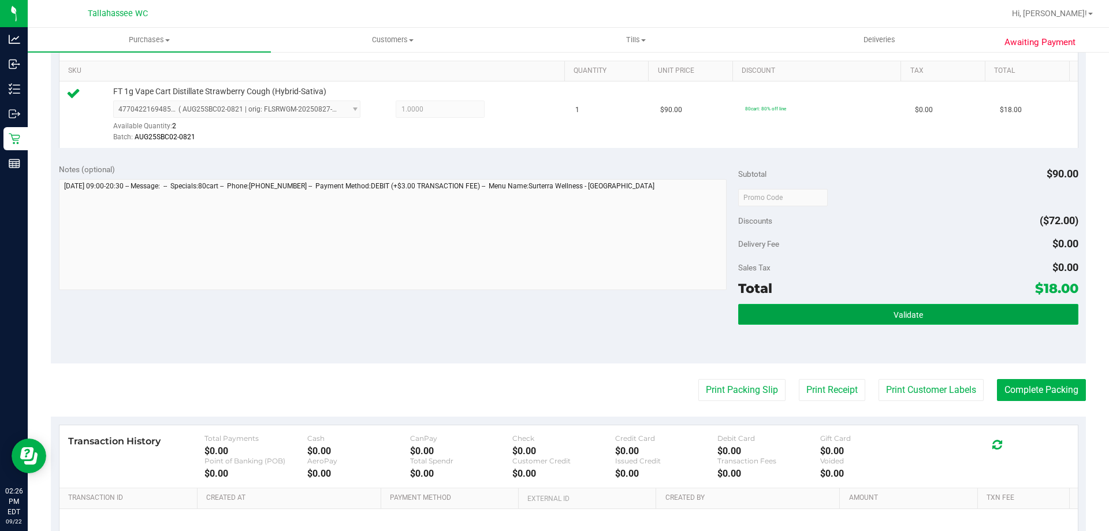
click at [835, 321] on button "Validate" at bounding box center [908, 314] width 340 height 21
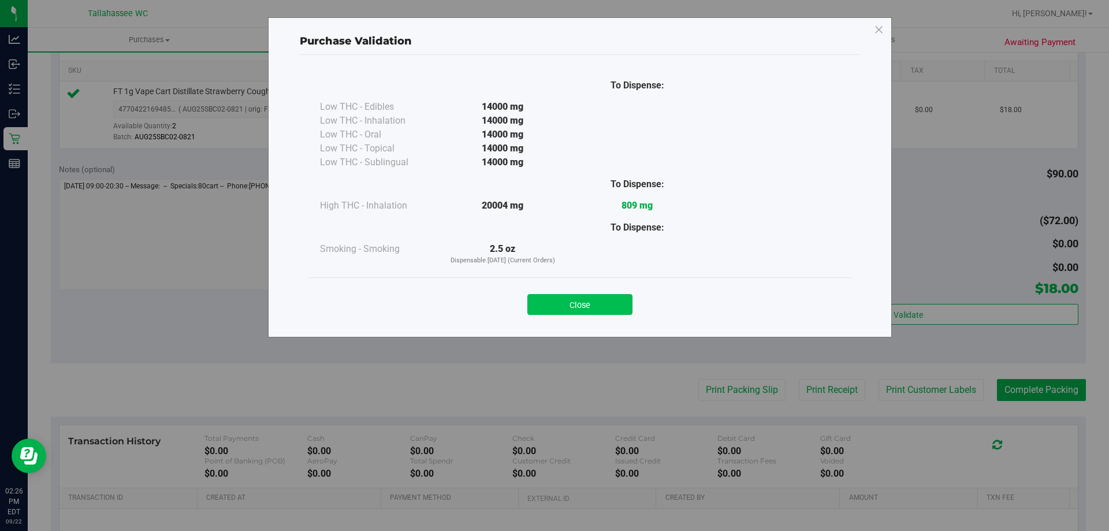
click at [619, 300] on button "Close" at bounding box center [579, 304] width 105 height 21
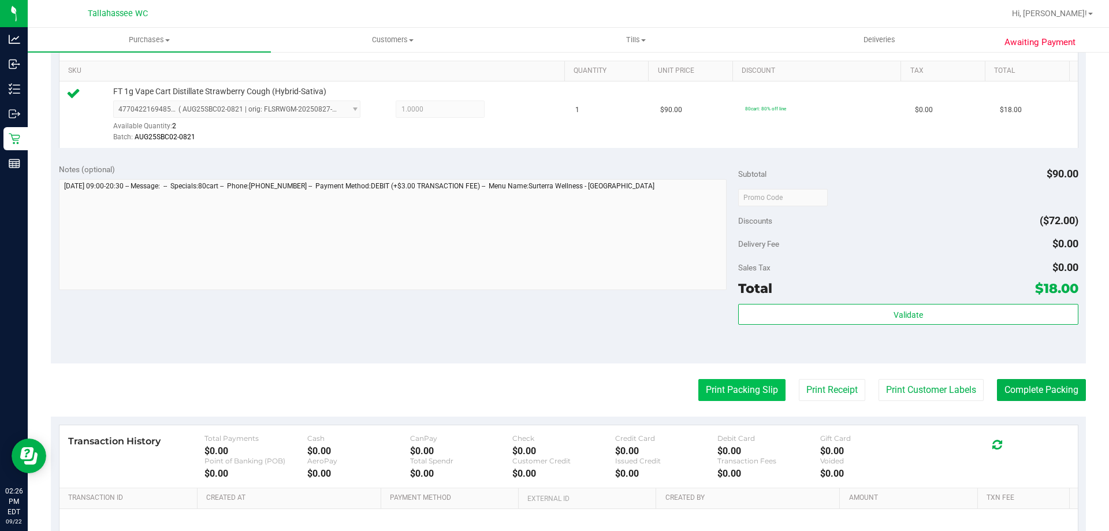
click at [731, 395] on button "Print Packing Slip" at bounding box center [741, 390] width 87 height 22
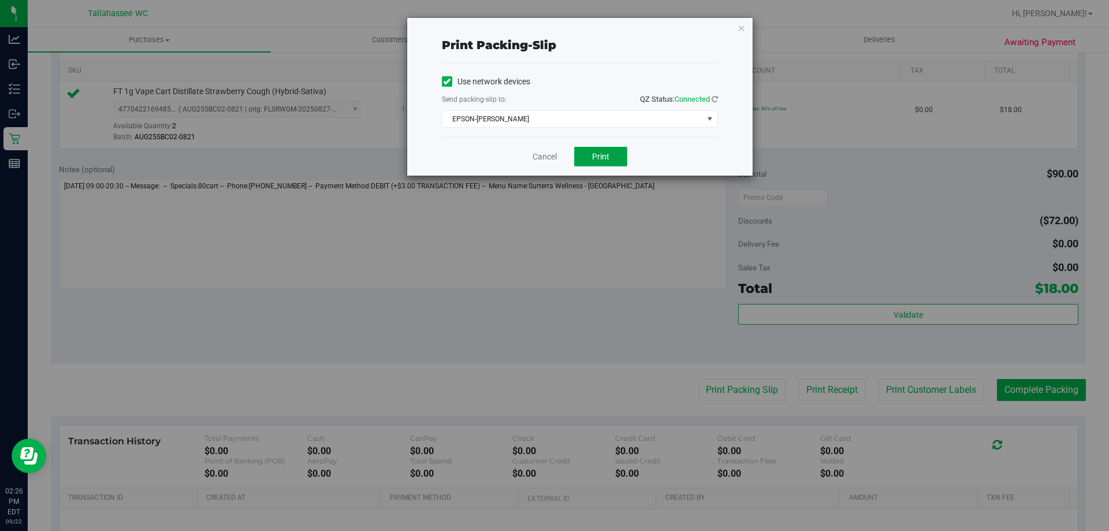
click at [594, 161] on button "Print" at bounding box center [600, 157] width 53 height 20
click at [546, 157] on link "Cancel" at bounding box center [545, 157] width 24 height 12
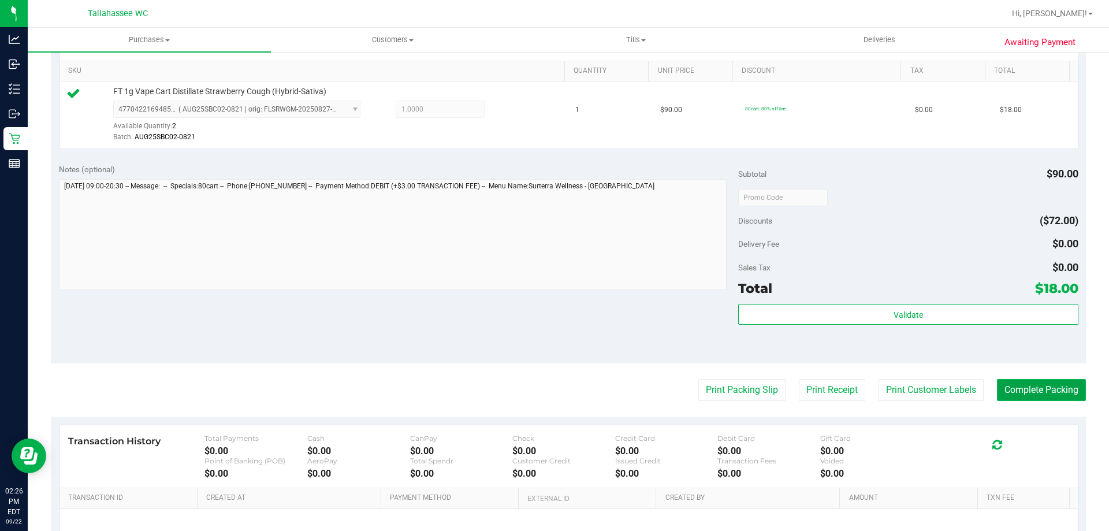
click at [1042, 389] on button "Complete Packing" at bounding box center [1041, 390] width 89 height 22
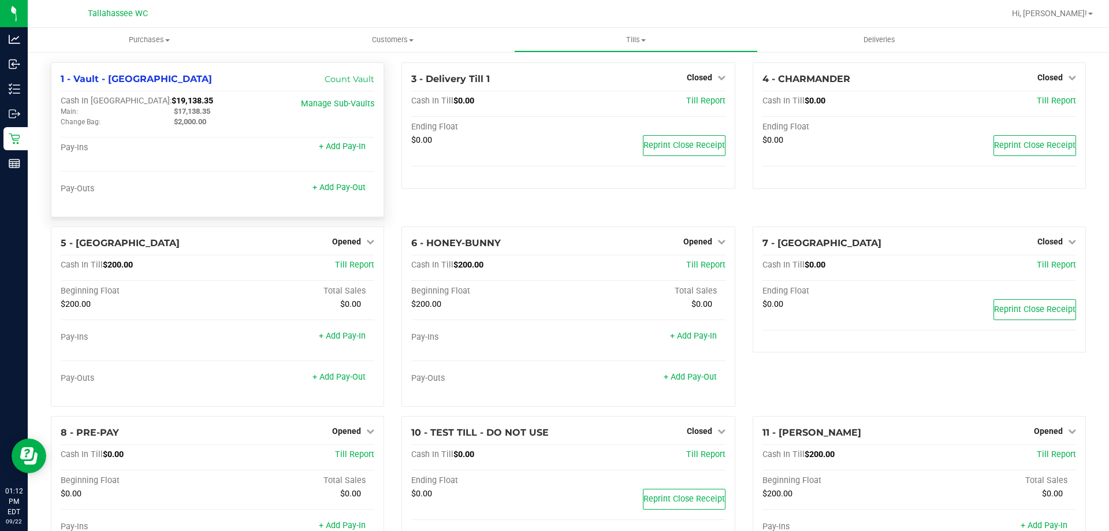
drag, startPoint x: 388, startPoint y: 203, endPoint x: 369, endPoint y: 189, distance: 24.0
click at [389, 202] on div "1 - Vault - Tallahassee Count Vault Cash In Vault: $19,138.35 Main: $17,138.35 …" at bounding box center [217, 144] width 351 height 164
